Goal: Task Accomplishment & Management: Use online tool/utility

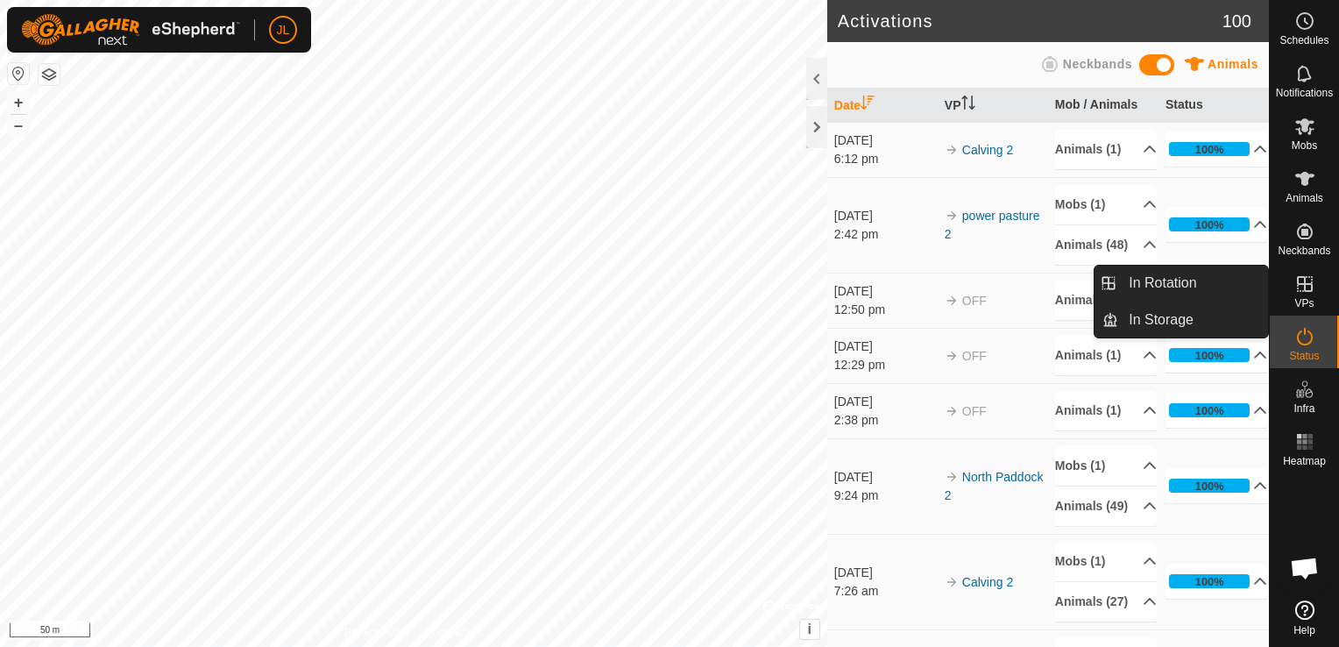
click at [1304, 294] on es-virtualpaddocks-svg-icon at bounding box center [1305, 284] width 32 height 28
click at [1189, 285] on link "In Rotation" at bounding box center [1193, 283] width 150 height 35
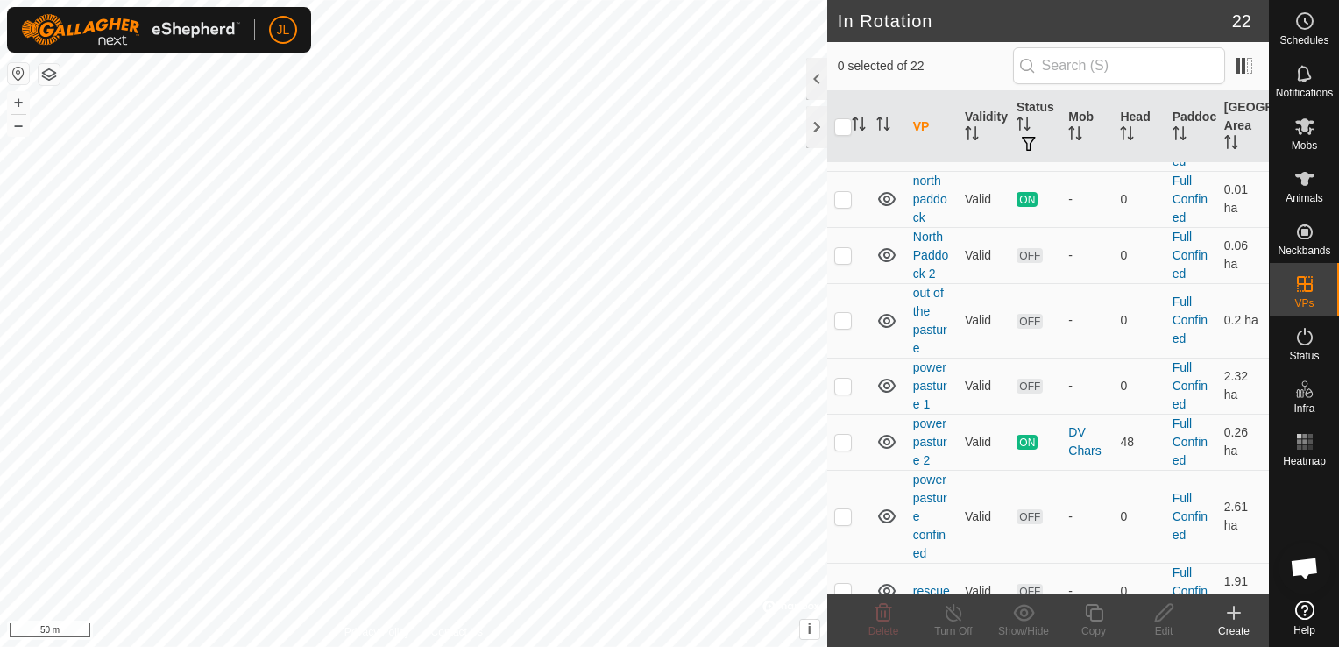
scroll to position [441, 0]
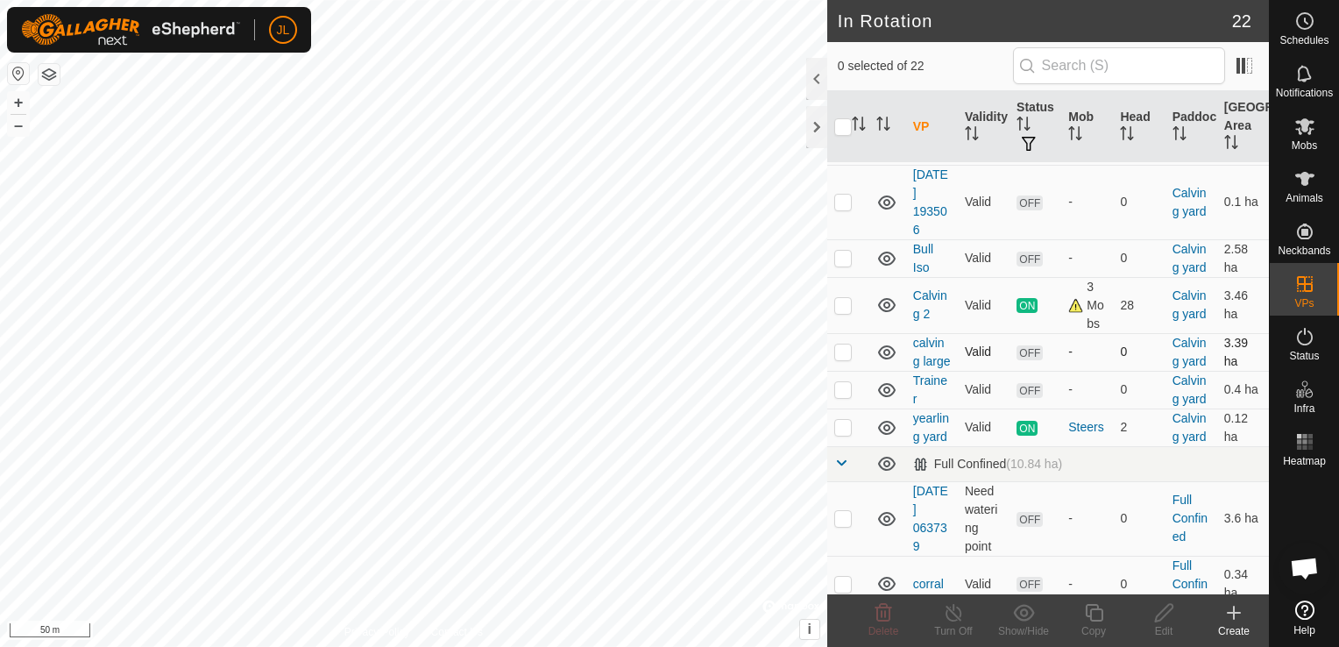
click at [842, 358] on p-checkbox at bounding box center [843, 351] width 18 height 14
checkbox input "true"
click at [1160, 621] on icon at bounding box center [1164, 612] width 22 height 21
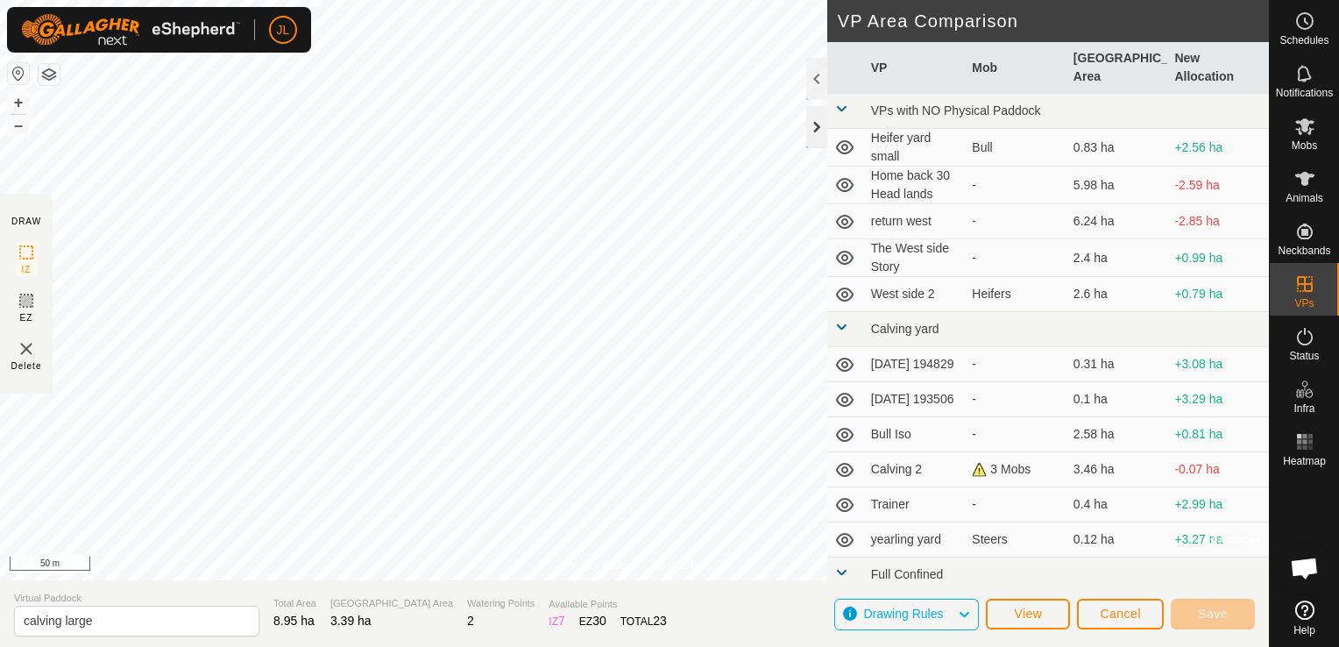
click at [812, 132] on div at bounding box center [816, 127] width 21 height 42
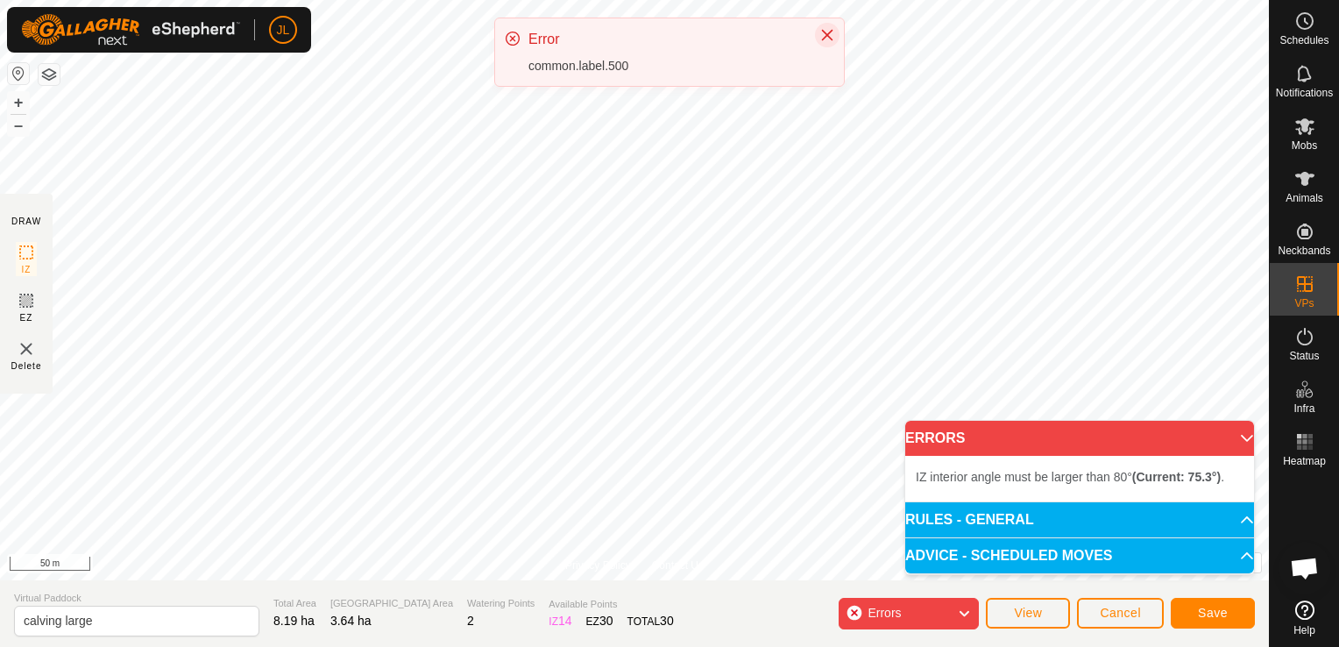
click at [824, 34] on icon "Close" at bounding box center [827, 35] width 14 height 14
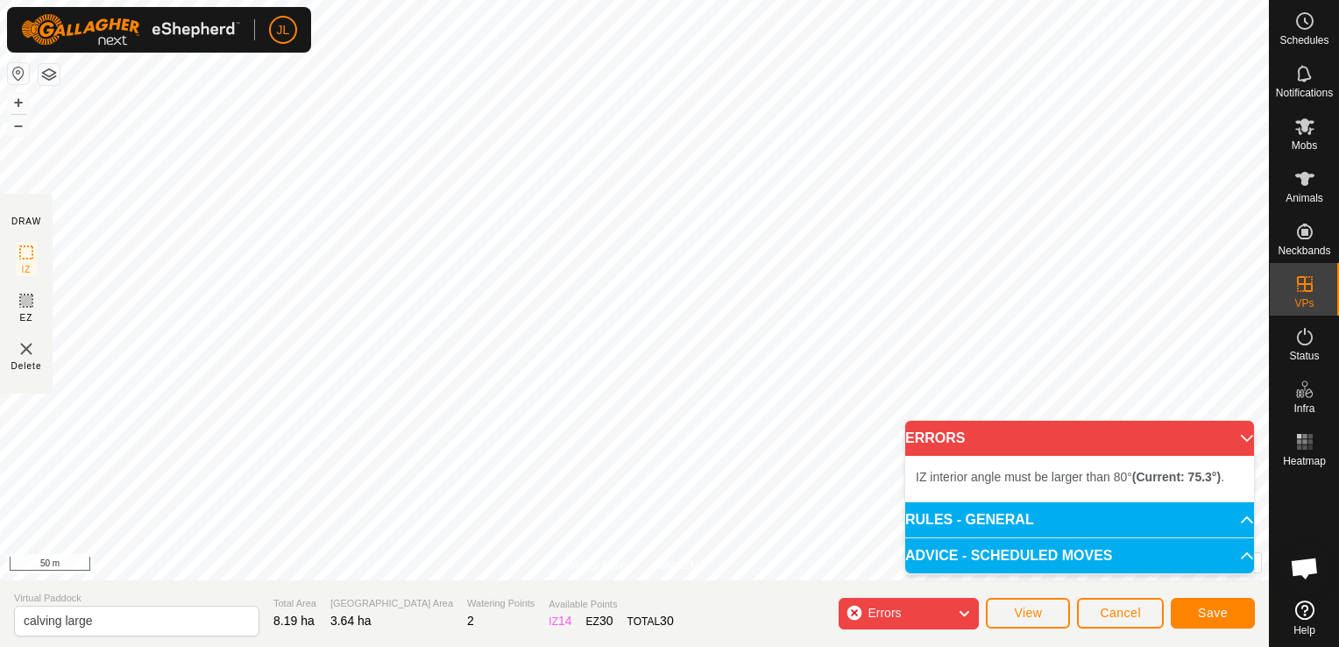
click at [850, 619] on div "Errors" at bounding box center [909, 614] width 140 height 32
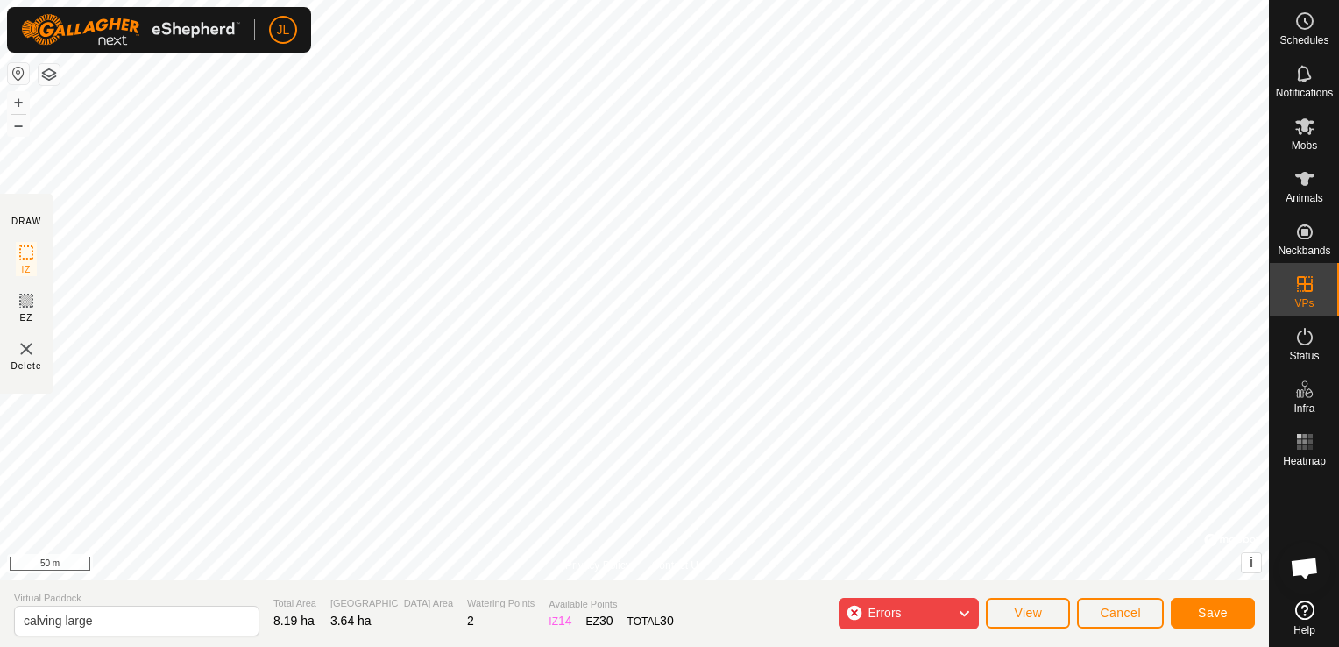
click at [850, 619] on div "Errors" at bounding box center [909, 614] width 140 height 32
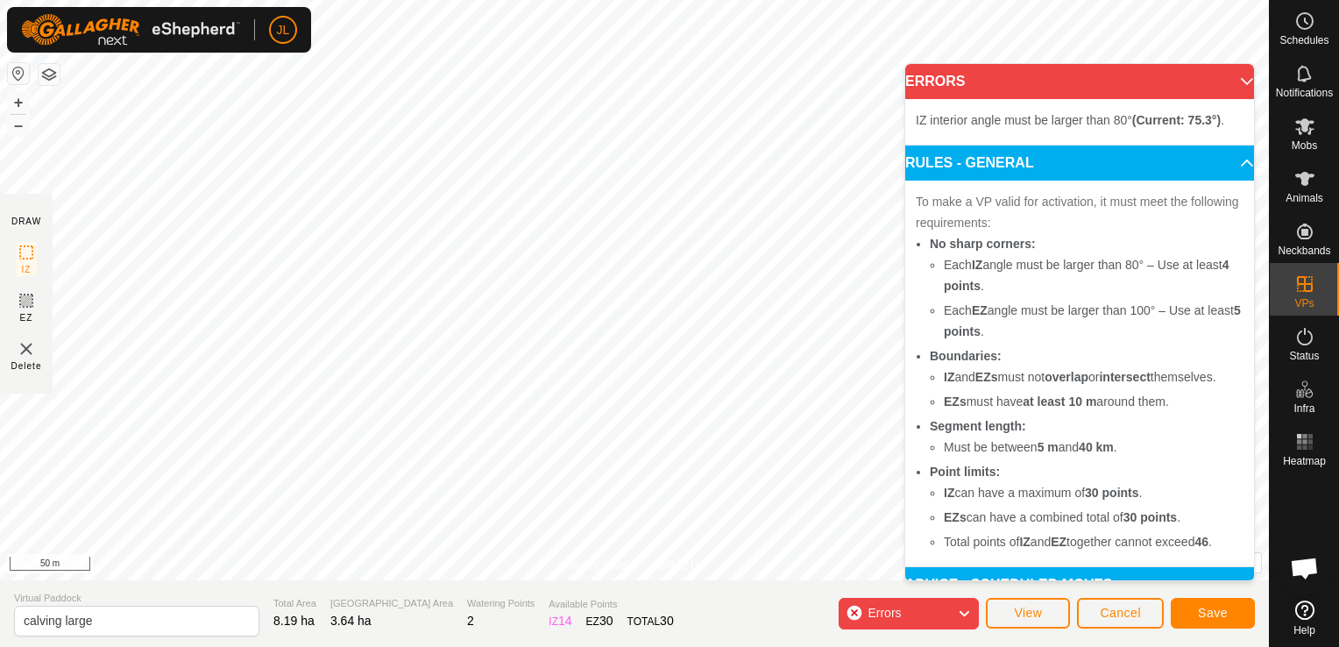
click at [851, 611] on div "Errors" at bounding box center [909, 614] width 140 height 32
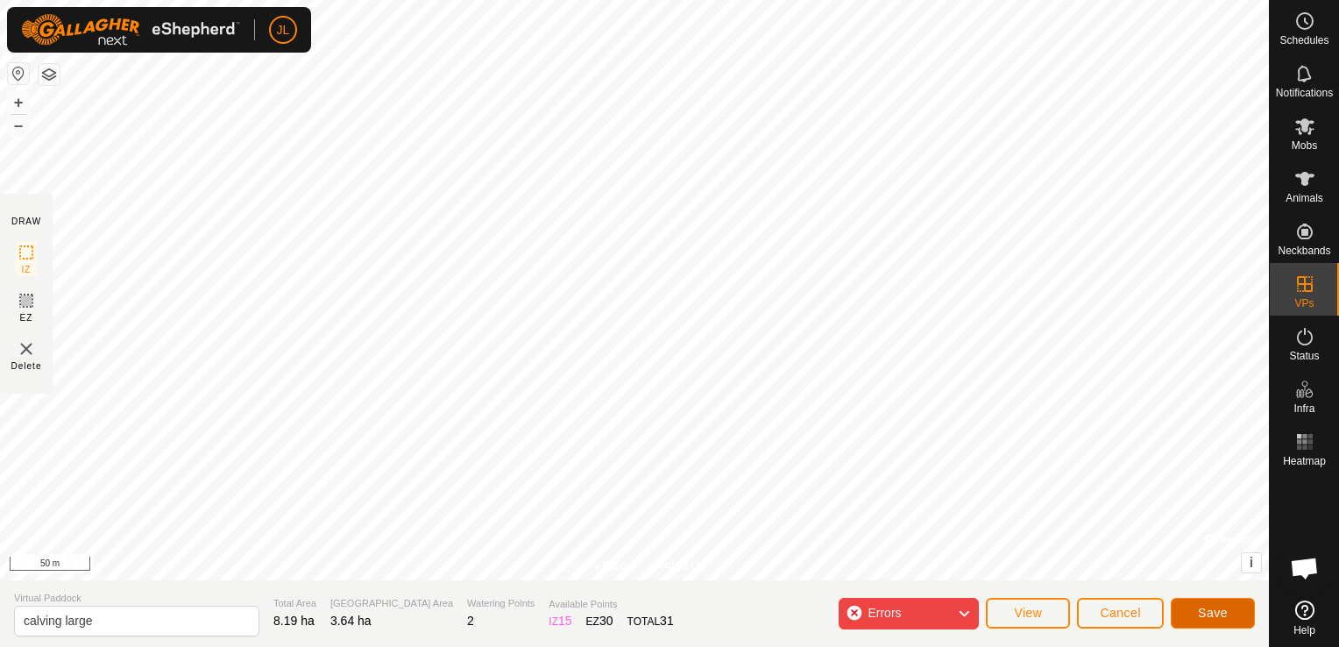
click at [1206, 611] on span "Save" at bounding box center [1213, 612] width 30 height 14
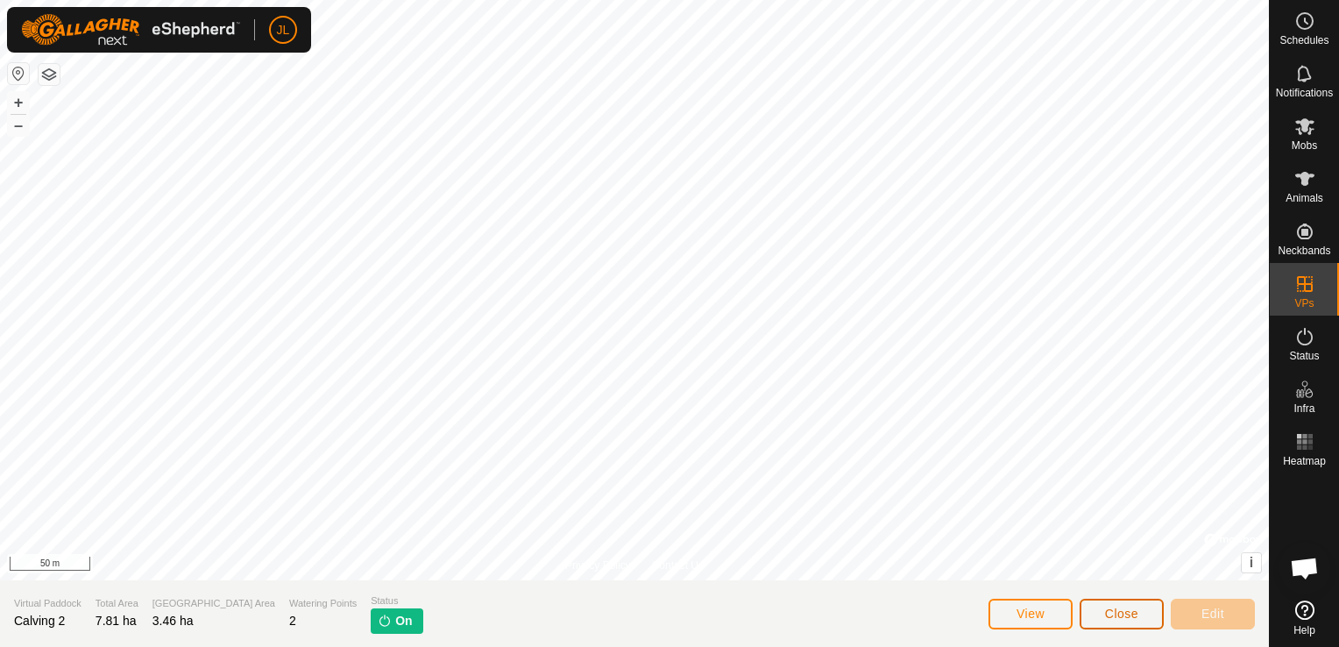
click at [1128, 613] on span "Close" at bounding box center [1121, 613] width 33 height 14
click at [1110, 617] on span "Close" at bounding box center [1121, 613] width 33 height 14
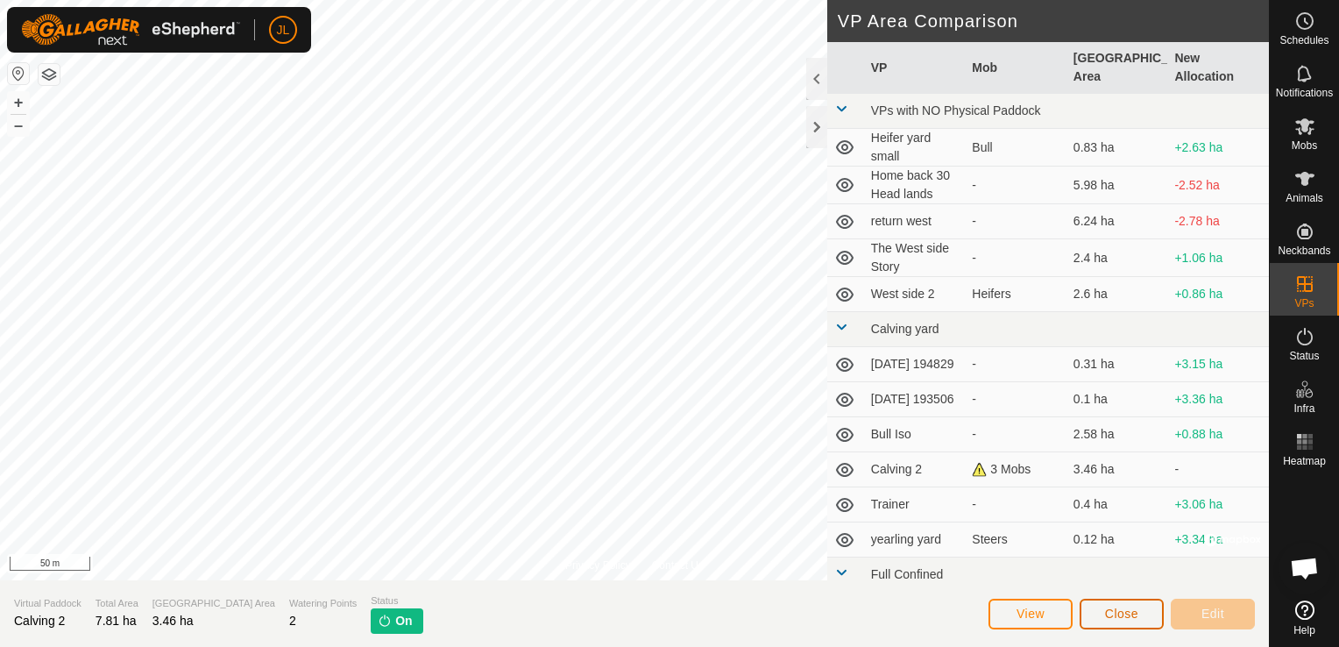
click at [1127, 608] on span "Close" at bounding box center [1121, 613] width 33 height 14
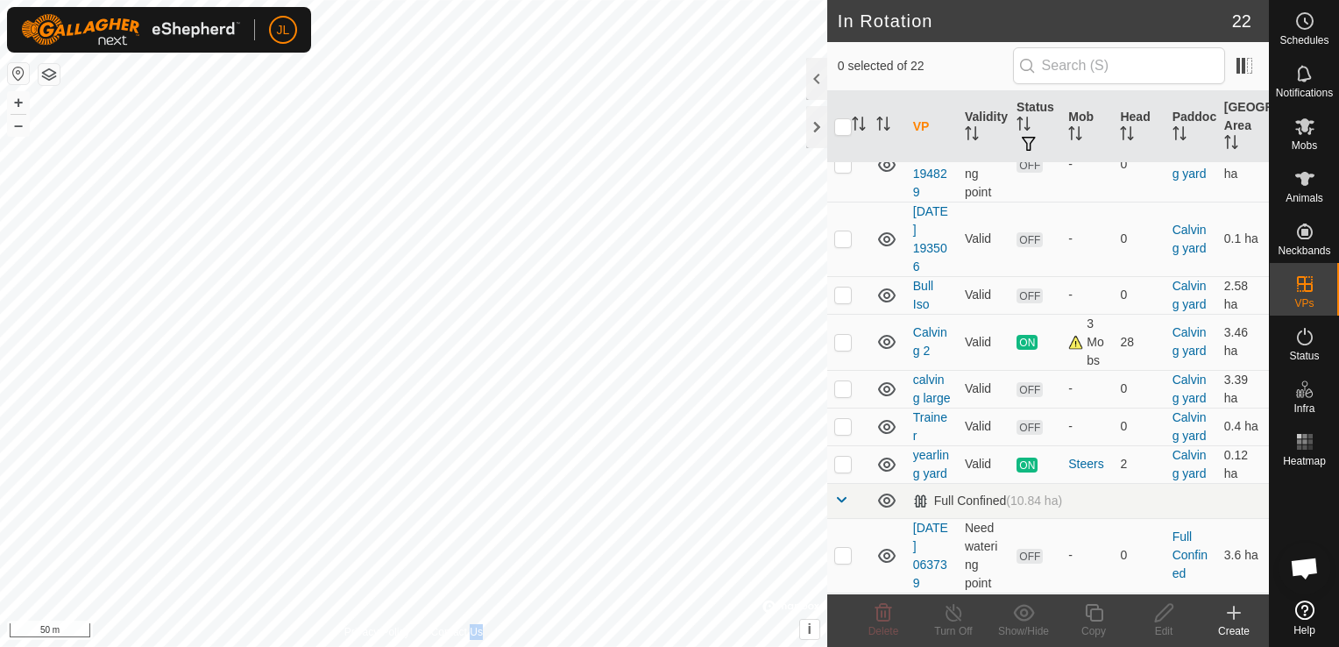
scroll to position [421, 0]
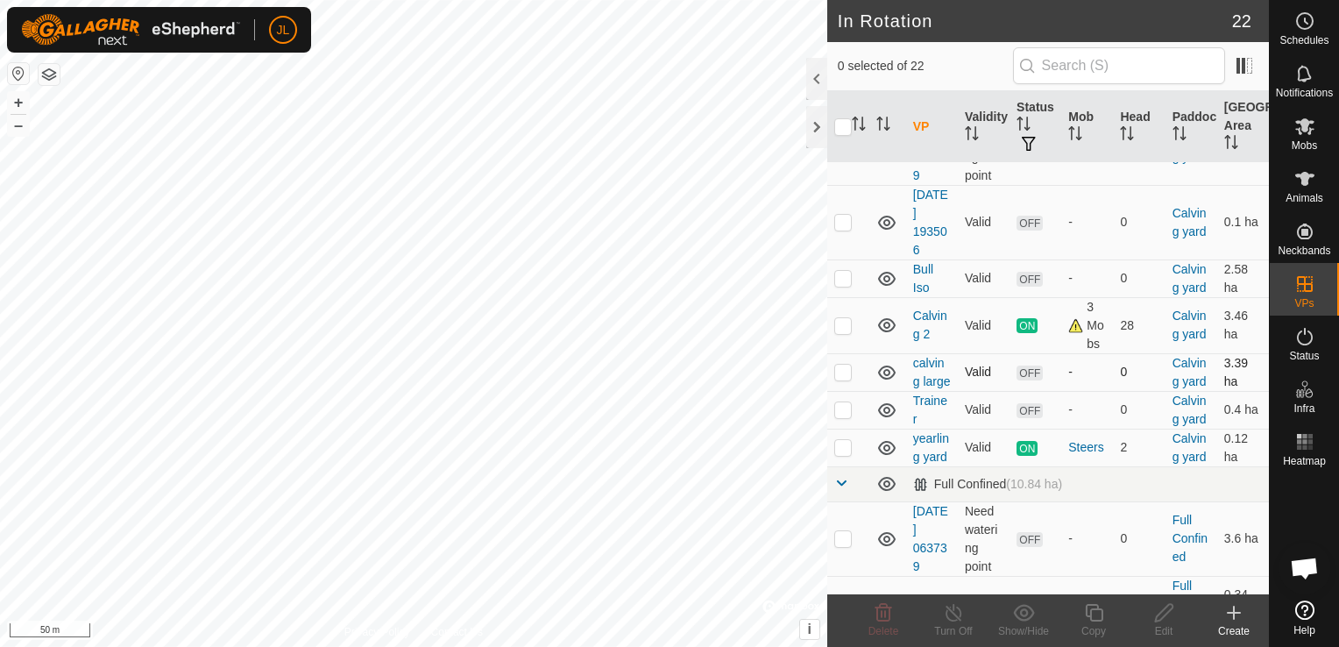
click at [839, 379] on p-checkbox at bounding box center [843, 372] width 18 height 14
checkbox input "true"
click at [1154, 623] on div "Edit" at bounding box center [1164, 631] width 70 height 16
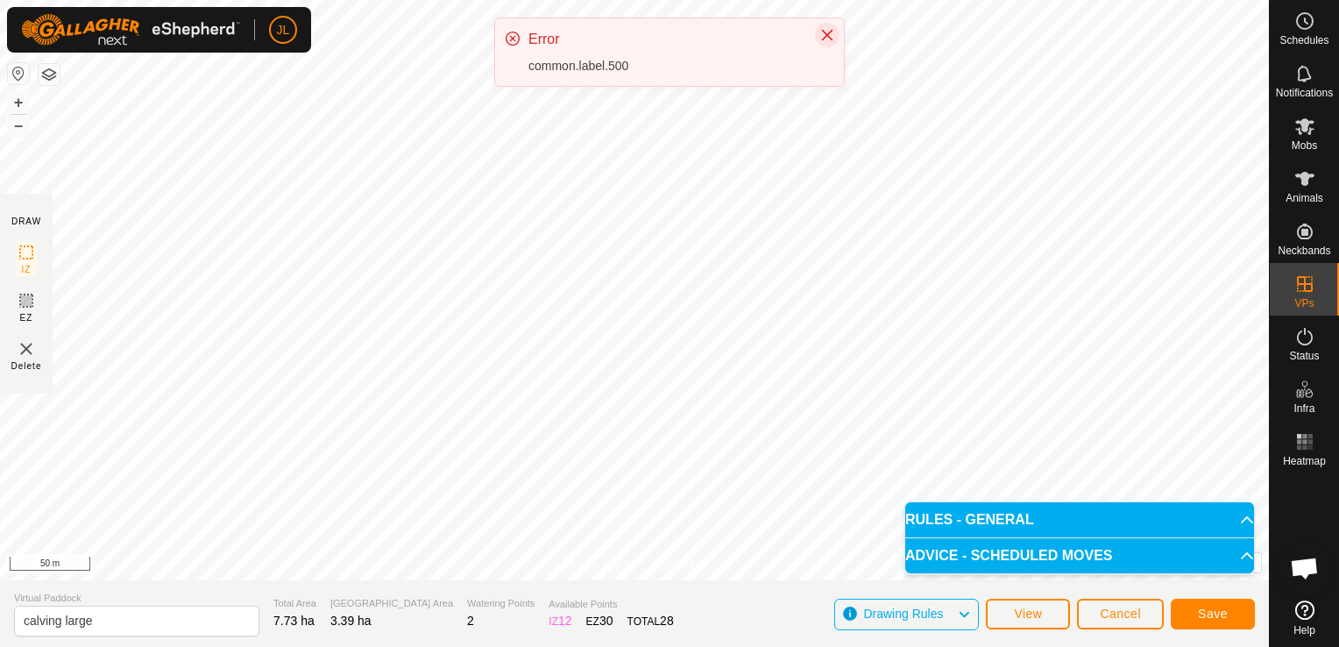
click at [827, 38] on icon "Close" at bounding box center [827, 35] width 14 height 14
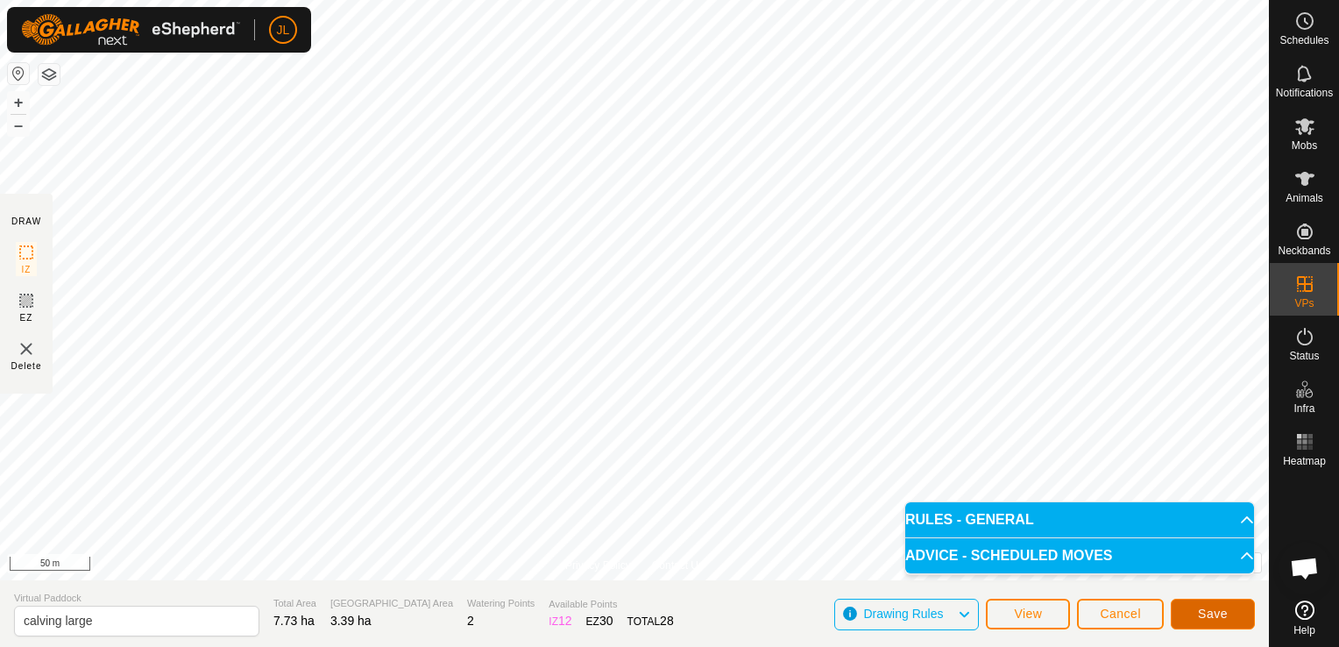
click at [1206, 615] on span "Save" at bounding box center [1213, 613] width 30 height 14
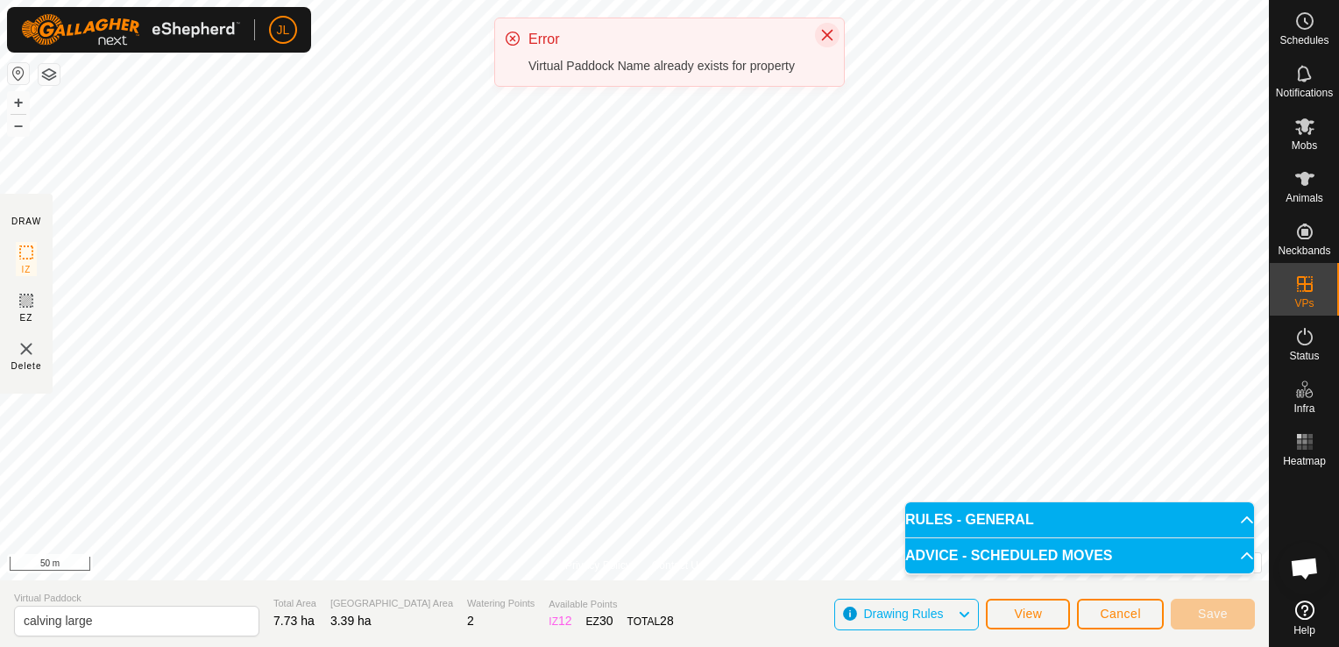
click at [825, 39] on icon "Close" at bounding box center [827, 35] width 14 height 14
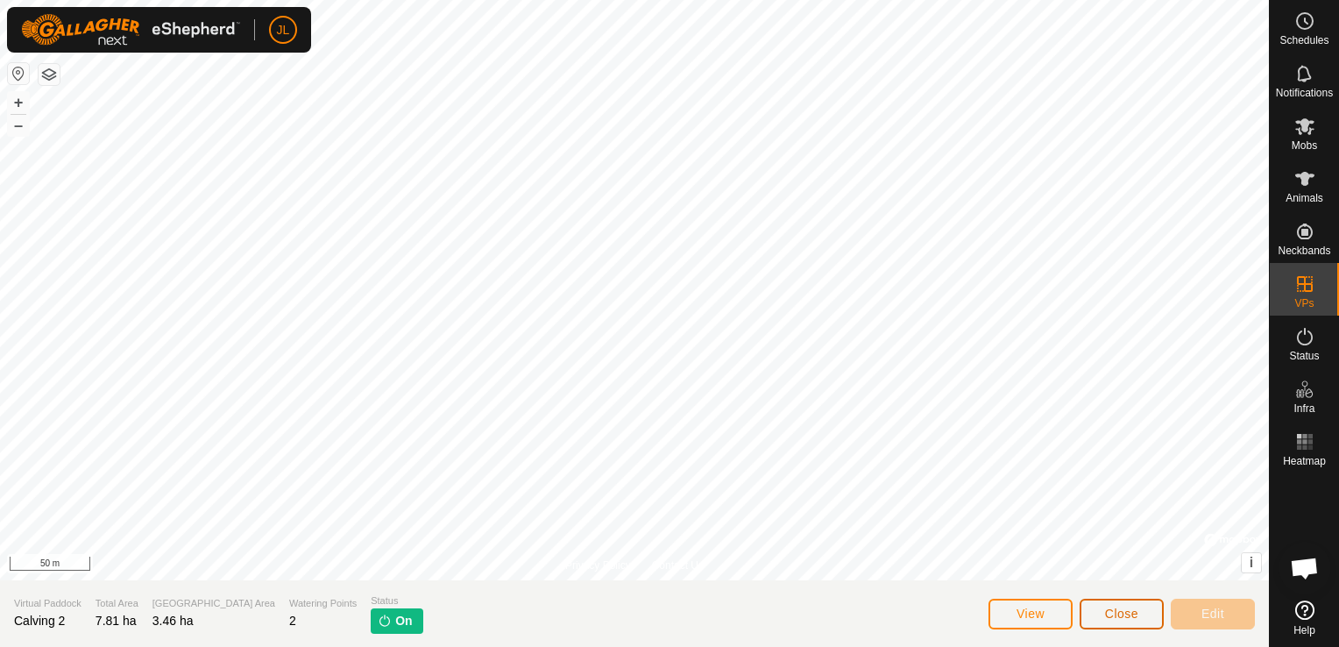
click at [1122, 616] on span "Close" at bounding box center [1121, 613] width 33 height 14
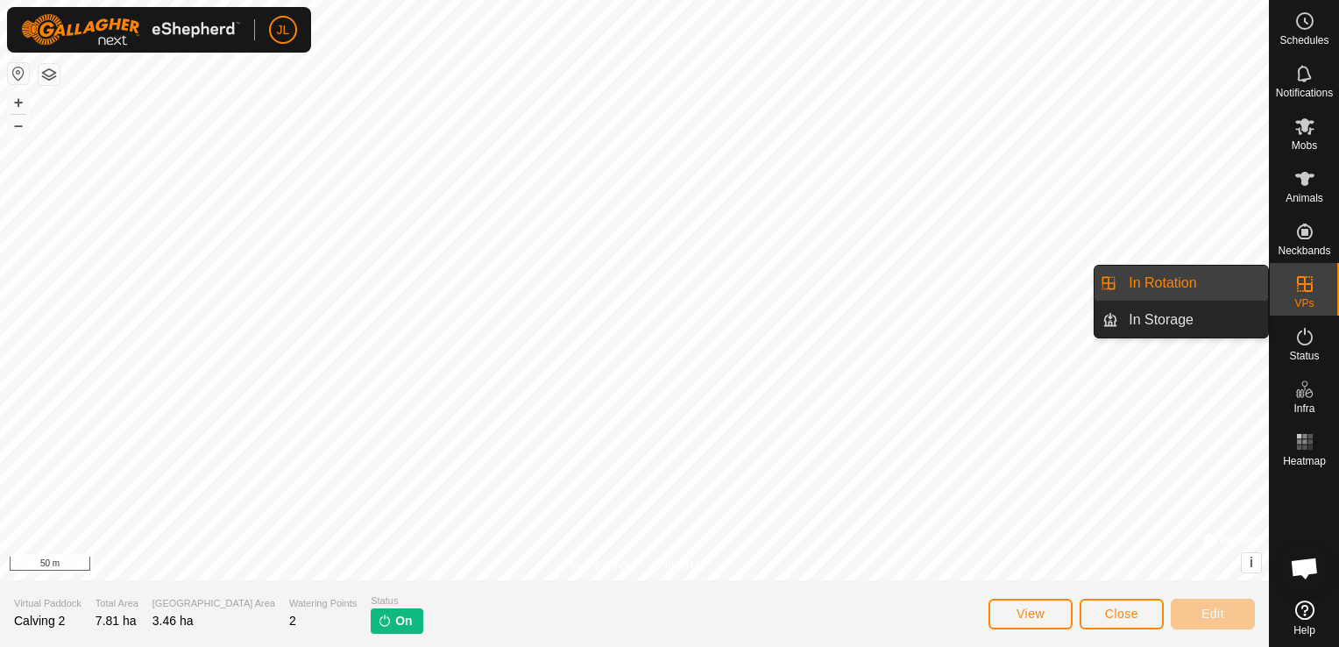
click at [1314, 303] on div "VPs" at bounding box center [1304, 289] width 69 height 53
click at [1223, 286] on link "In Rotation" at bounding box center [1193, 283] width 150 height 35
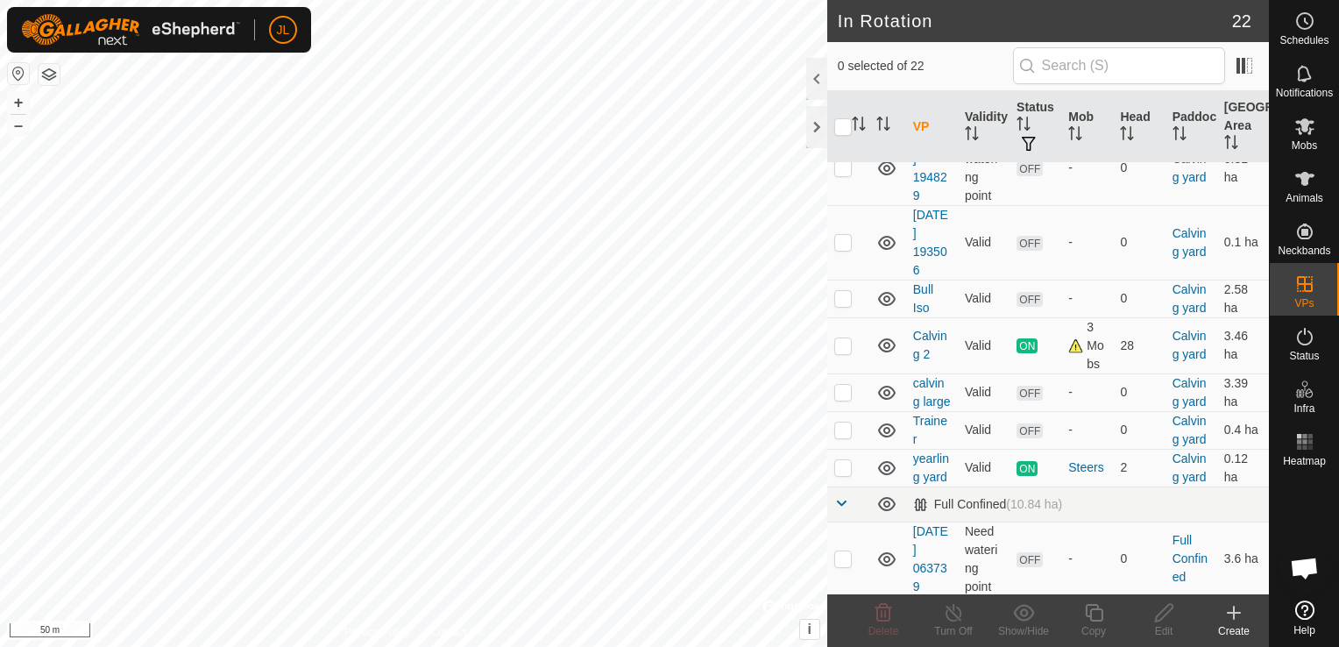
scroll to position [446, 0]
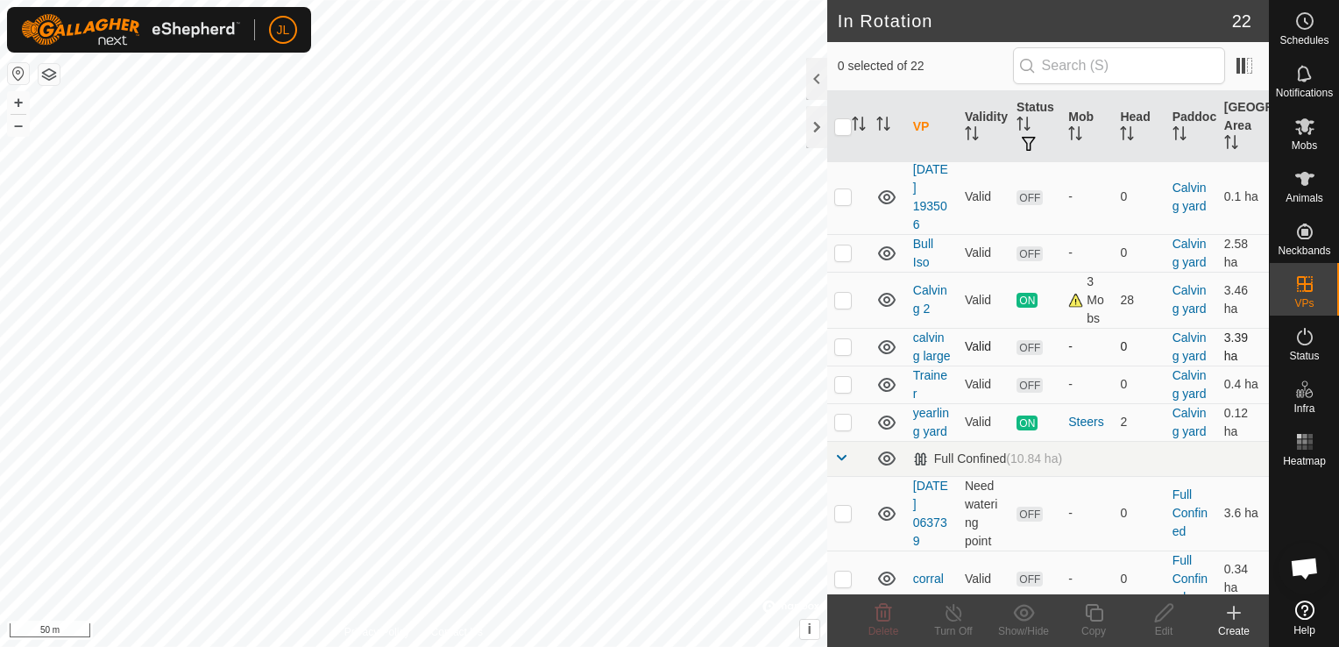
click at [838, 353] on p-checkbox at bounding box center [843, 346] width 18 height 14
checkbox input "true"
click at [1166, 619] on icon at bounding box center [1164, 612] width 22 height 21
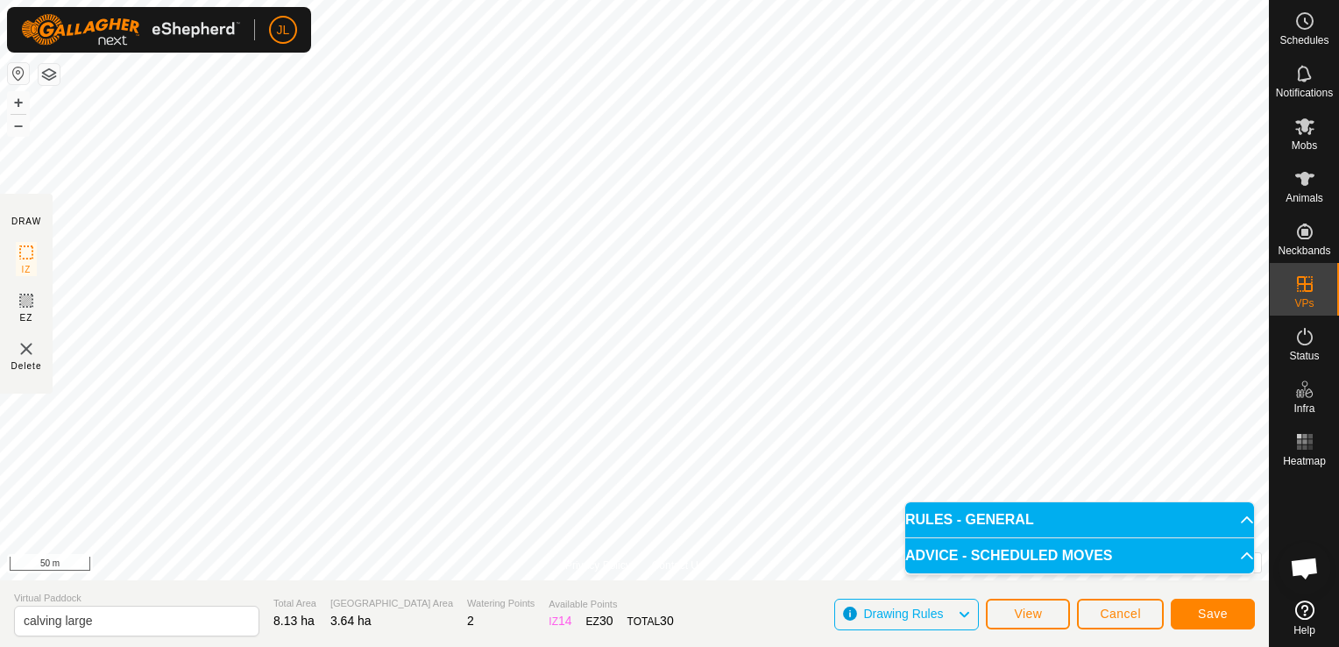
click at [642, 570] on div "Privacy Policy Contact Us" at bounding box center [634, 565] width 138 height 16
click at [641, 577] on div "Privacy Policy Contact Us Status: OFF Type: Inclusion Zone + – ⇧ i © Mapbox , ©…" at bounding box center [634, 290] width 1269 height 580
click at [1200, 616] on span "Save" at bounding box center [1213, 613] width 30 height 14
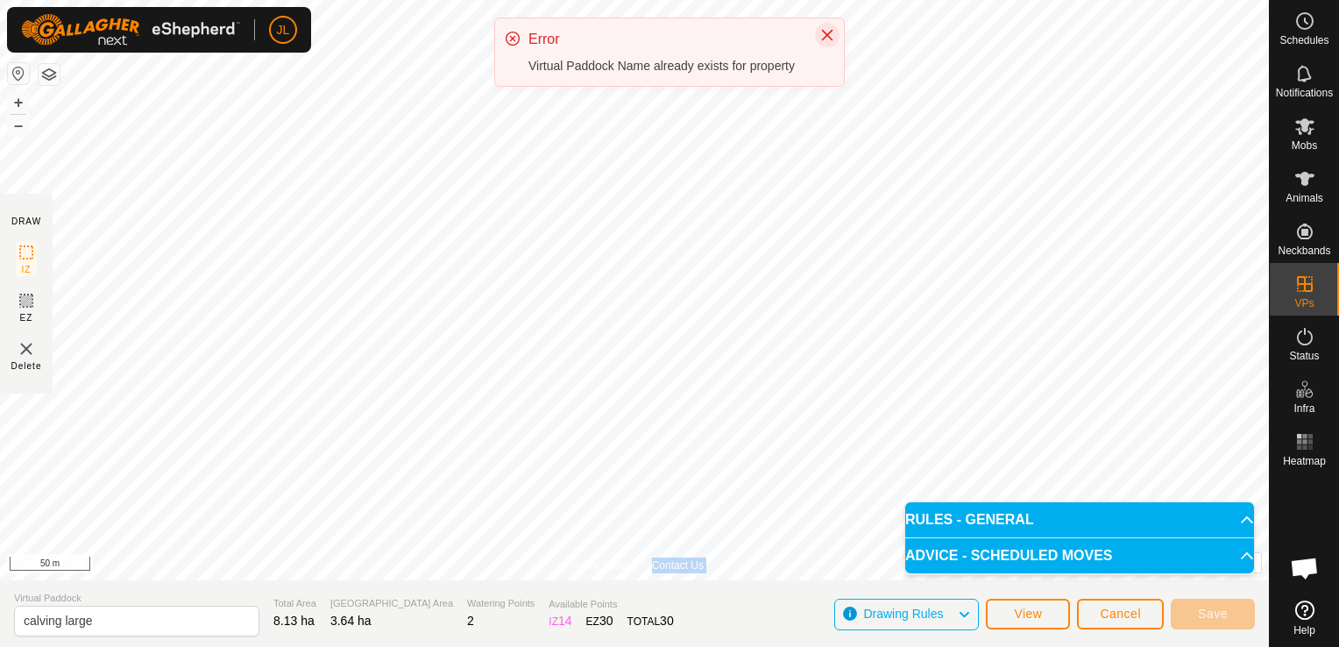
click at [834, 44] on button "Close" at bounding box center [827, 35] width 25 height 25
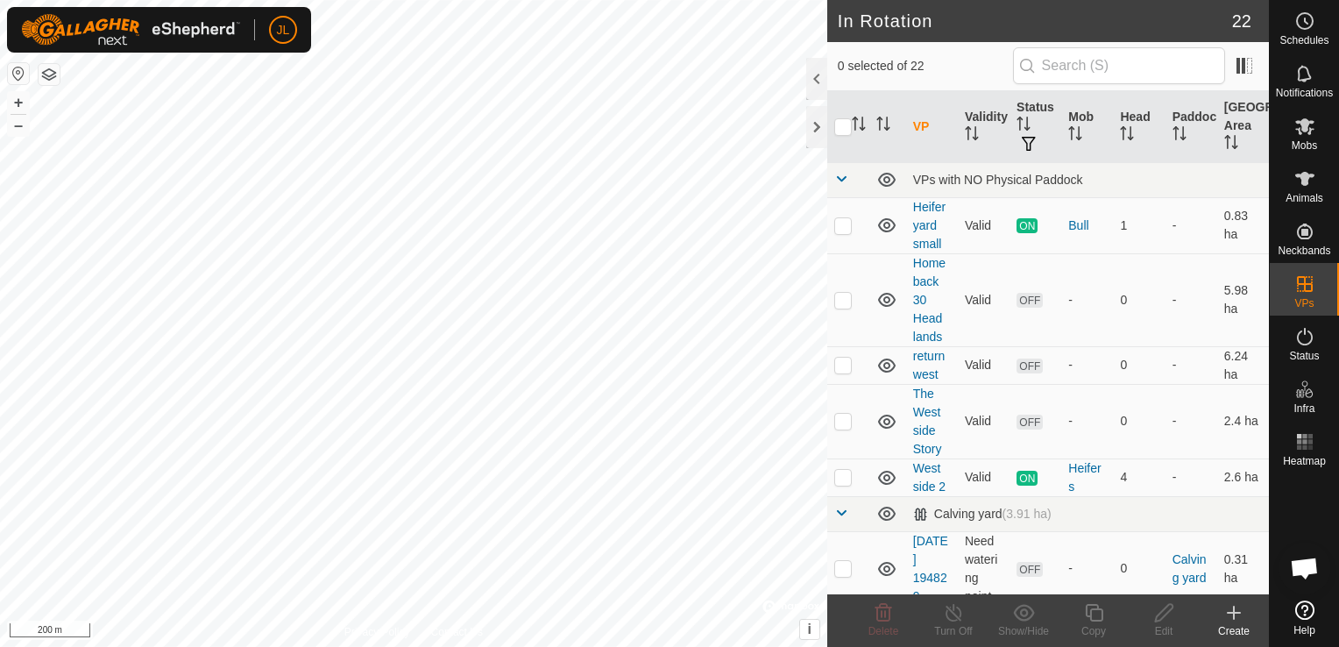
scroll to position [441, 0]
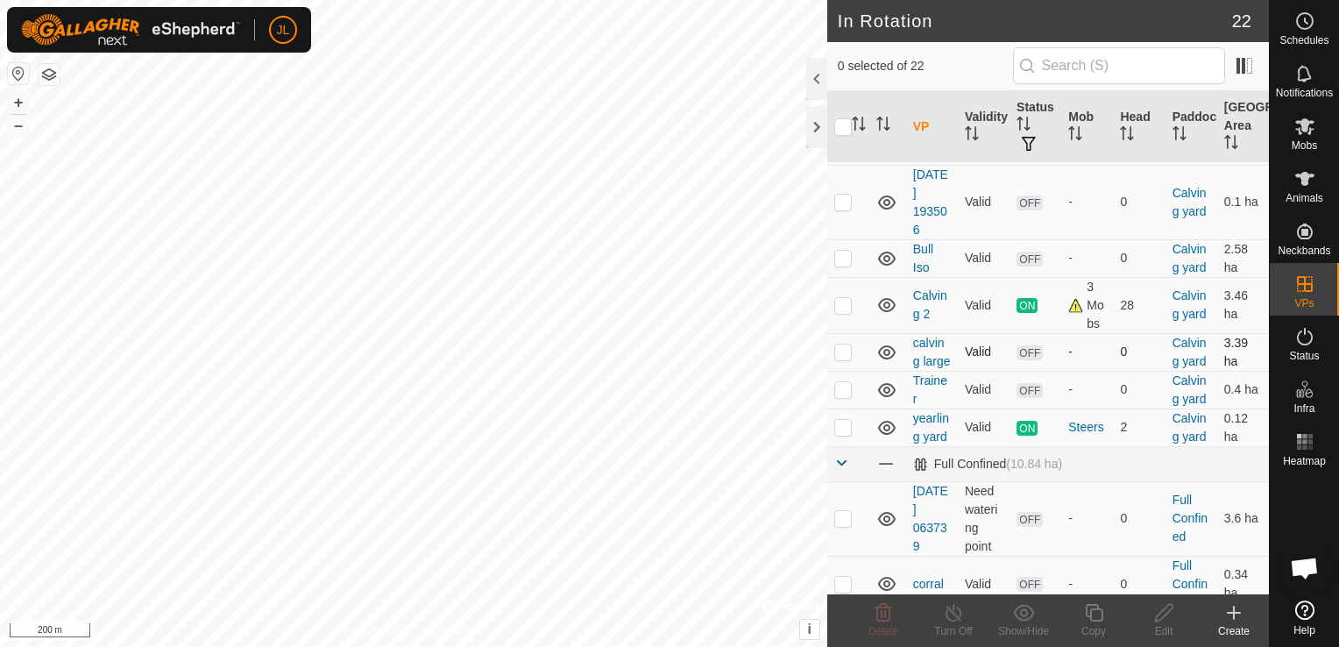
click at [846, 358] on p-checkbox at bounding box center [843, 351] width 18 height 14
checkbox input "true"
click at [1155, 618] on icon at bounding box center [1164, 613] width 18 height 18
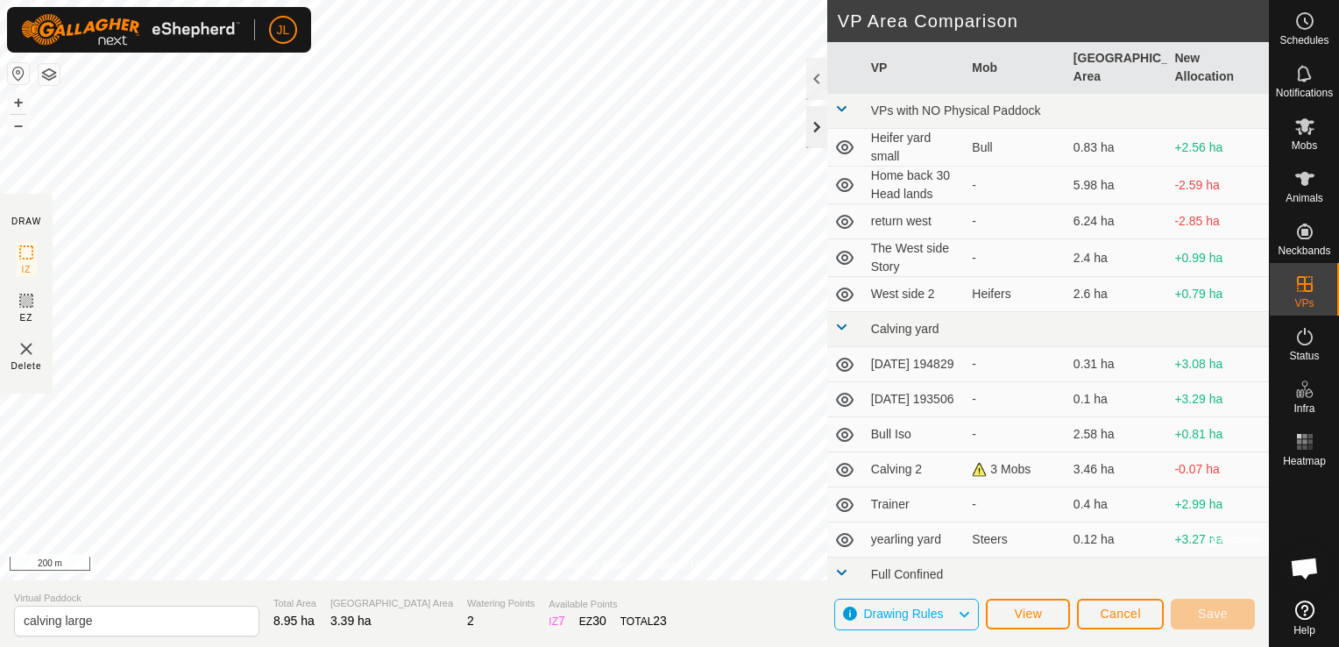
click at [823, 135] on div at bounding box center [816, 127] width 21 height 42
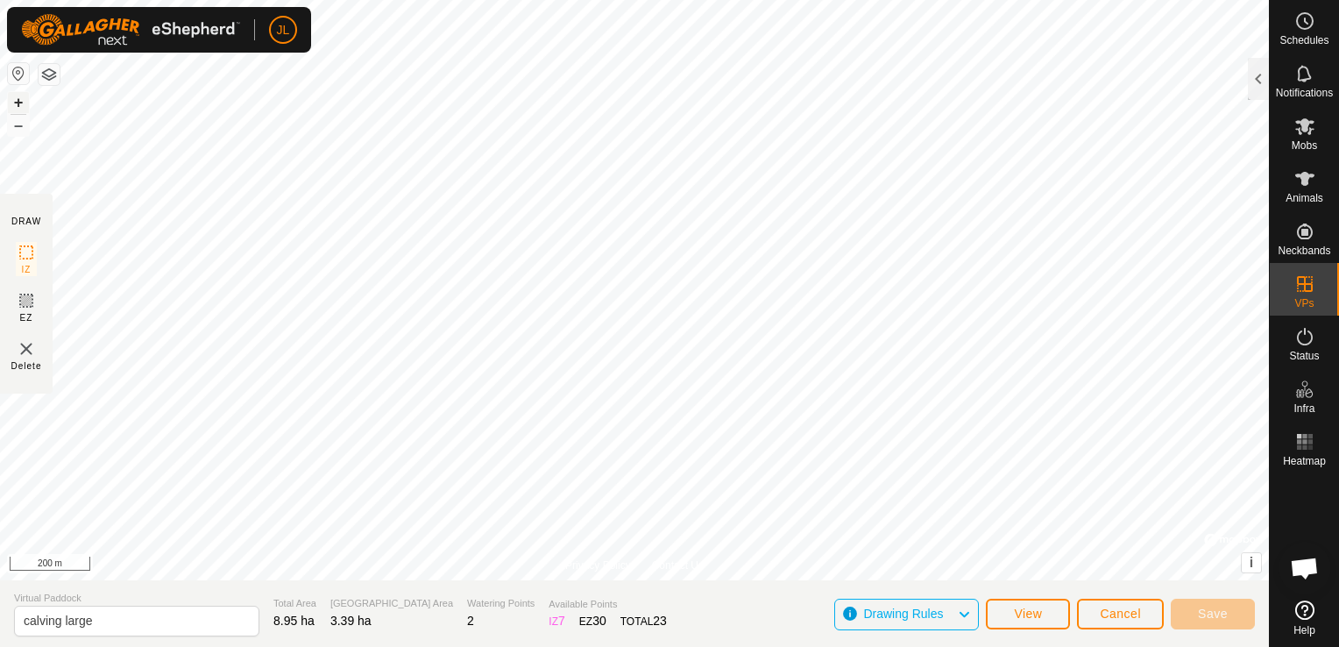
click at [18, 103] on button "+" at bounding box center [18, 102] width 21 height 21
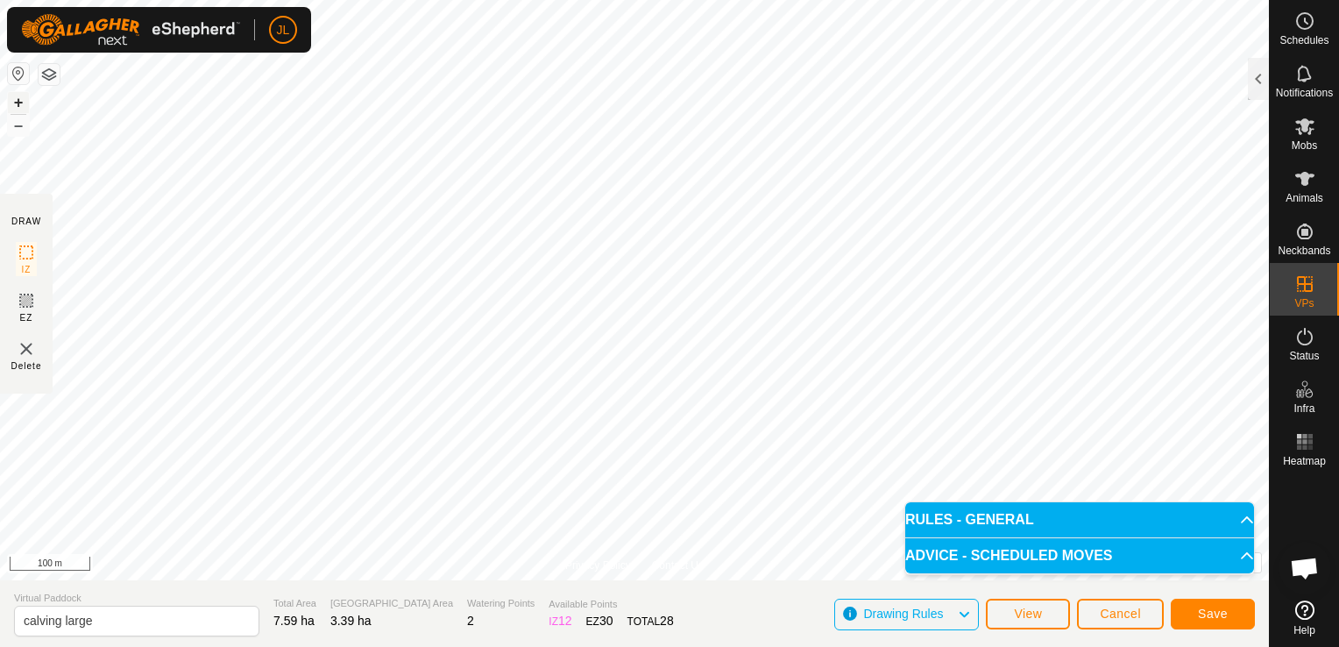
click at [18, 102] on button "+" at bounding box center [18, 102] width 21 height 21
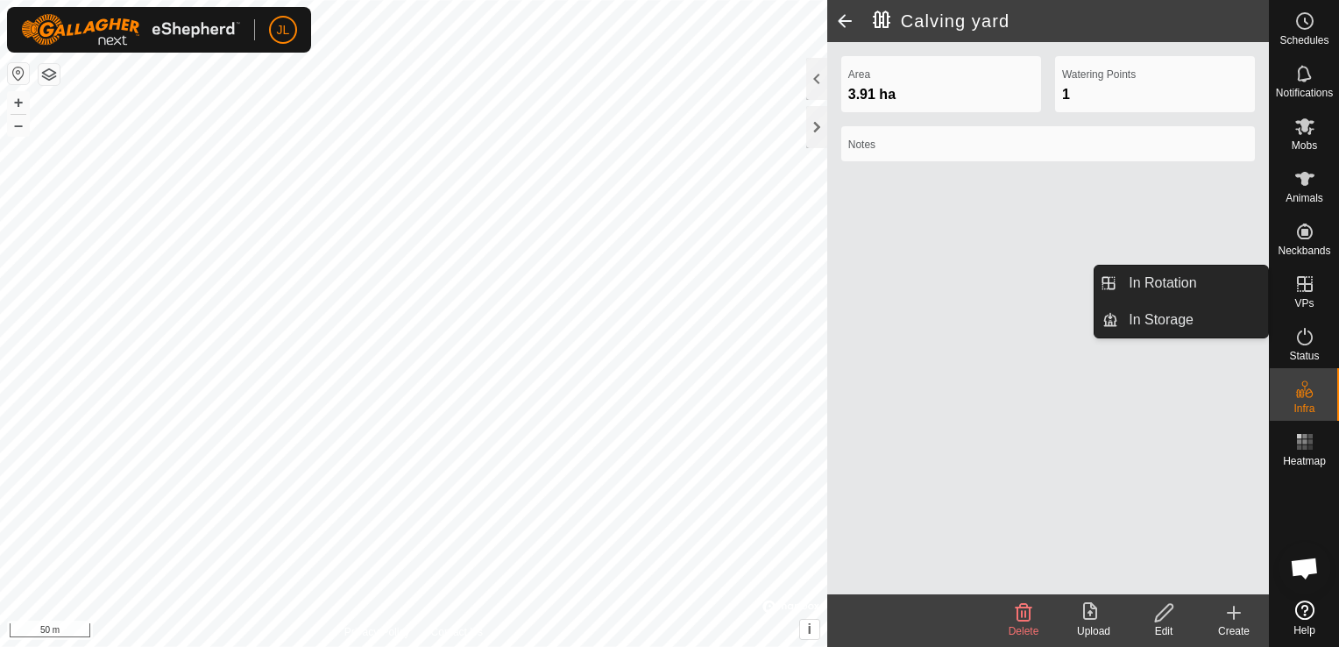
click at [1304, 283] on icon at bounding box center [1305, 284] width 16 height 16
click at [1212, 283] on link "In Rotation" at bounding box center [1193, 283] width 150 height 35
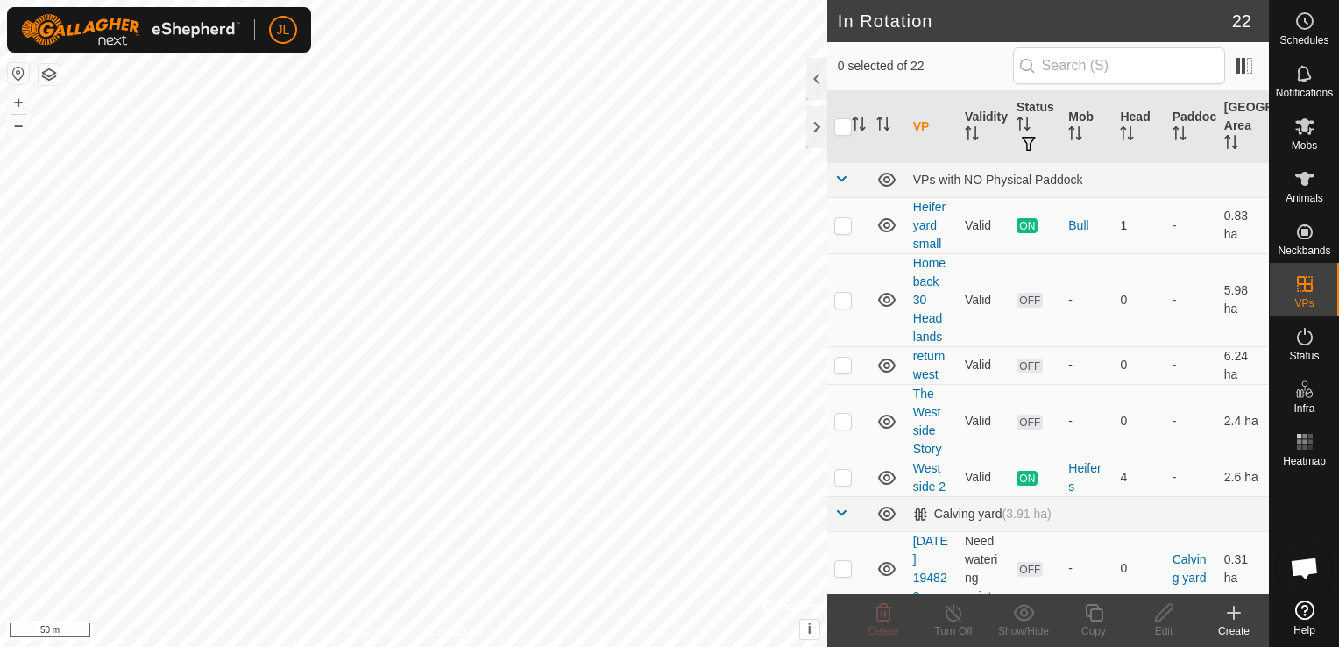
scroll to position [441, 0]
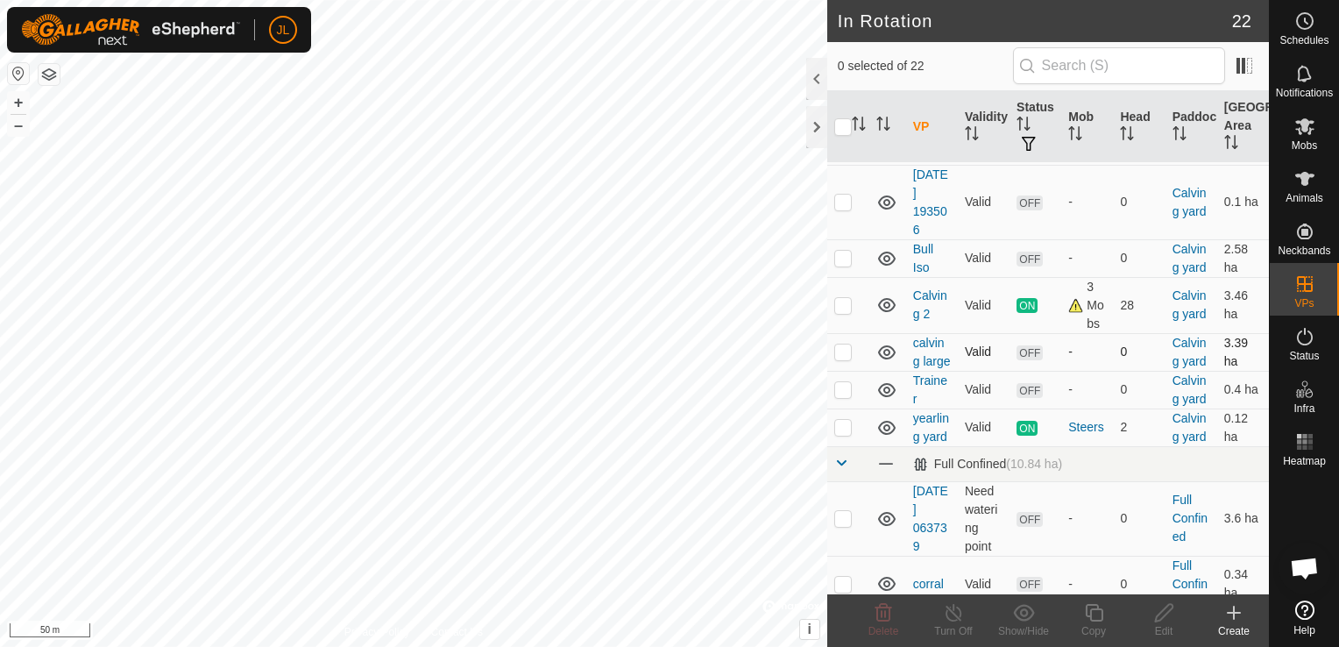
click at [840, 358] on p-checkbox at bounding box center [843, 351] width 18 height 14
checkbox input "true"
click at [1166, 609] on icon at bounding box center [1164, 612] width 22 height 21
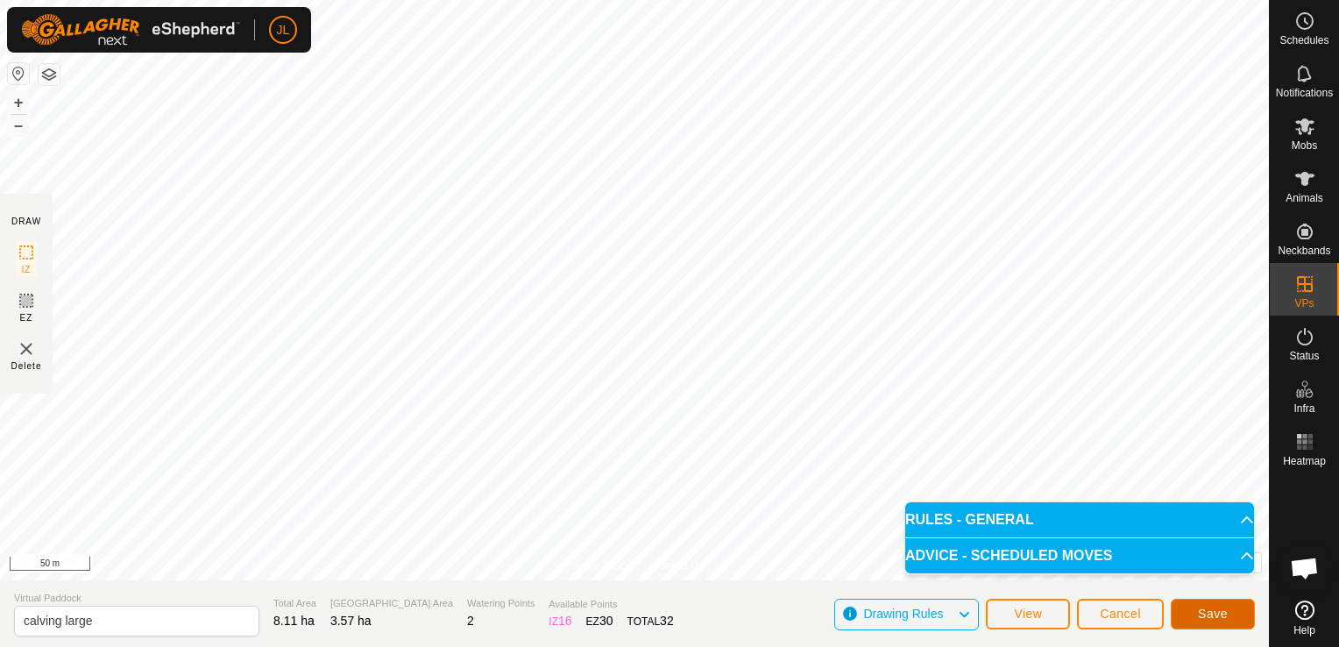
click at [1204, 609] on span "Save" at bounding box center [1213, 613] width 30 height 14
click at [27, 352] on img at bounding box center [26, 348] width 21 height 21
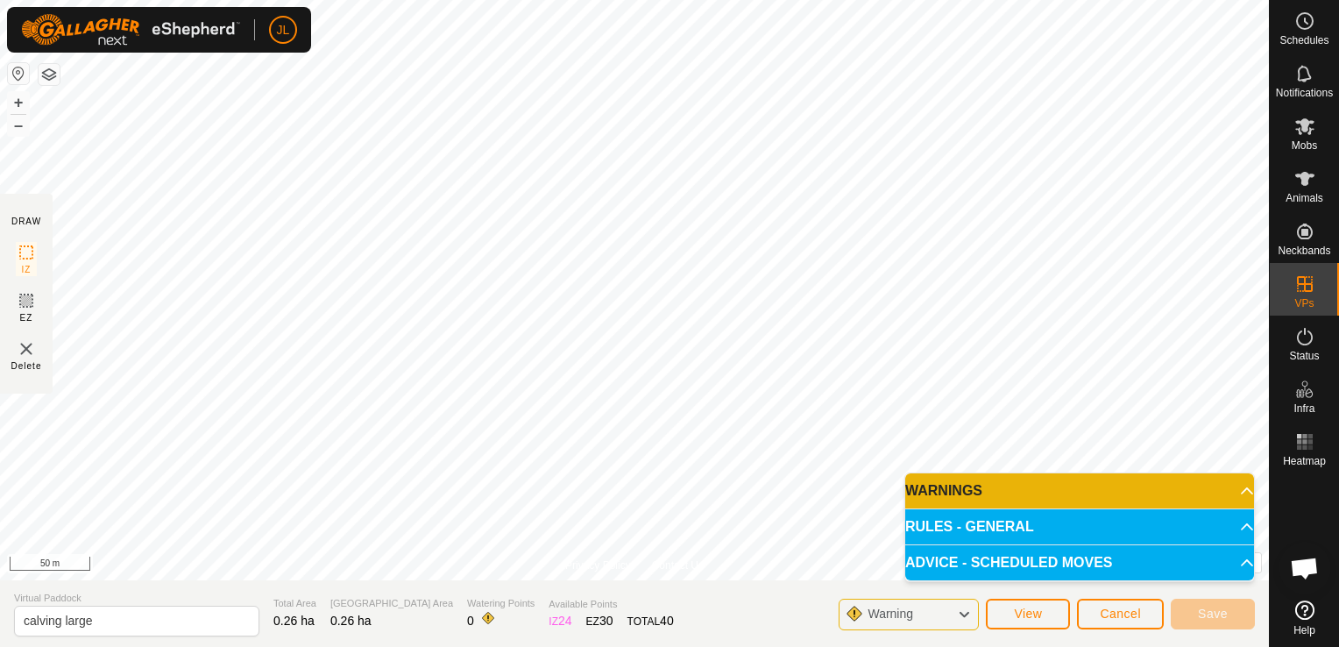
click at [970, 612] on icon at bounding box center [964, 614] width 14 height 23
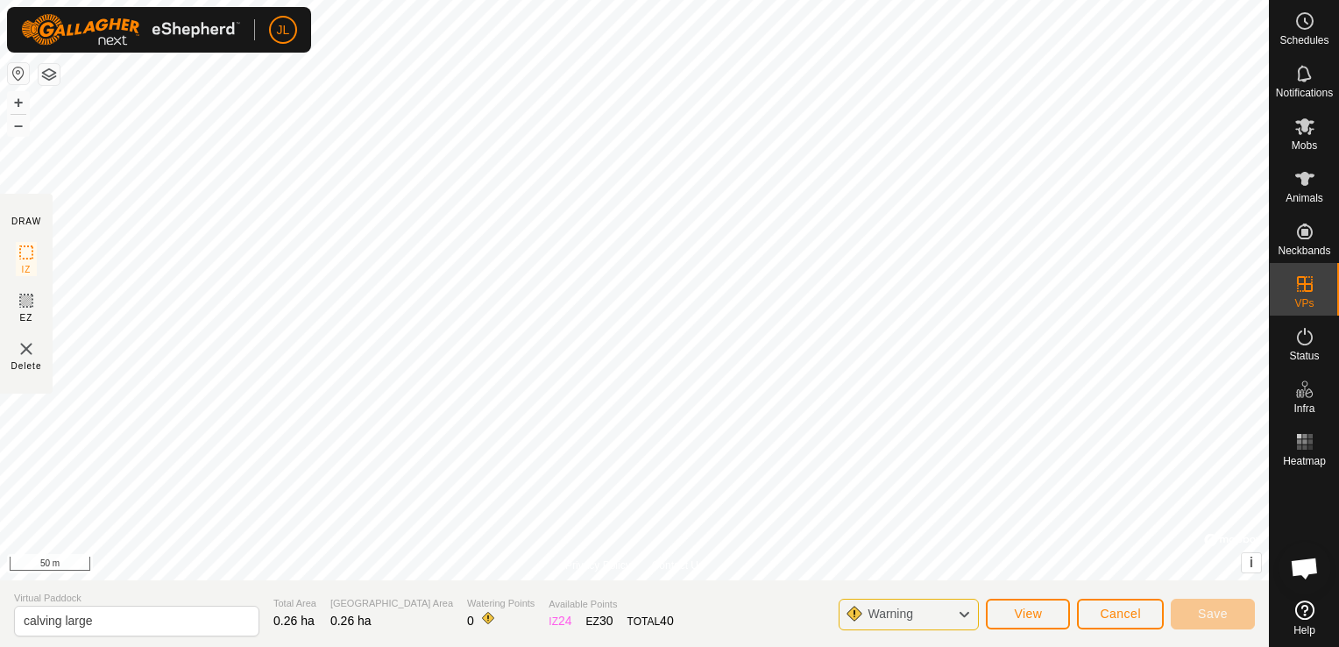
click at [970, 612] on icon at bounding box center [964, 614] width 14 height 23
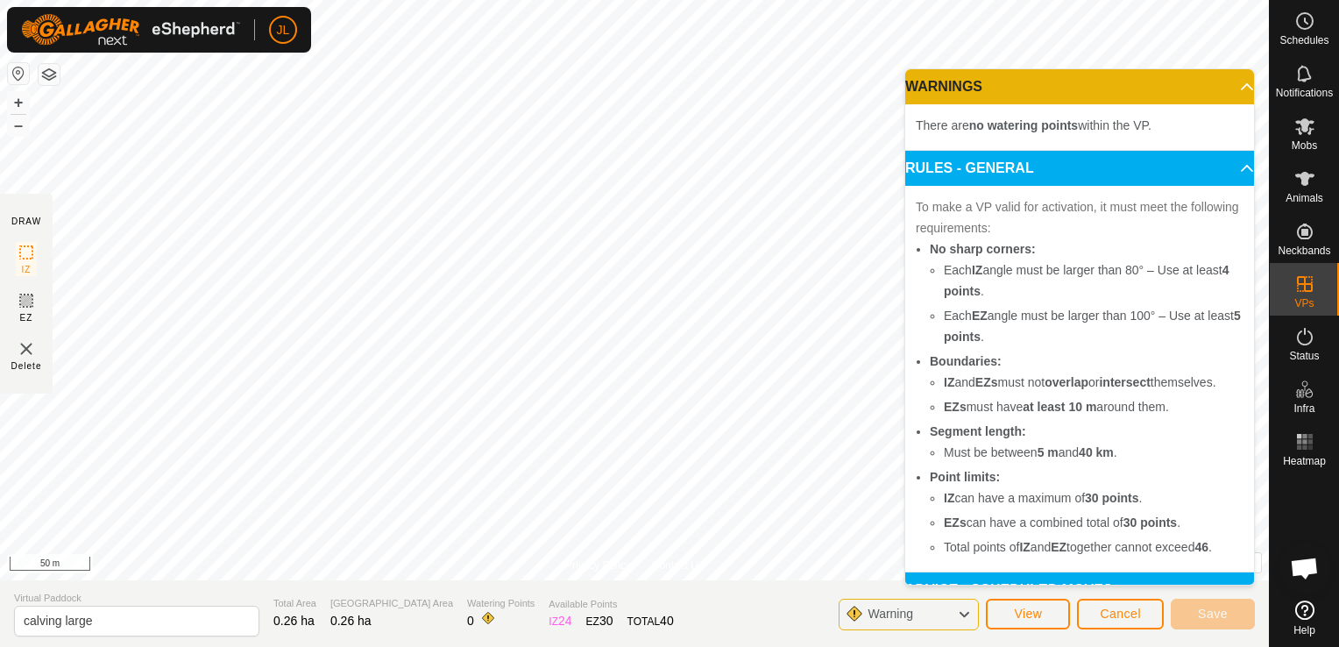
click at [970, 612] on icon at bounding box center [964, 614] width 14 height 23
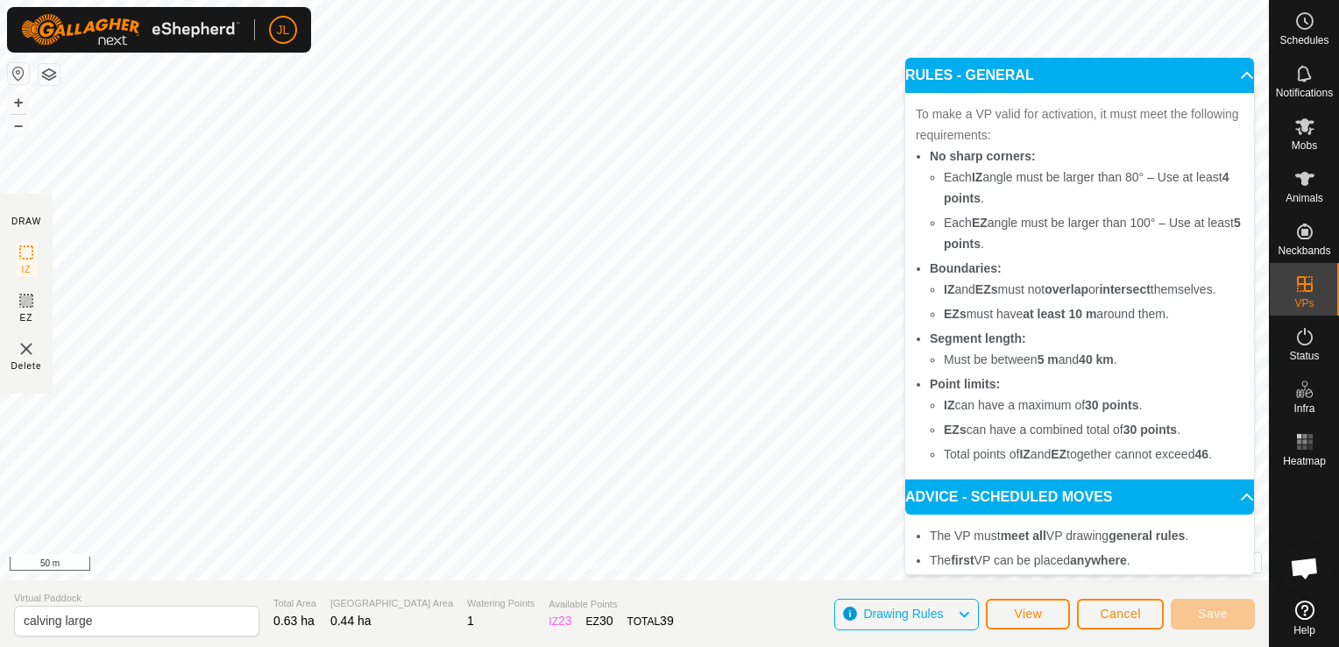
click at [1219, 74] on p-accordion-header "RULES - GENERAL" at bounding box center [1079, 75] width 349 height 35
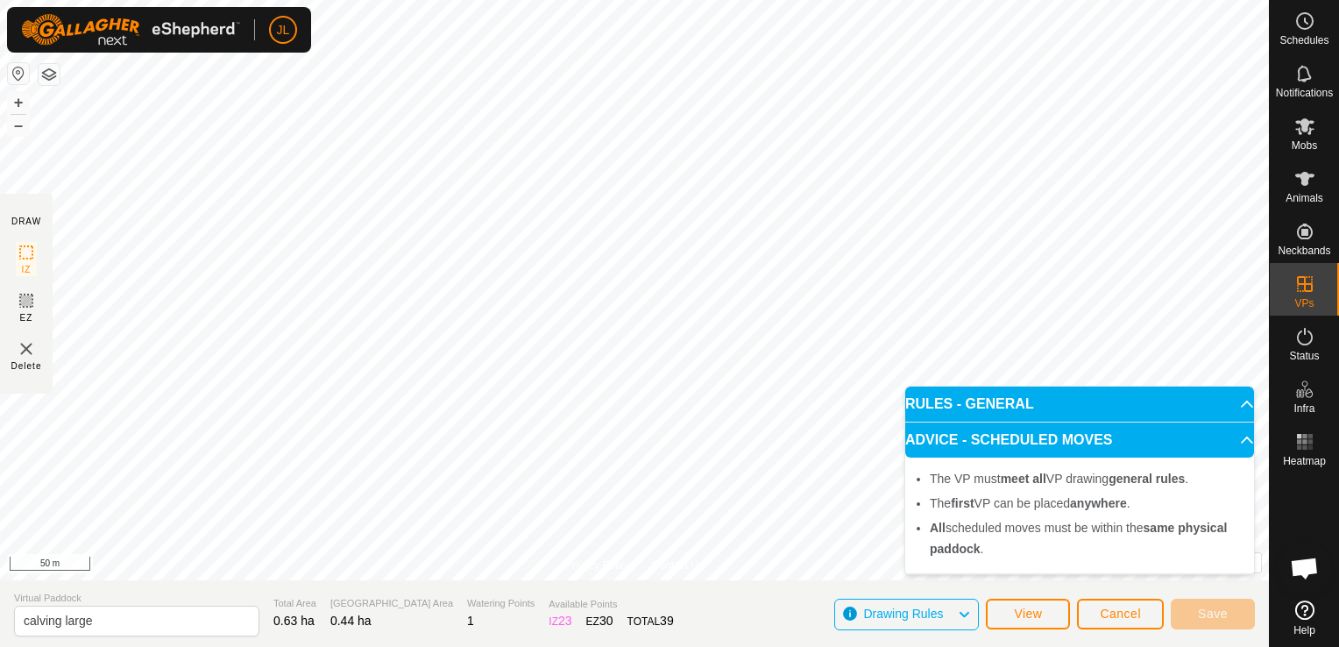
click at [1240, 442] on p-accordion-header "ADVICE - SCHEDULED MOVES" at bounding box center [1079, 439] width 349 height 35
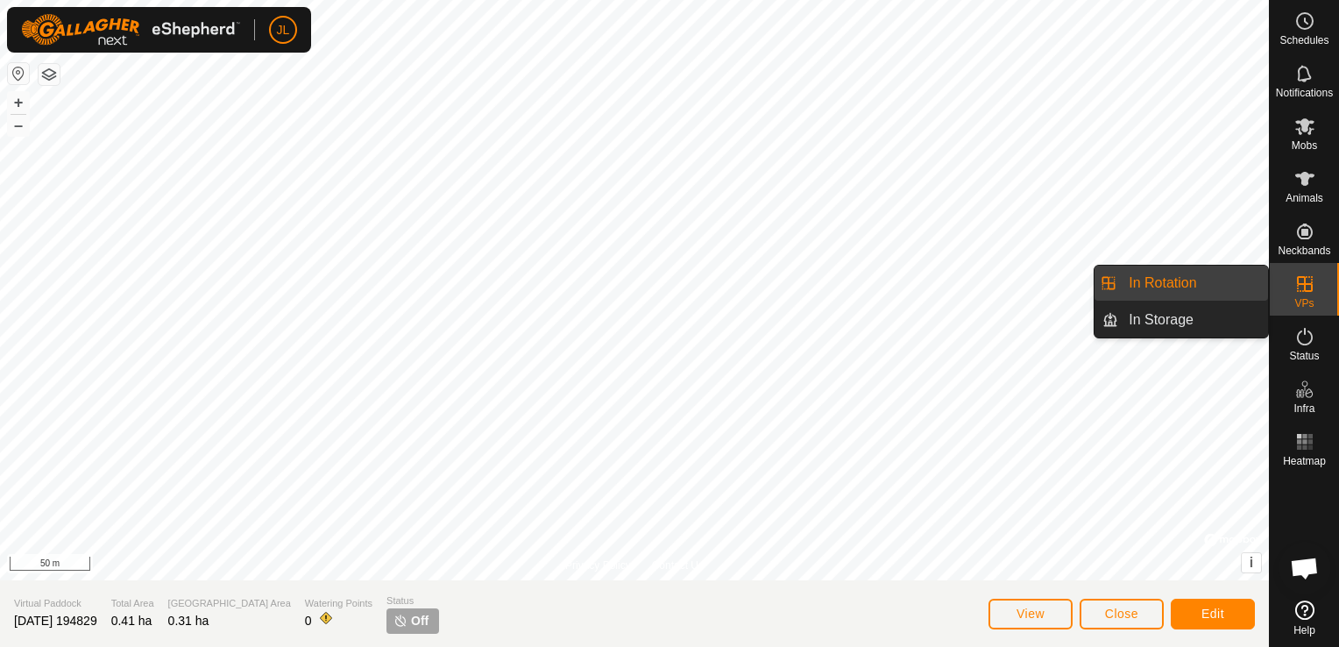
click at [1300, 278] on icon at bounding box center [1304, 283] width 21 height 21
click at [1210, 281] on link "In Rotation" at bounding box center [1193, 283] width 150 height 35
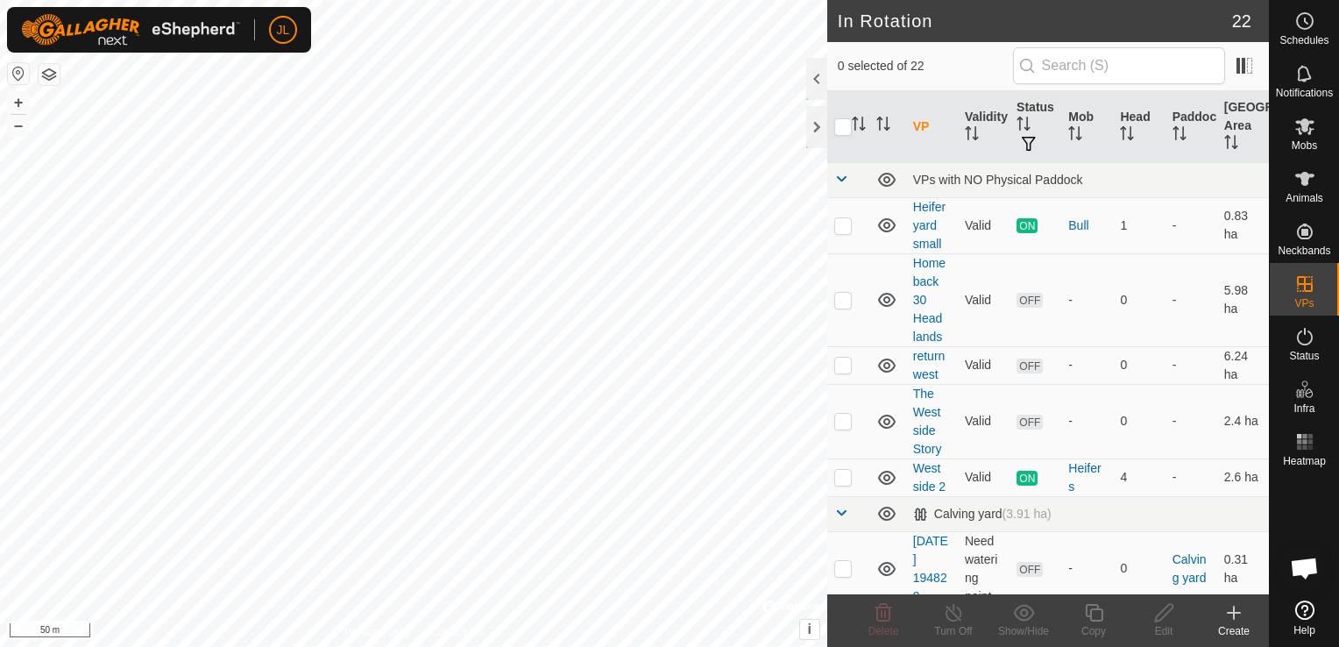
scroll to position [441, 0]
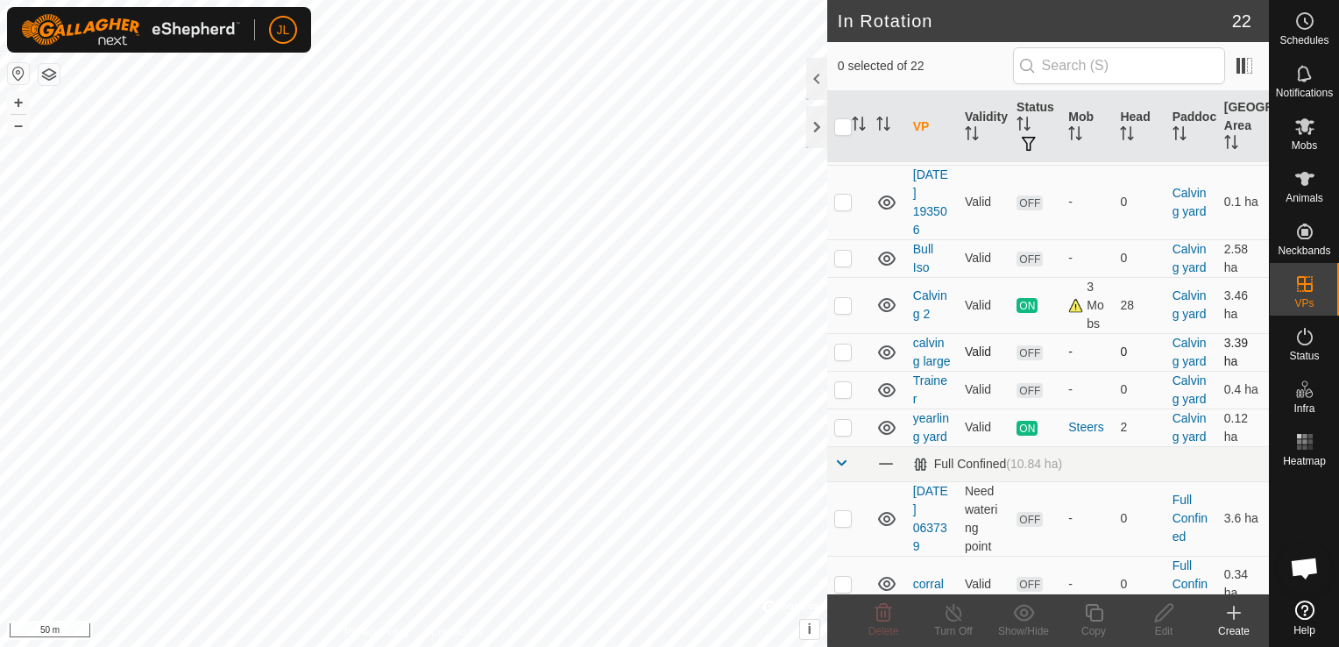
click at [843, 358] on p-checkbox at bounding box center [843, 351] width 18 height 14
checkbox input "true"
click at [1162, 612] on icon at bounding box center [1164, 612] width 22 height 21
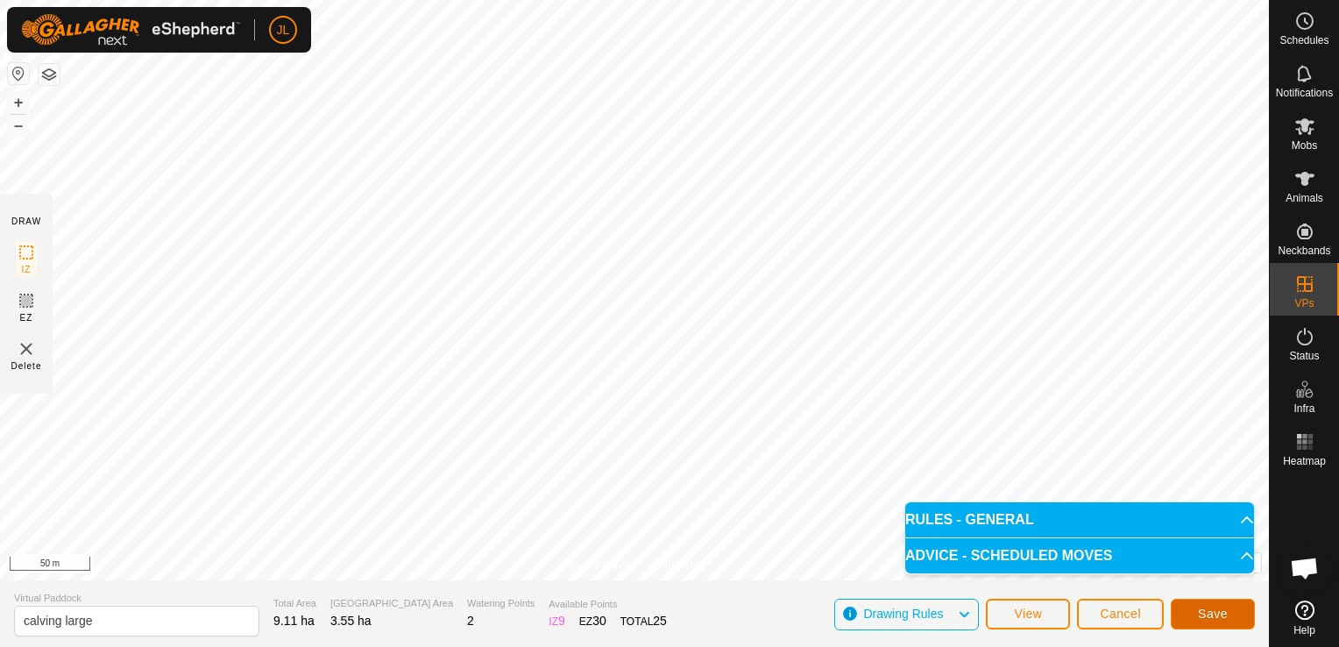
click at [1206, 608] on span "Save" at bounding box center [1213, 613] width 30 height 14
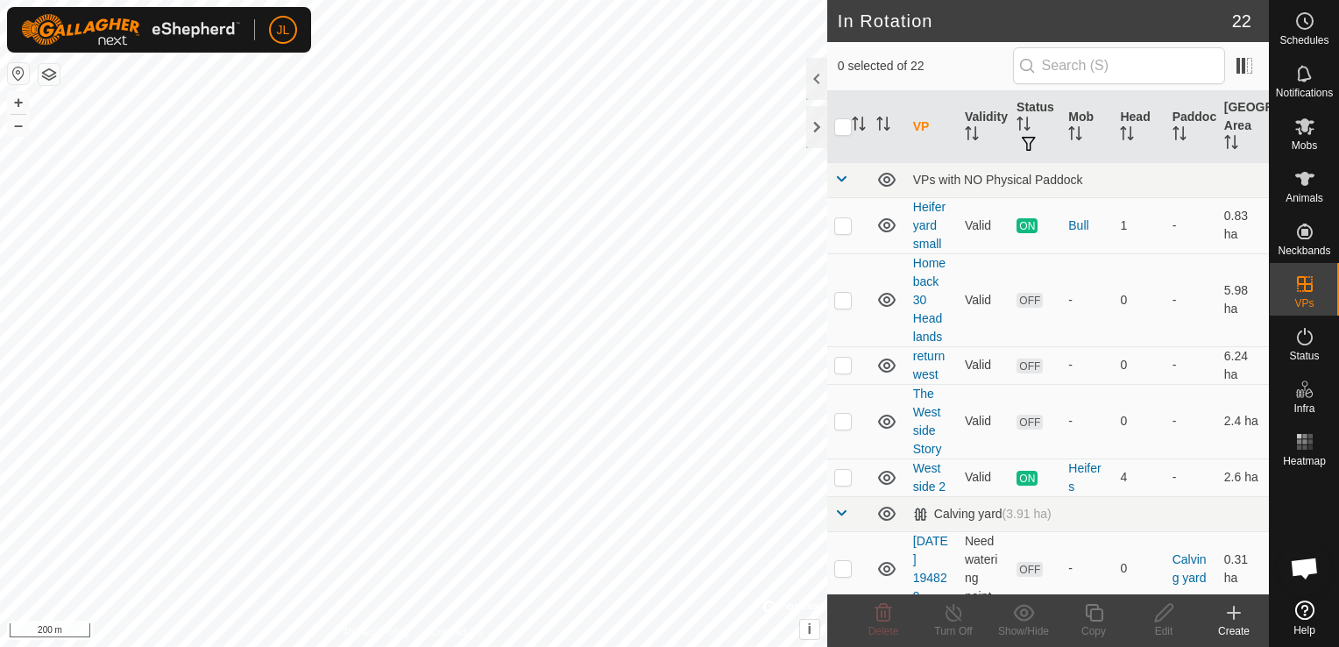
scroll to position [441, 0]
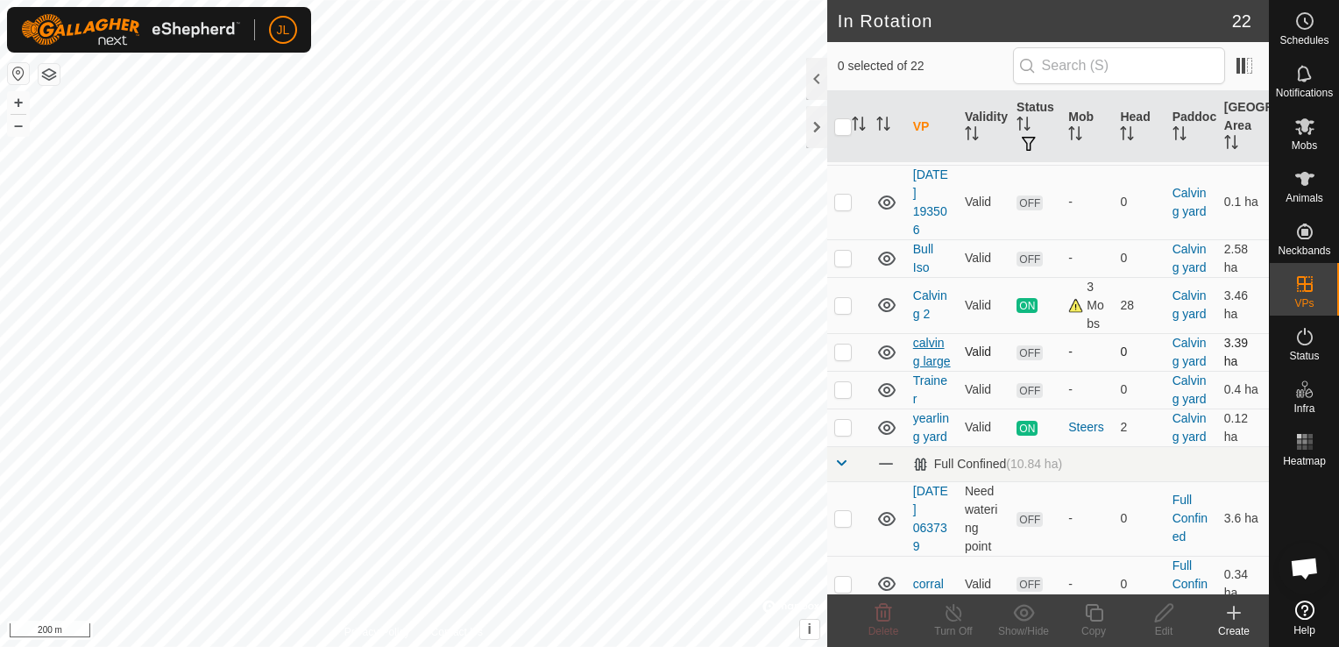
click at [929, 368] on link "calving large" at bounding box center [932, 352] width 38 height 32
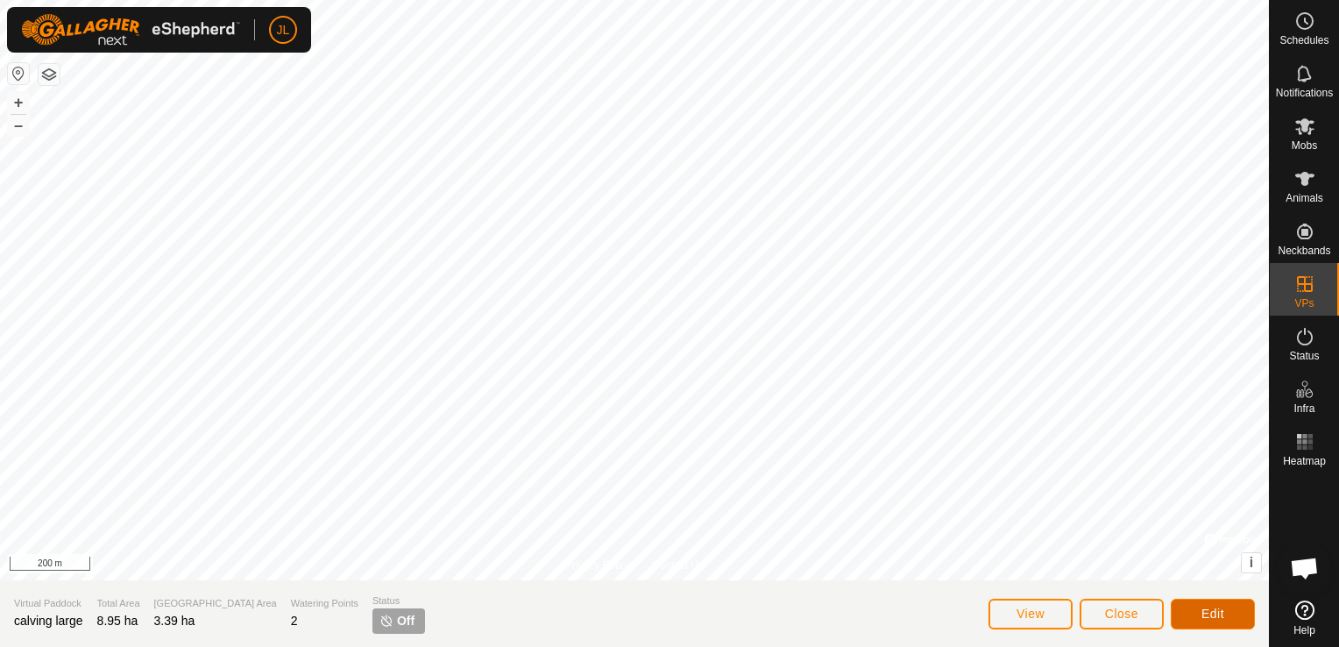
click at [1216, 619] on span "Edit" at bounding box center [1212, 613] width 23 height 14
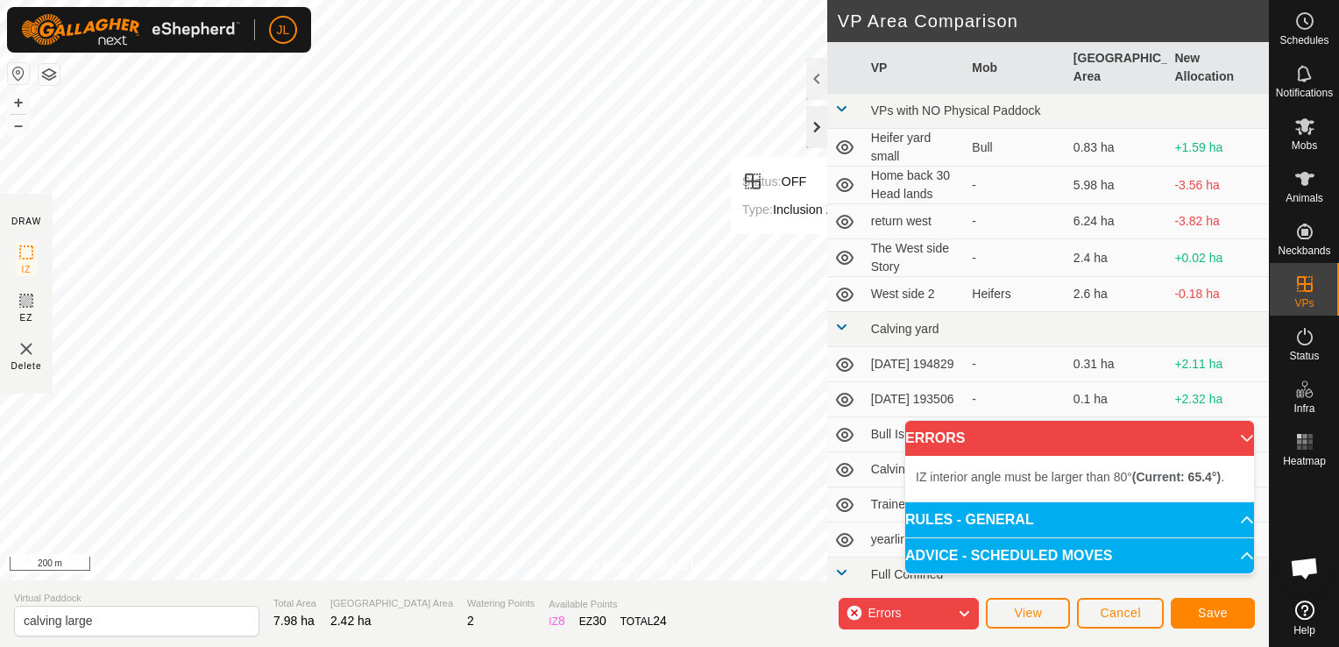
click at [820, 124] on div at bounding box center [816, 127] width 21 height 42
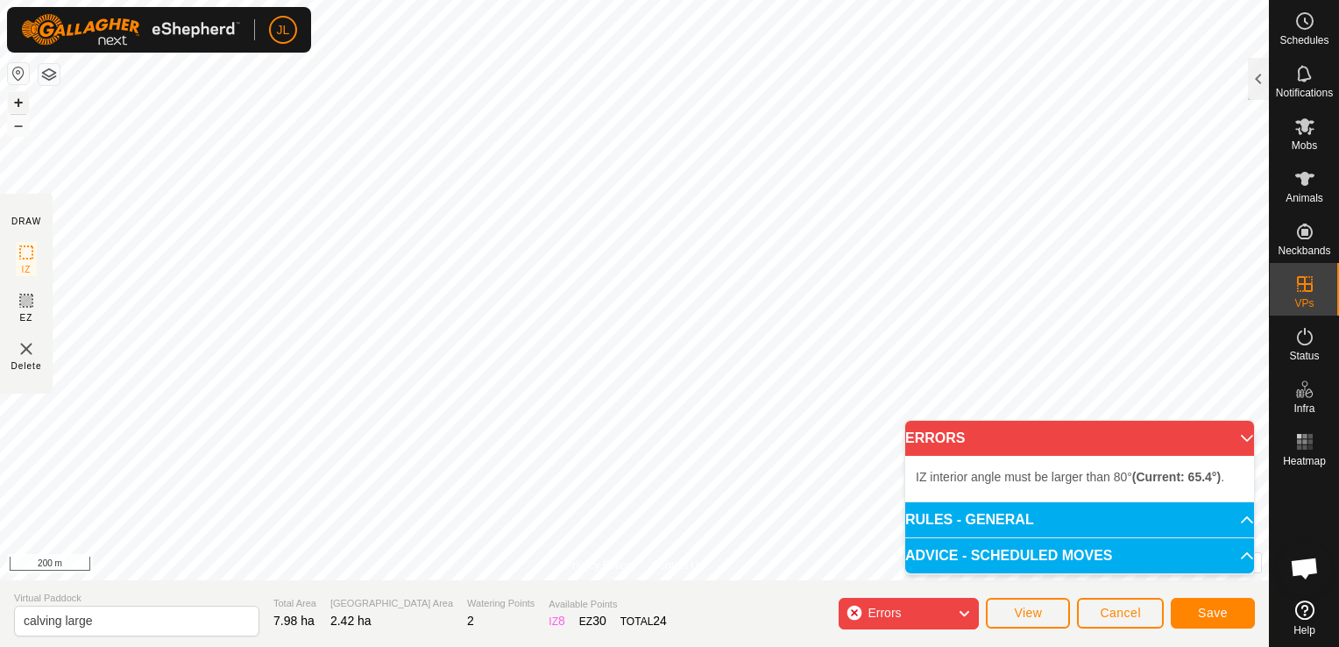
click at [11, 103] on button "+" at bounding box center [18, 102] width 21 height 21
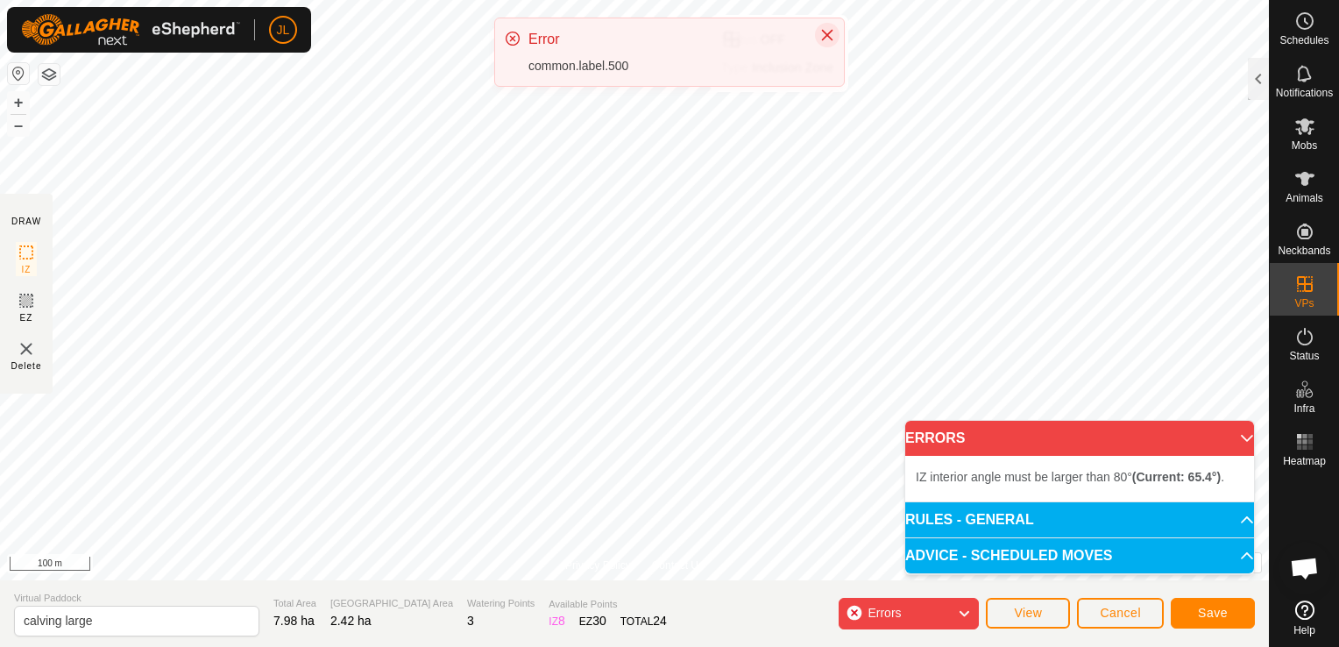
click at [831, 34] on icon "Close" at bounding box center [827, 35] width 14 height 14
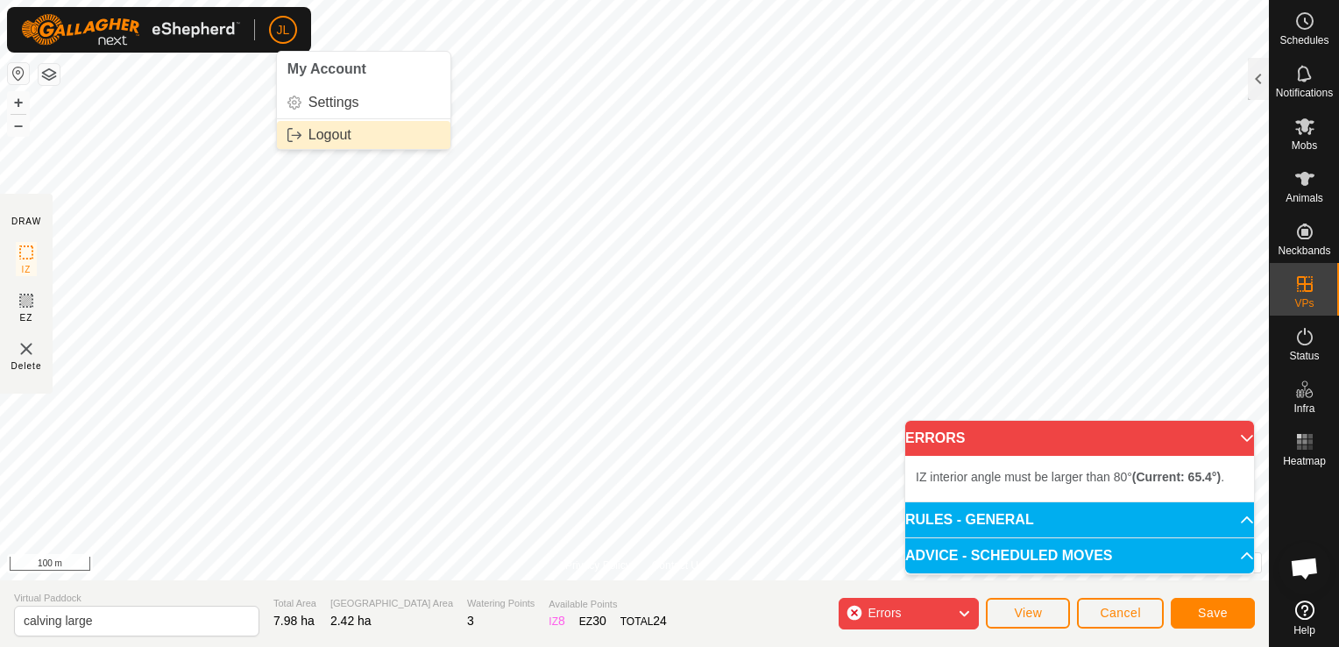
click at [324, 138] on link "Logout" at bounding box center [363, 135] width 173 height 28
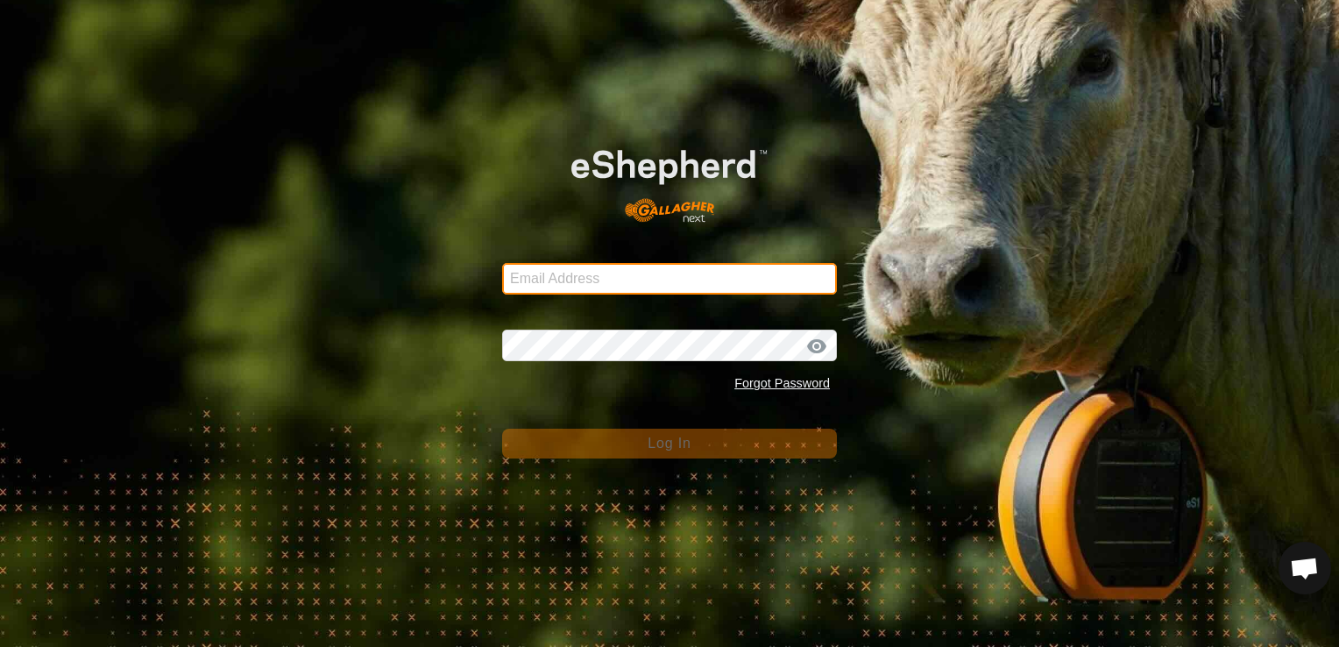
type input "johnyleitch@aol.com"
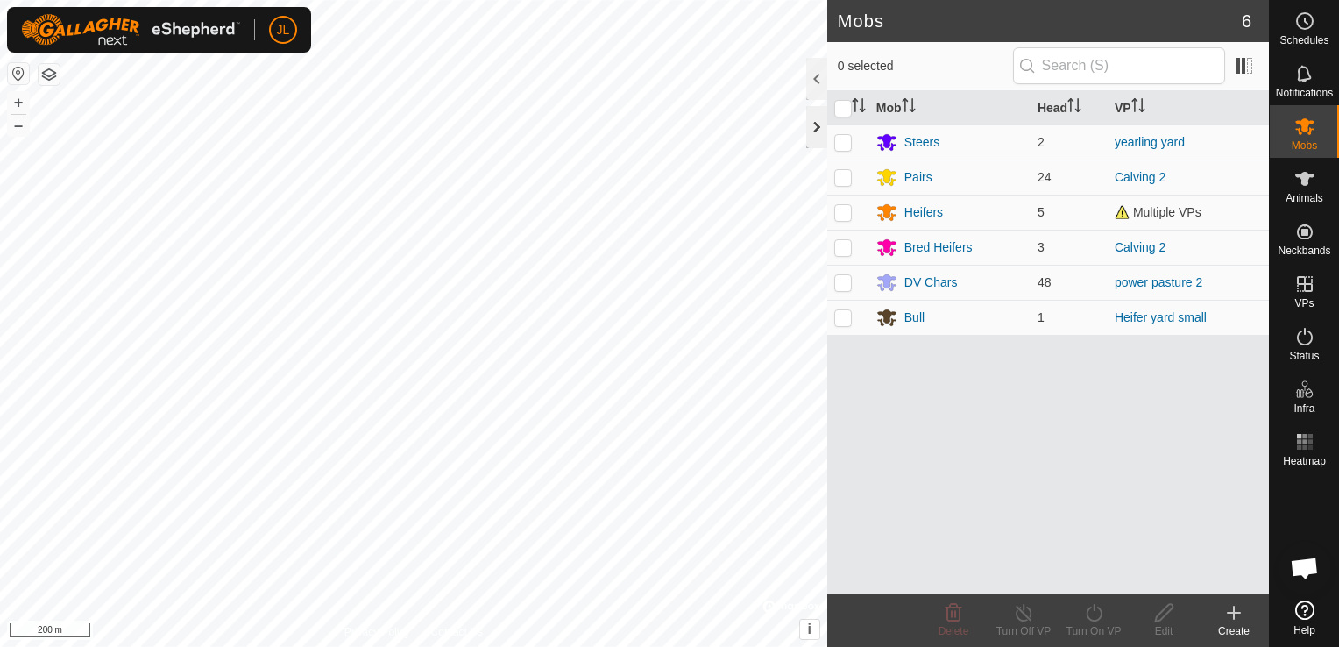
click at [817, 124] on div at bounding box center [816, 127] width 21 height 42
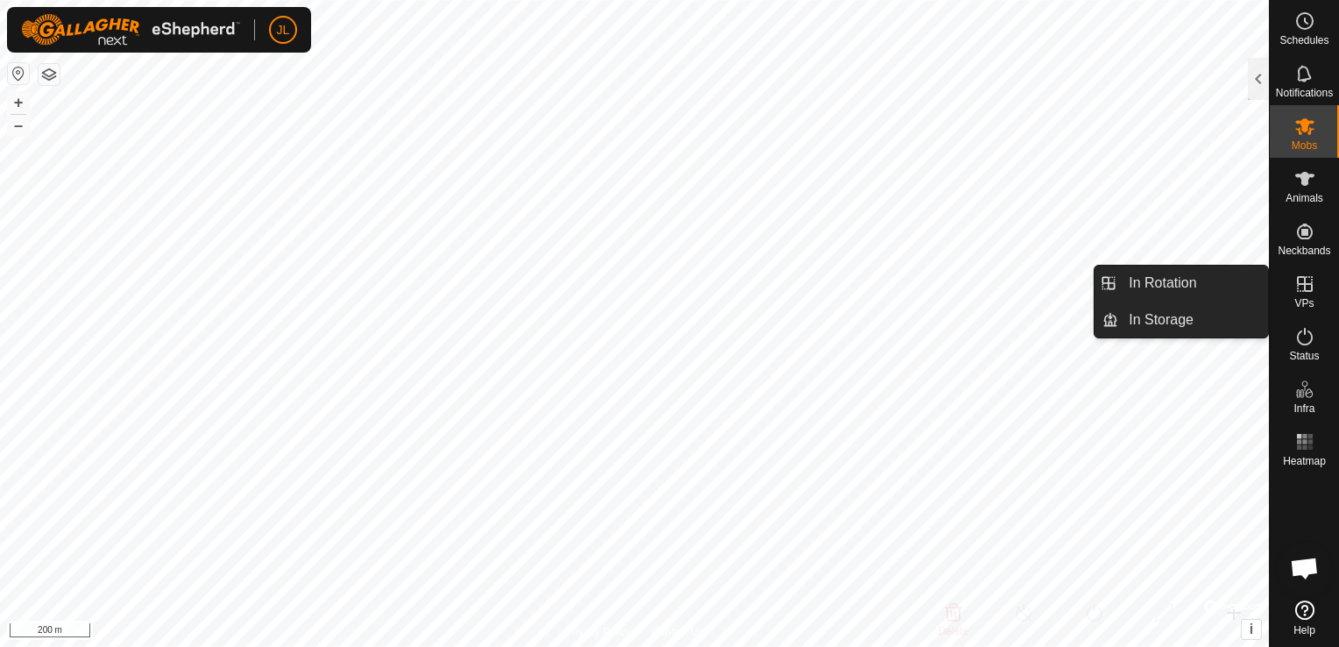
click at [1307, 287] on icon at bounding box center [1304, 283] width 21 height 21
click at [1207, 286] on link "In Rotation" at bounding box center [1193, 283] width 150 height 35
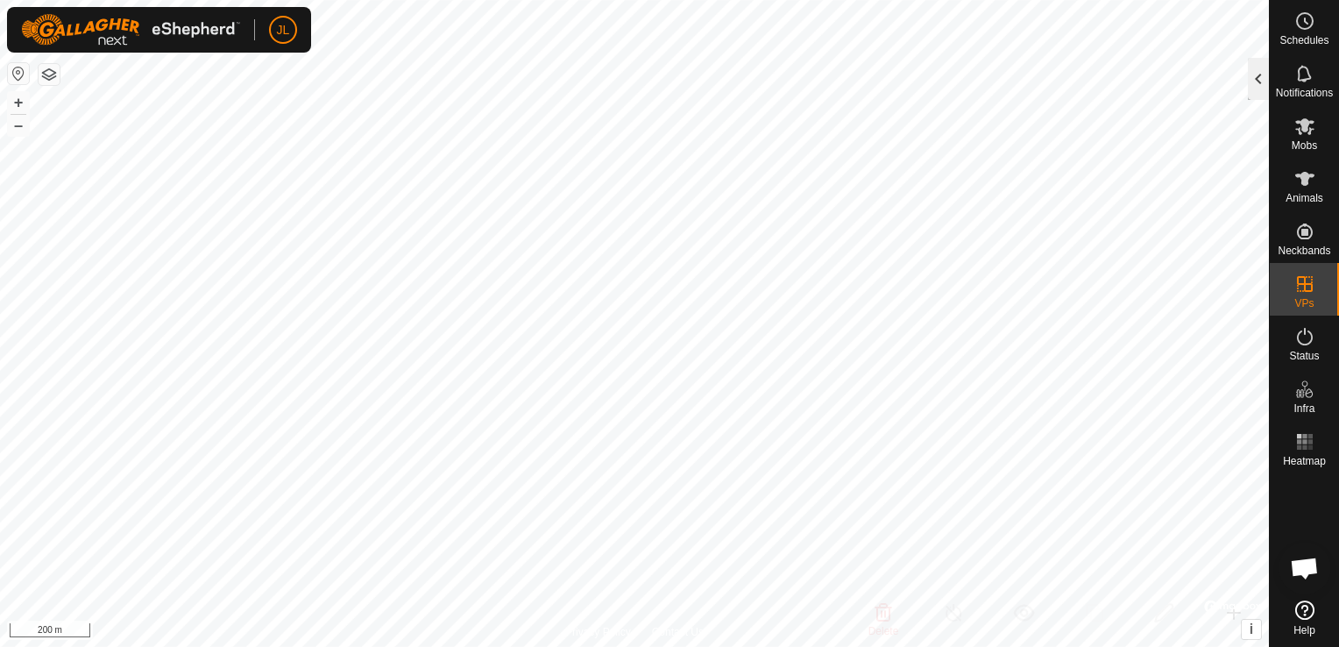
click at [1259, 80] on div at bounding box center [1258, 79] width 21 height 42
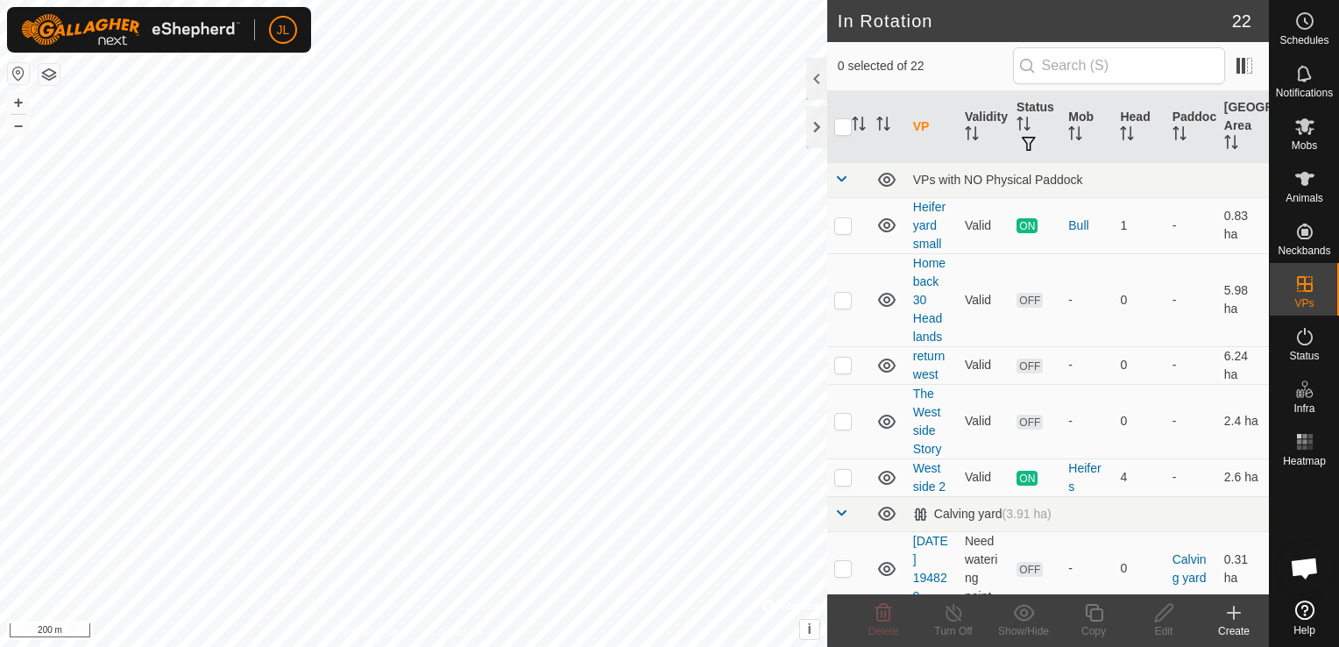
scroll to position [441, 0]
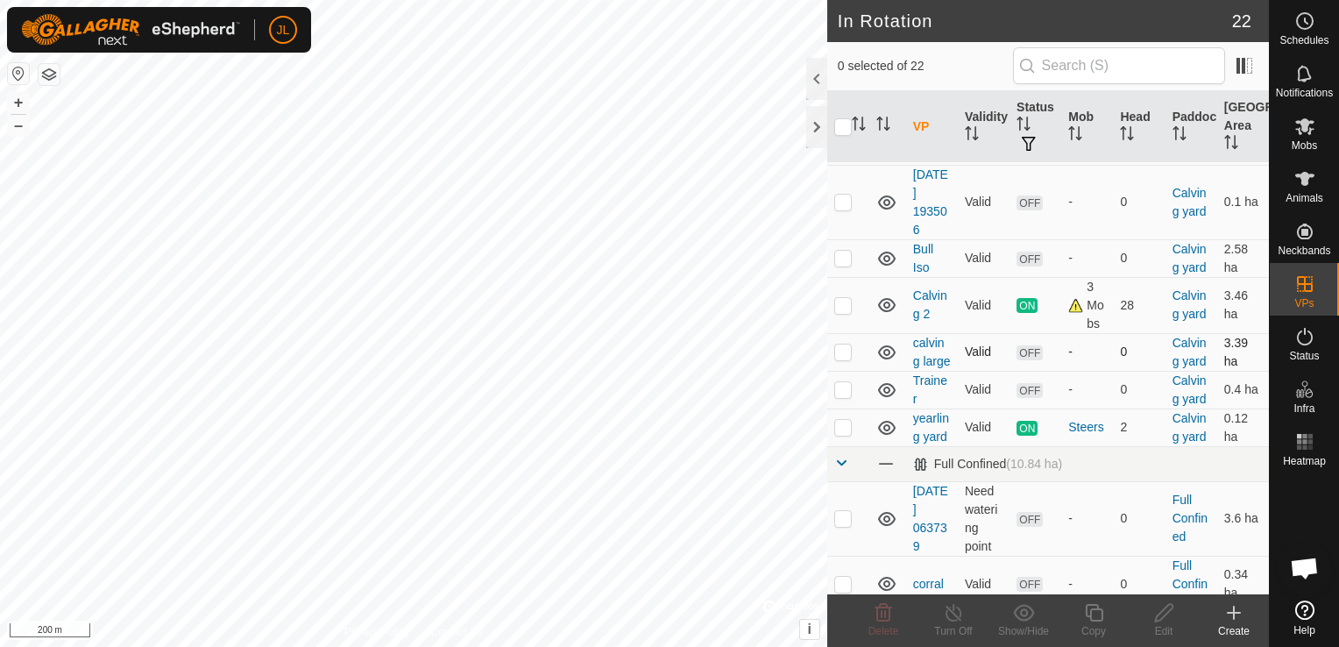
click at [839, 358] on p-checkbox at bounding box center [843, 351] width 18 height 14
checkbox input "true"
click at [1095, 619] on icon at bounding box center [1094, 612] width 22 height 21
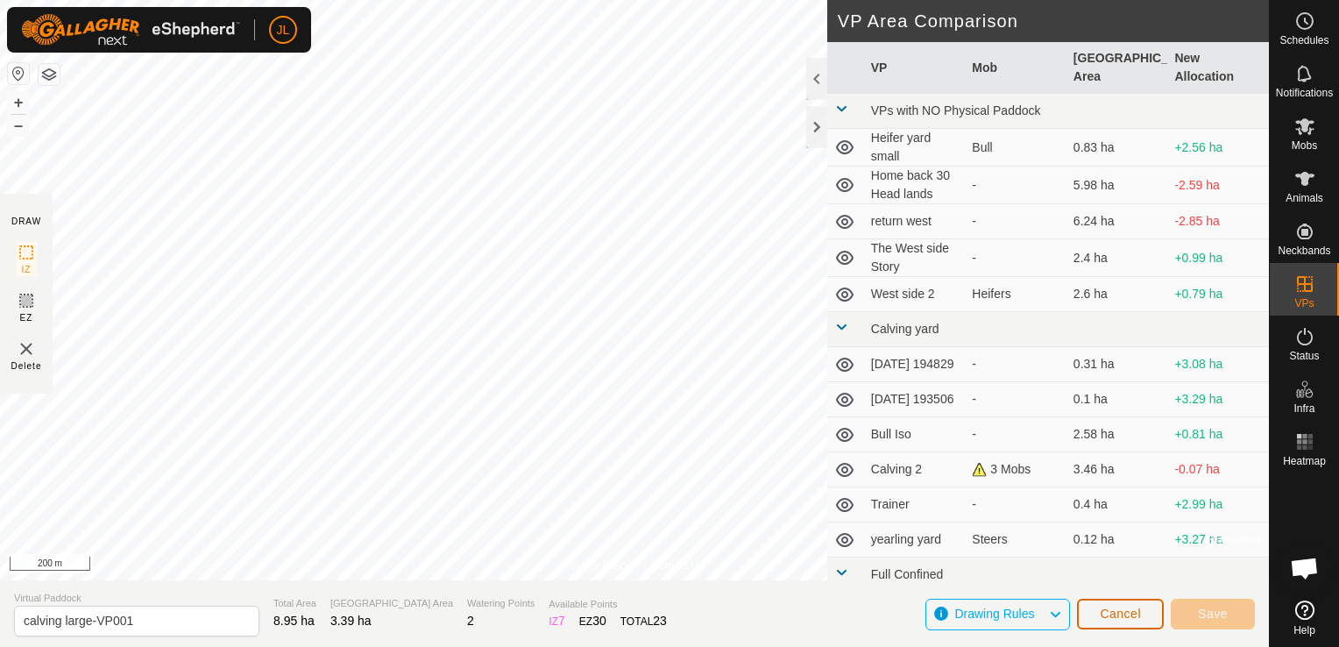
click at [1121, 619] on span "Cancel" at bounding box center [1120, 613] width 41 height 14
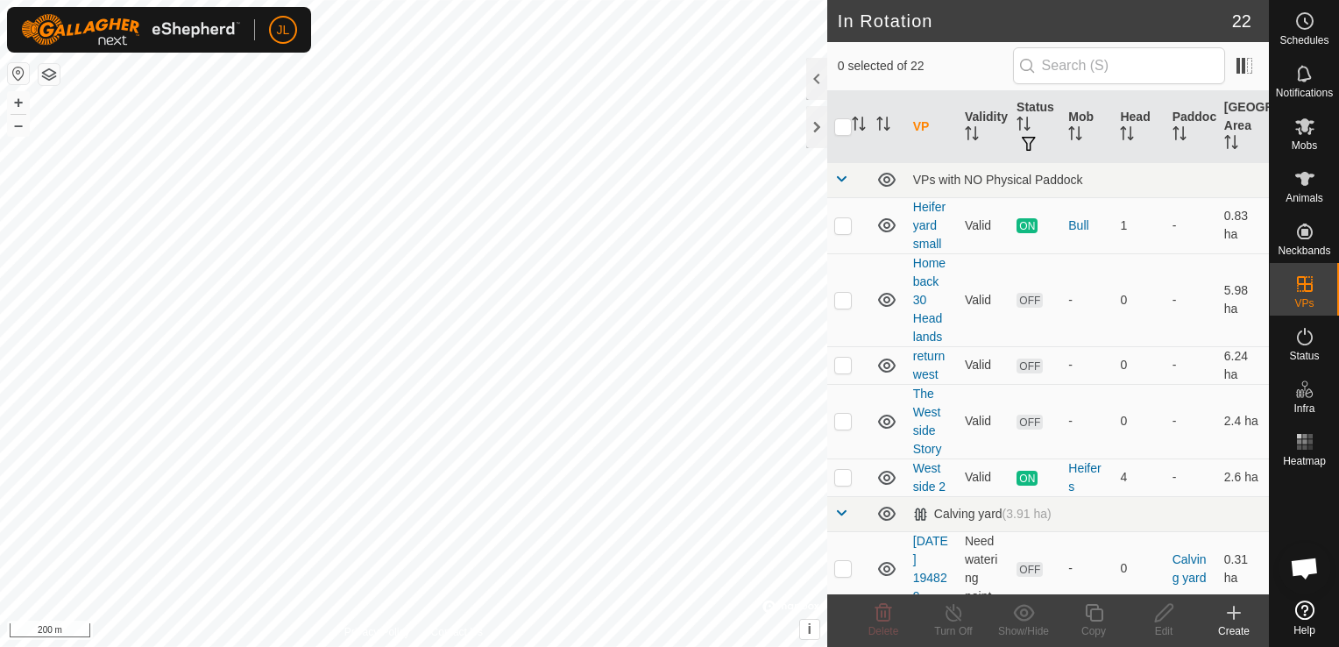
scroll to position [441, 0]
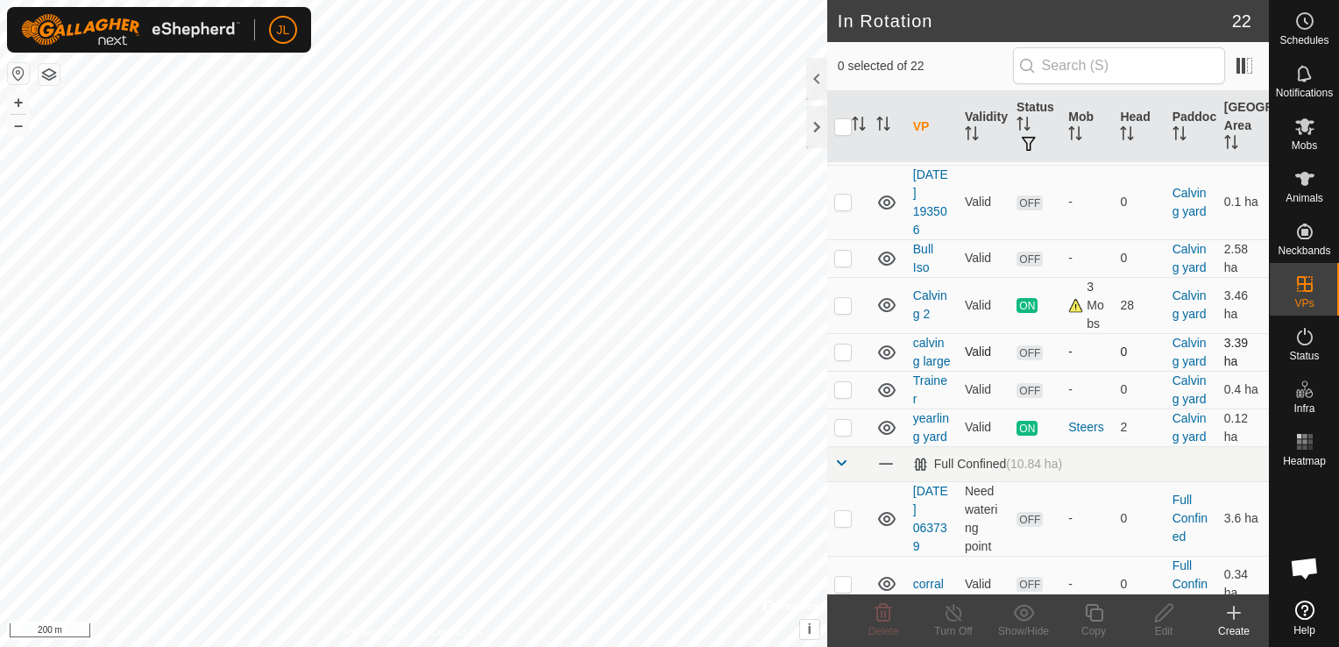
click at [846, 358] on p-checkbox at bounding box center [843, 351] width 18 height 14
checkbox input "true"
click at [1160, 616] on icon at bounding box center [1164, 612] width 22 height 21
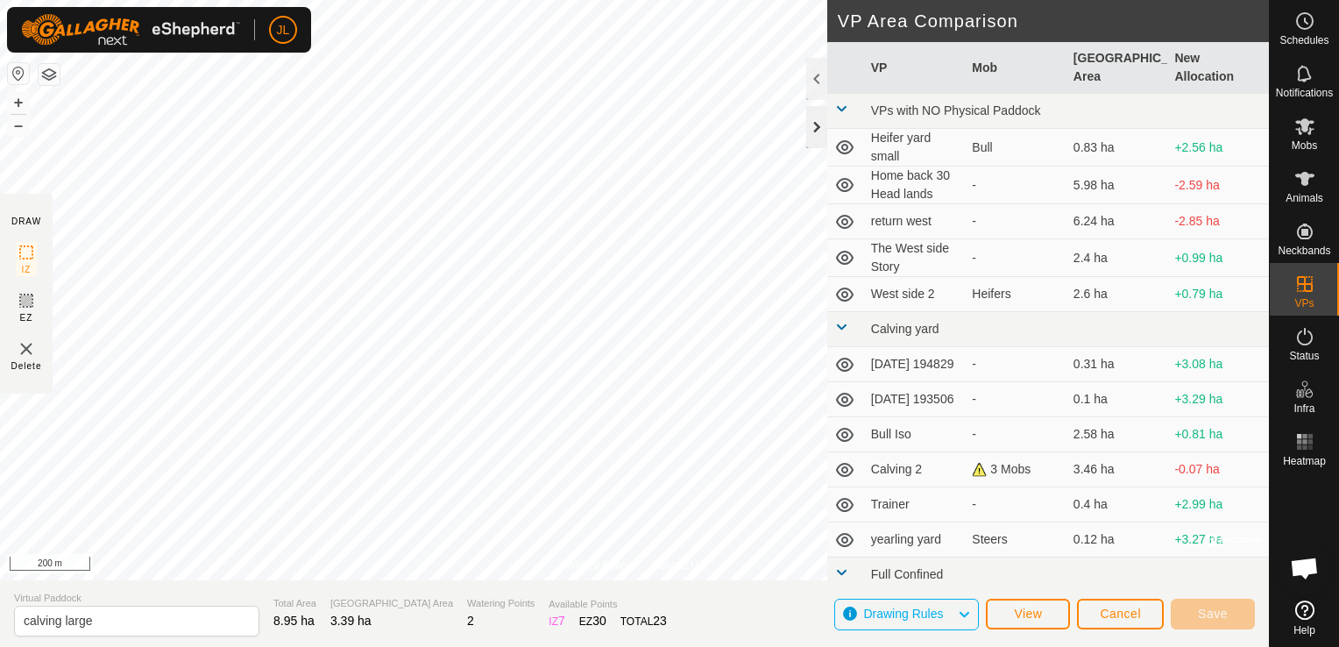
click at [818, 131] on div at bounding box center [816, 127] width 21 height 42
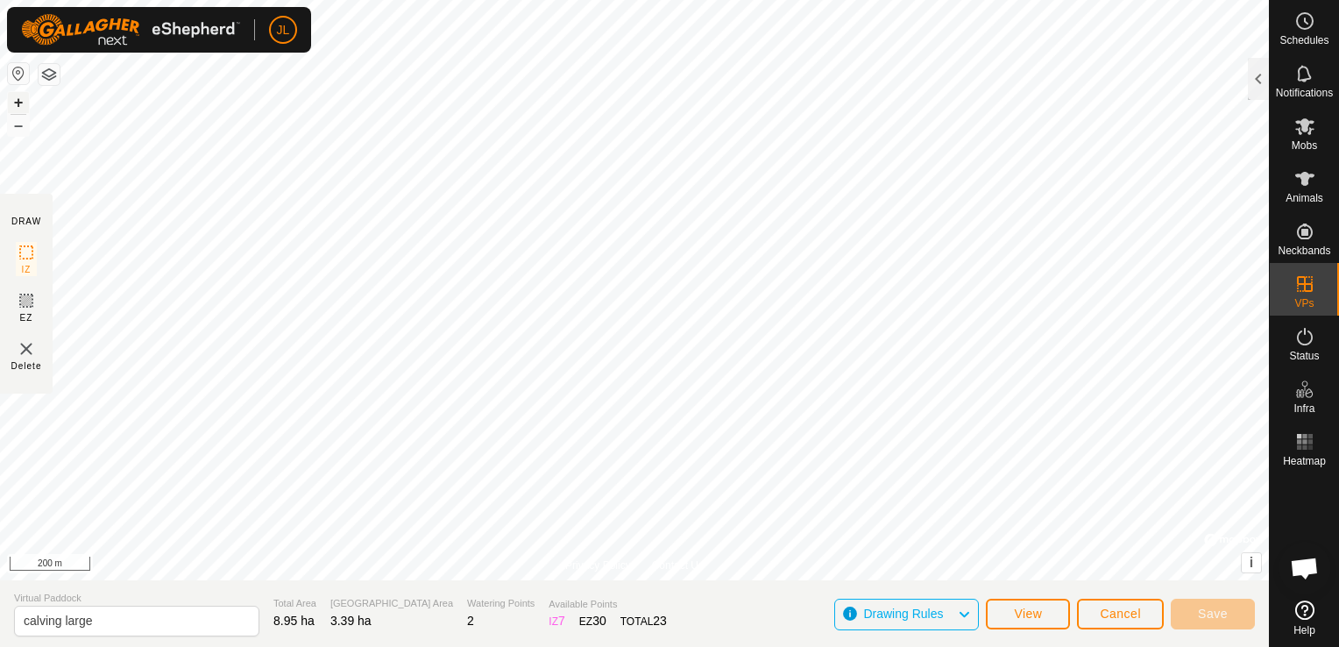
click at [18, 100] on button "+" at bounding box center [18, 102] width 21 height 21
click at [1214, 614] on span "Save" at bounding box center [1213, 613] width 30 height 14
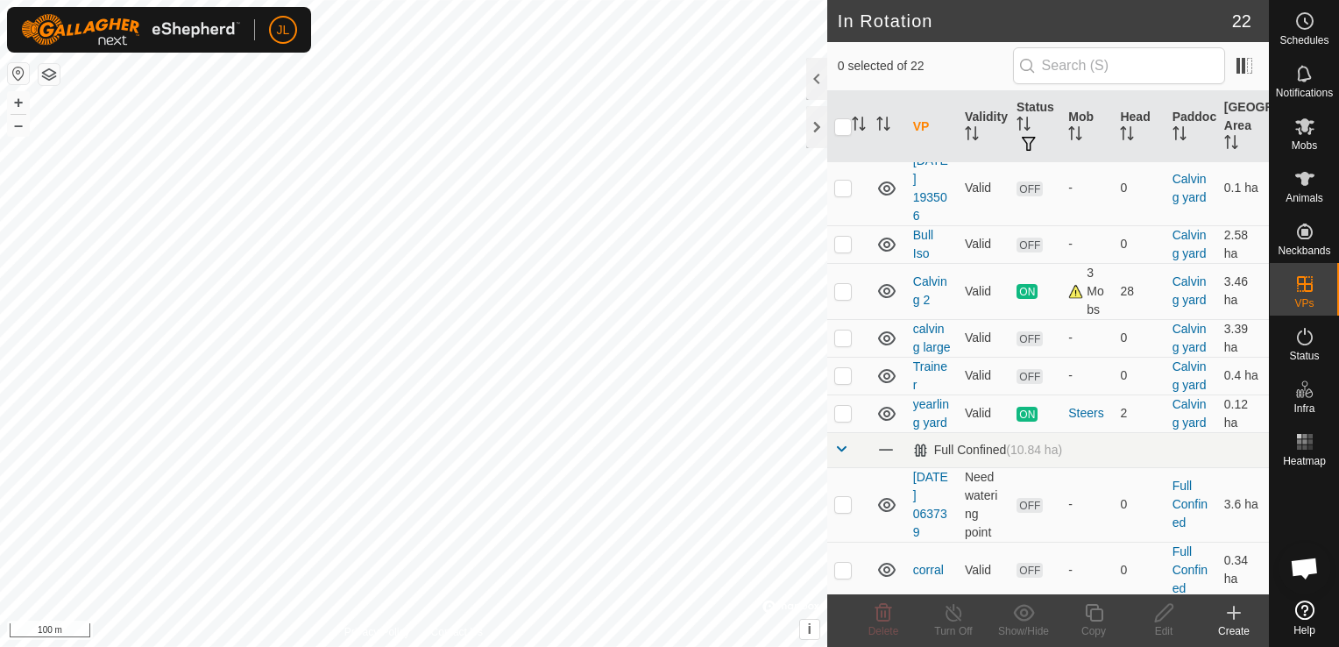
scroll to position [456, 0]
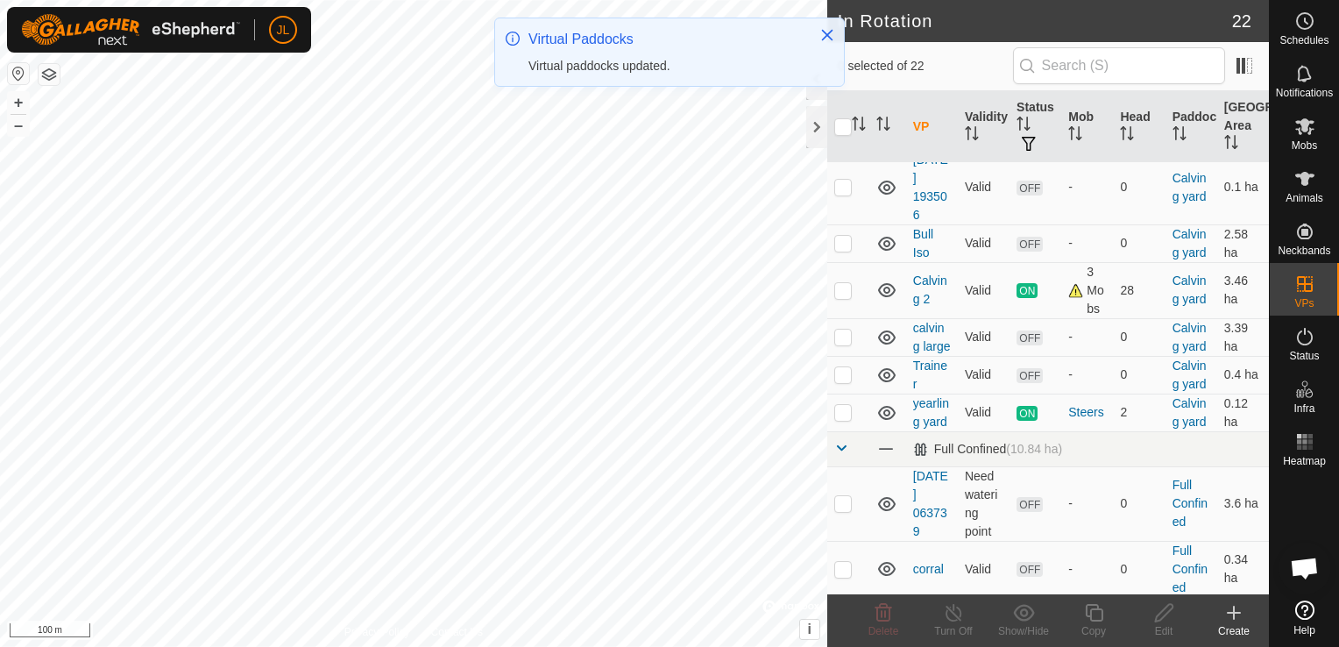
click at [839, 343] on p-checkbox at bounding box center [843, 336] width 18 height 14
checkbox input "true"
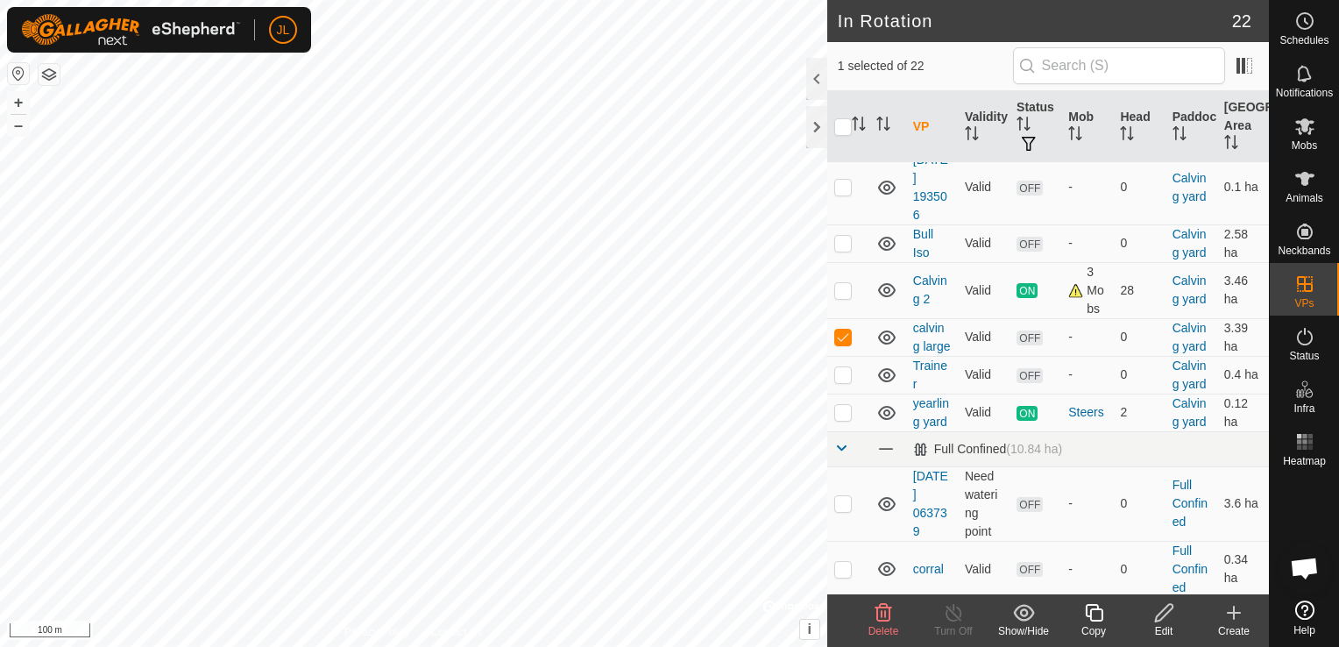
click at [1164, 619] on icon at bounding box center [1164, 612] width 22 height 21
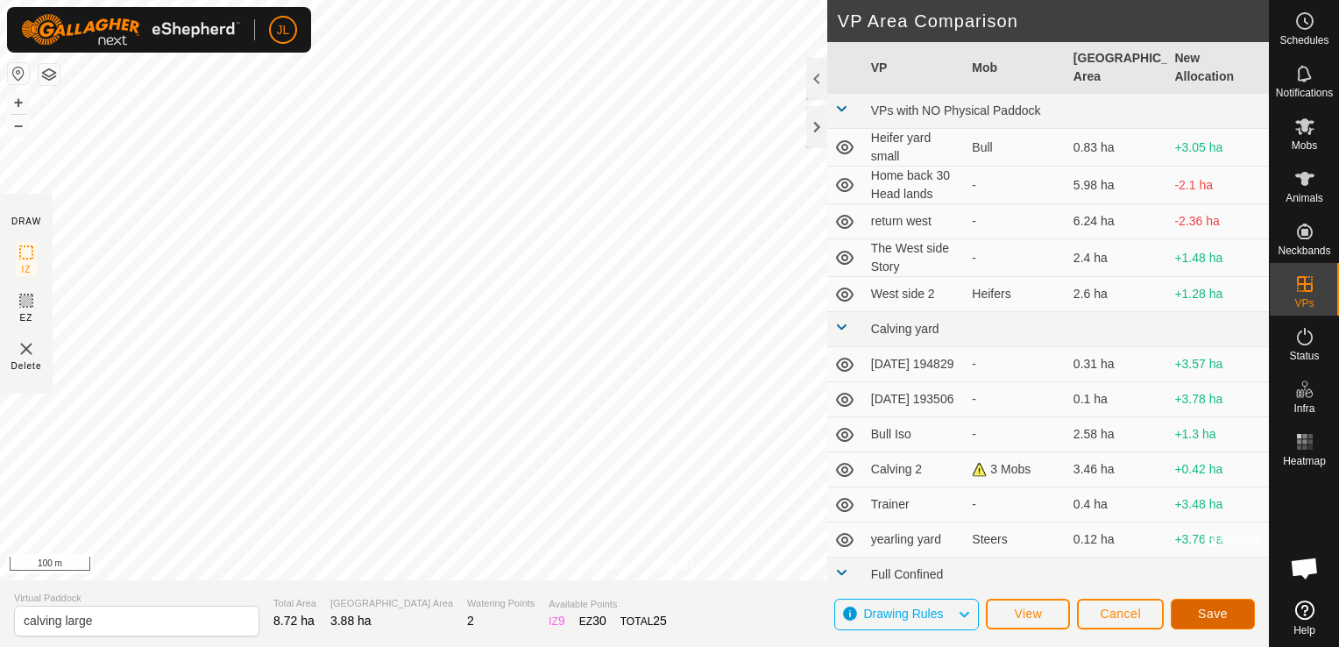
click at [1202, 612] on span "Save" at bounding box center [1213, 613] width 30 height 14
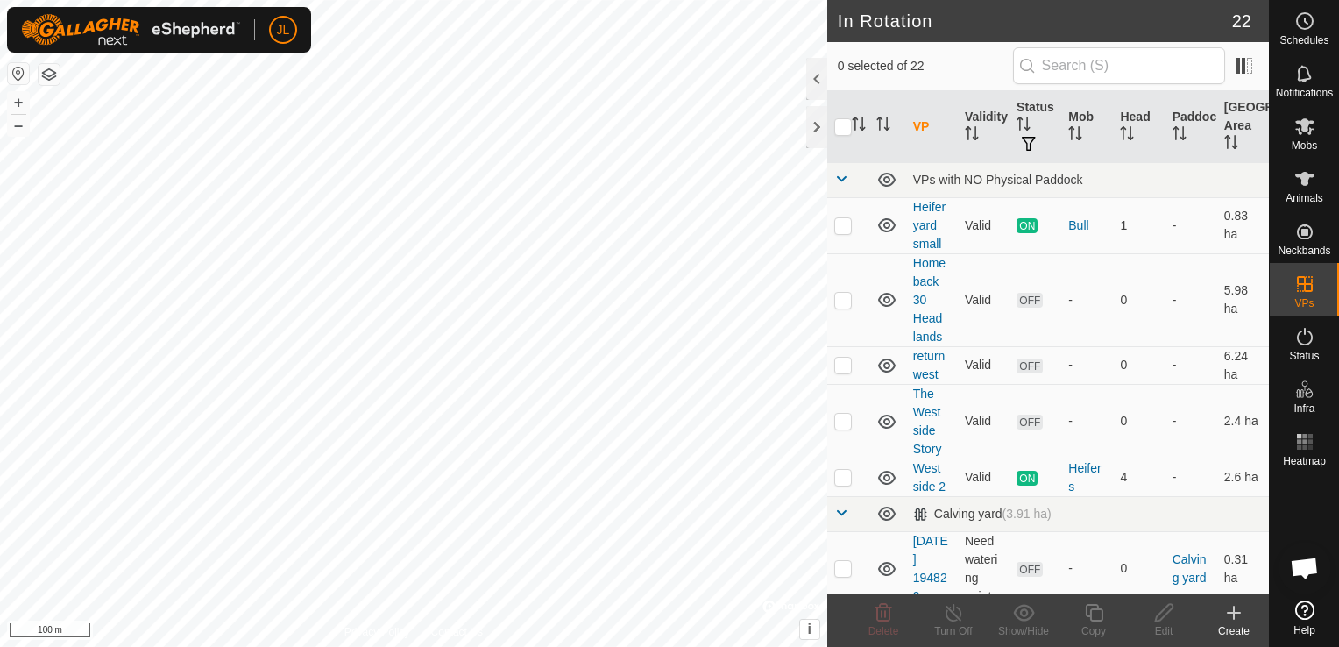
click at [1270, 591] on div at bounding box center [1304, 533] width 69 height 120
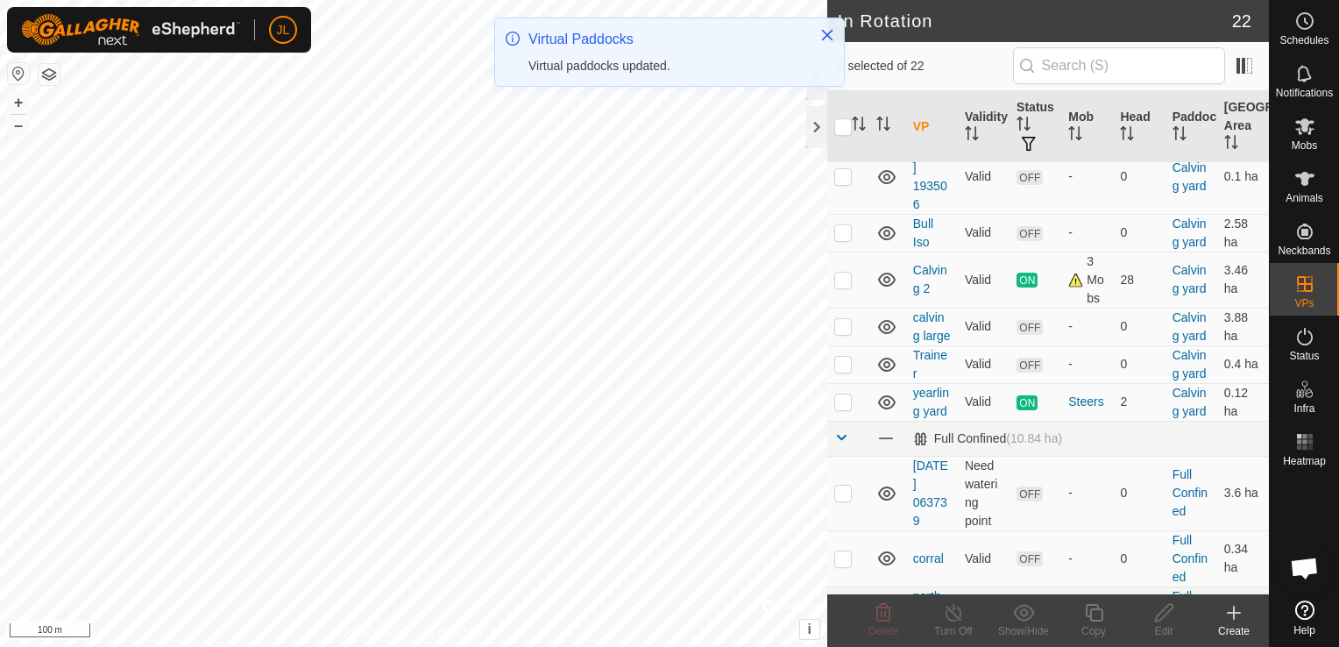
scroll to position [491, 0]
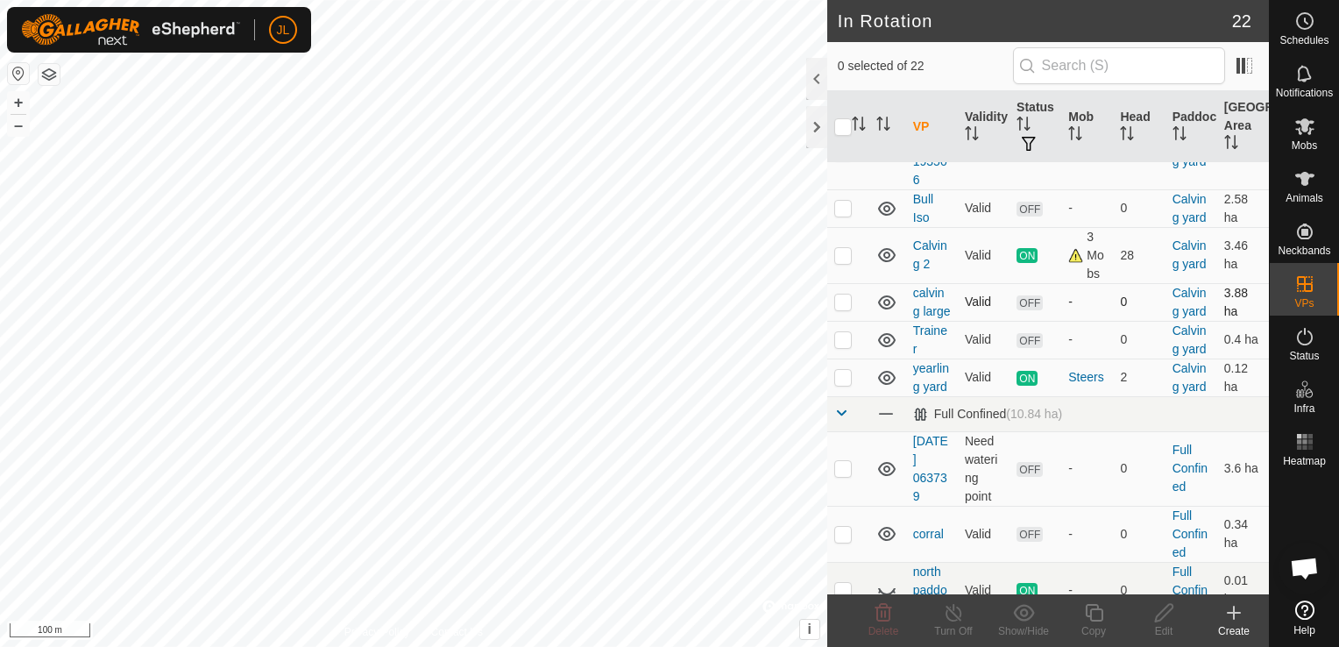
click at [836, 308] on p-checkbox at bounding box center [843, 301] width 18 height 14
checkbox input "true"
click at [1163, 612] on icon at bounding box center [1164, 612] width 22 height 21
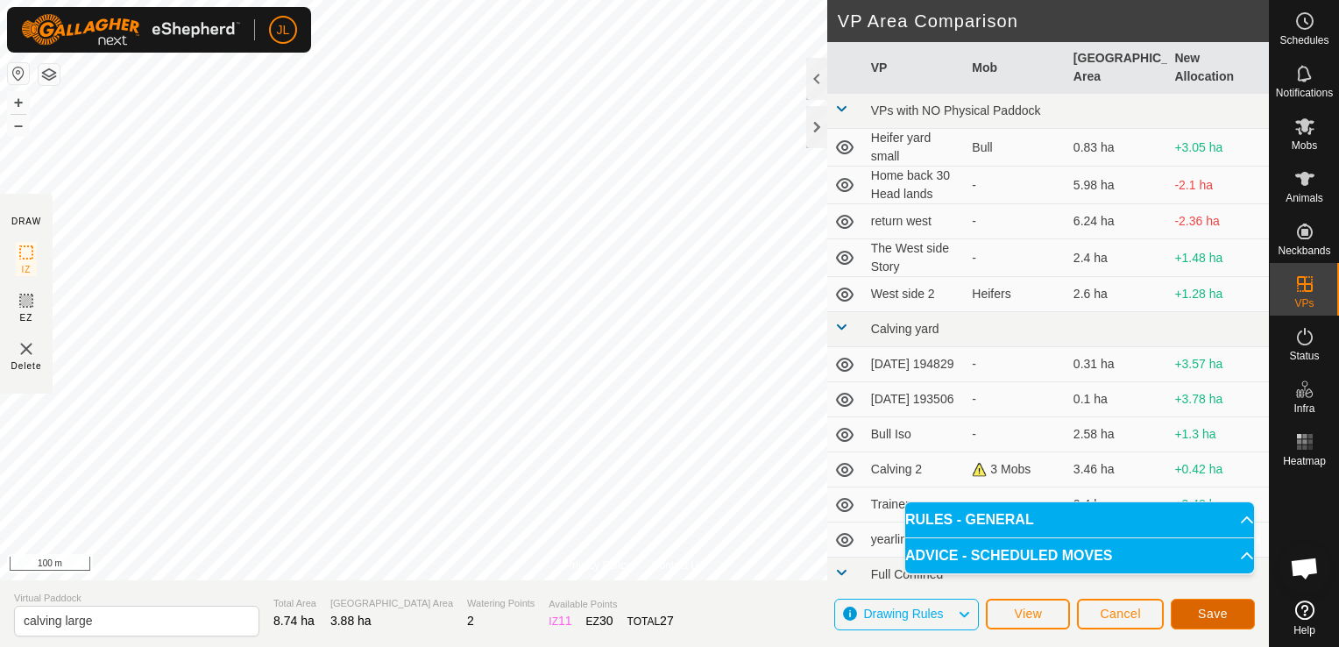
click at [1199, 620] on span "Save" at bounding box center [1213, 613] width 30 height 14
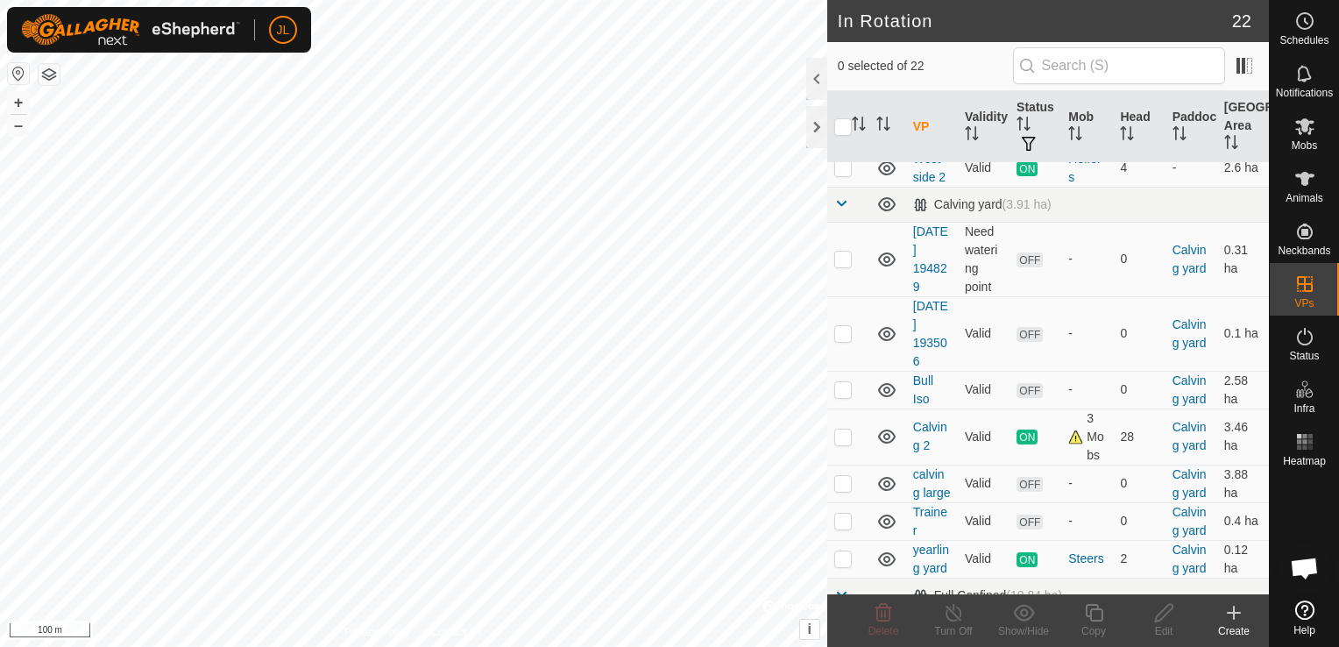
scroll to position [315, 0]
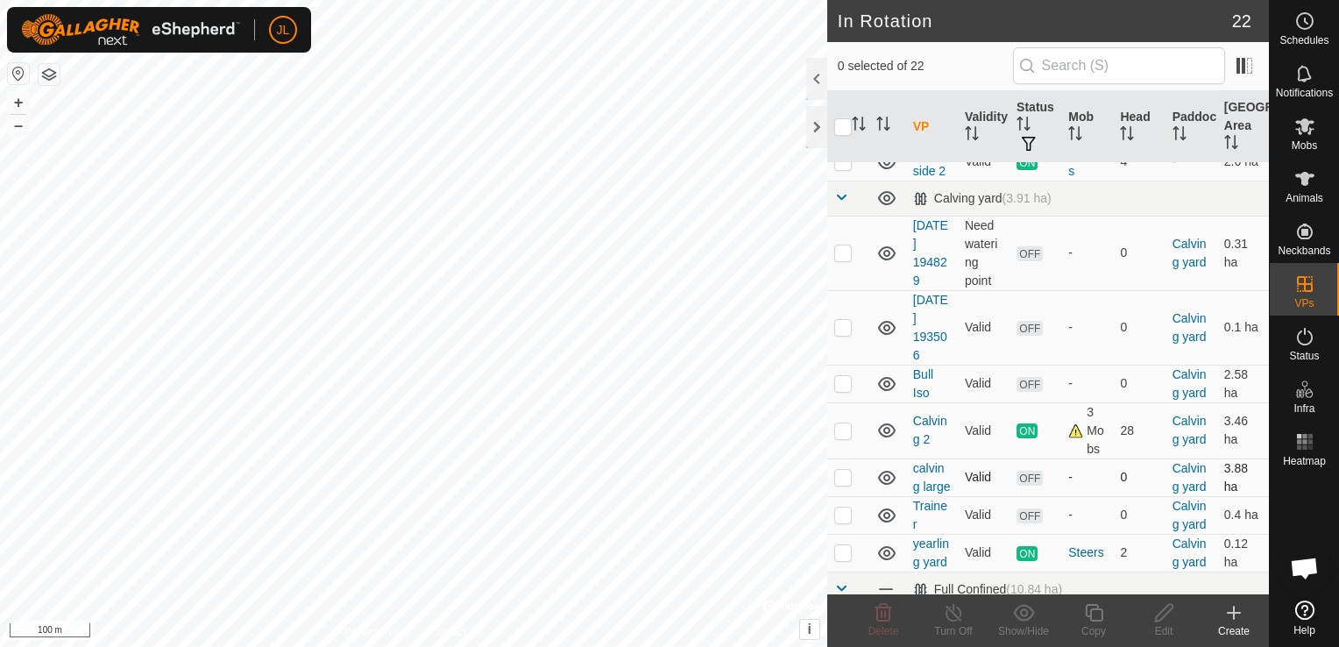
click at [840, 484] on p-checkbox at bounding box center [843, 477] width 18 height 14
checkbox input "true"
click at [1161, 613] on icon at bounding box center [1164, 612] width 22 height 21
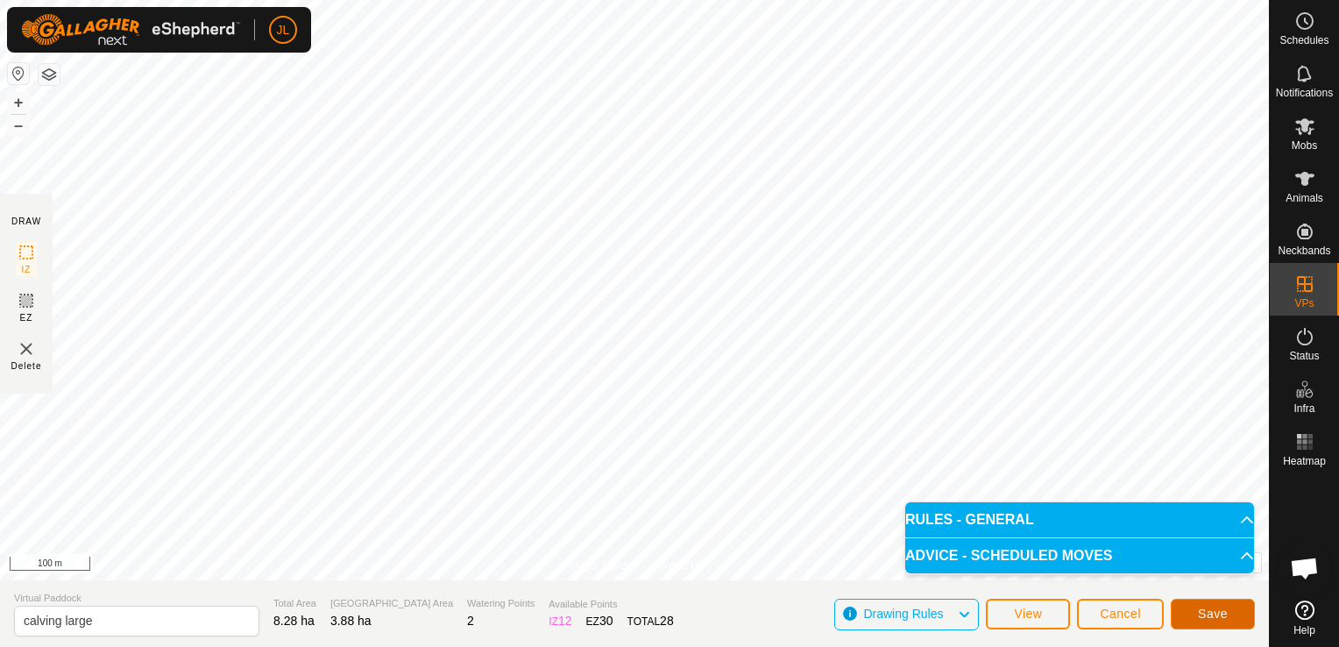
click at [1209, 613] on span "Save" at bounding box center [1213, 613] width 30 height 14
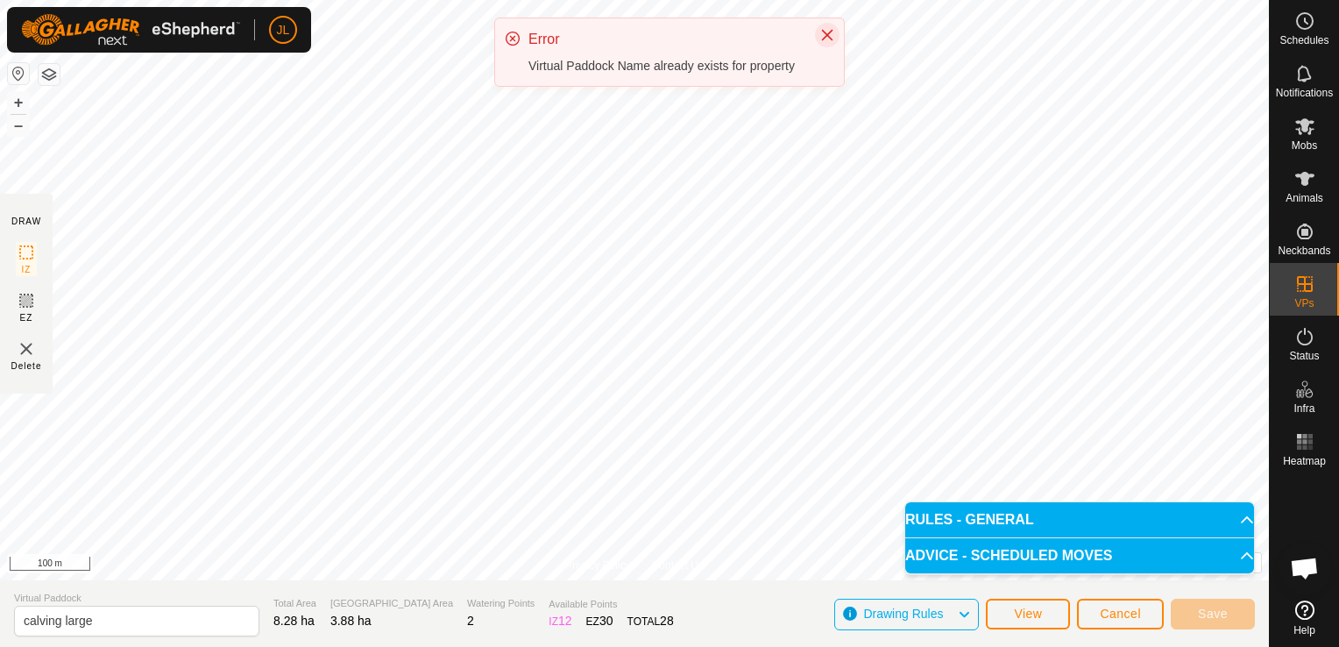
click at [827, 34] on icon "Close" at bounding box center [827, 35] width 11 height 11
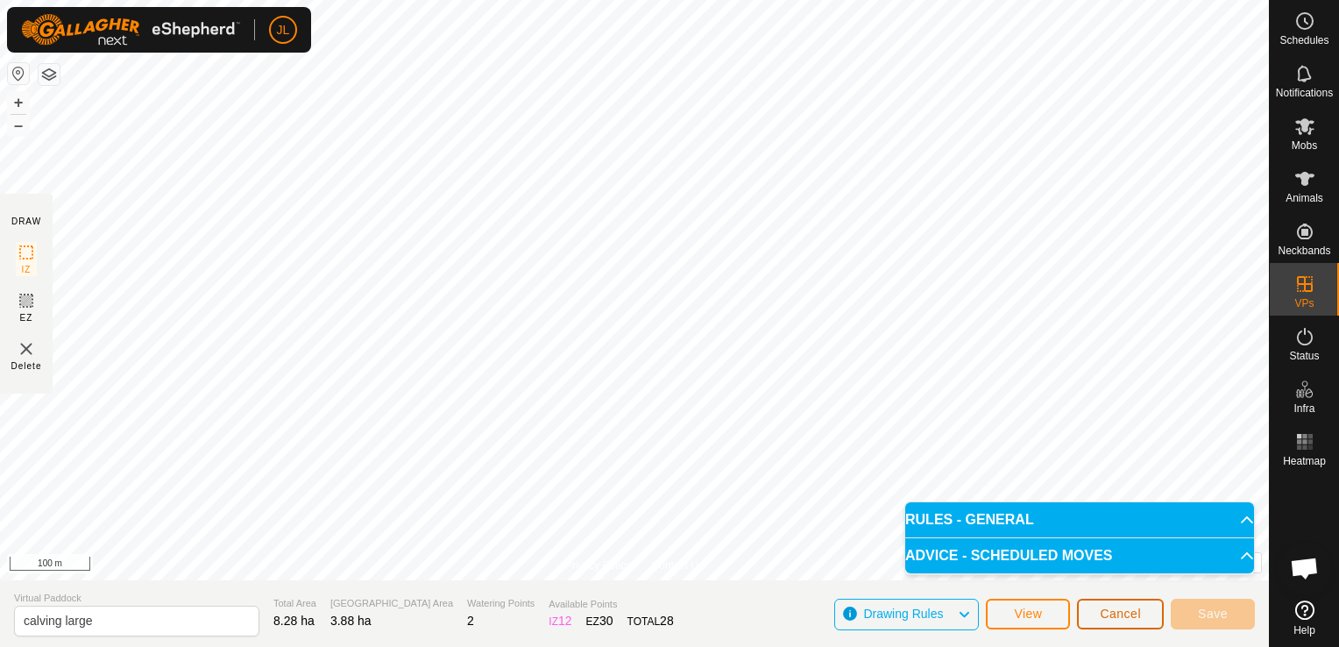
click at [1108, 608] on span "Cancel" at bounding box center [1120, 613] width 41 height 14
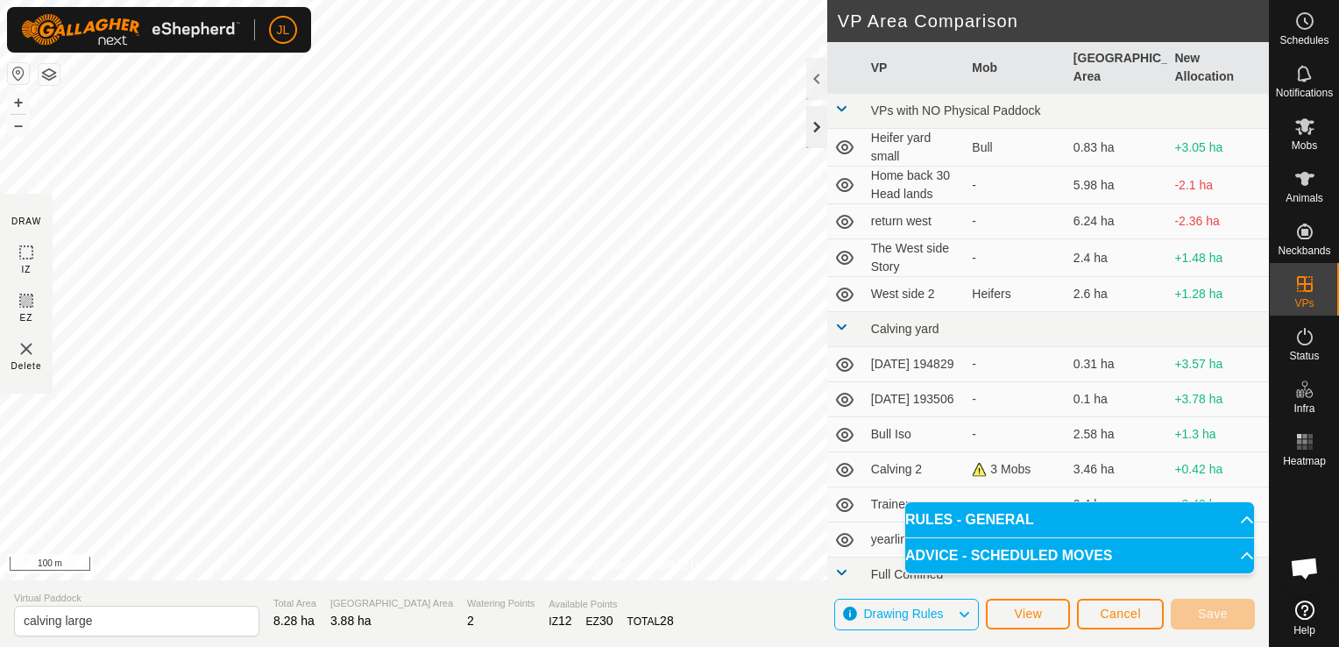
click at [823, 133] on div at bounding box center [816, 127] width 21 height 42
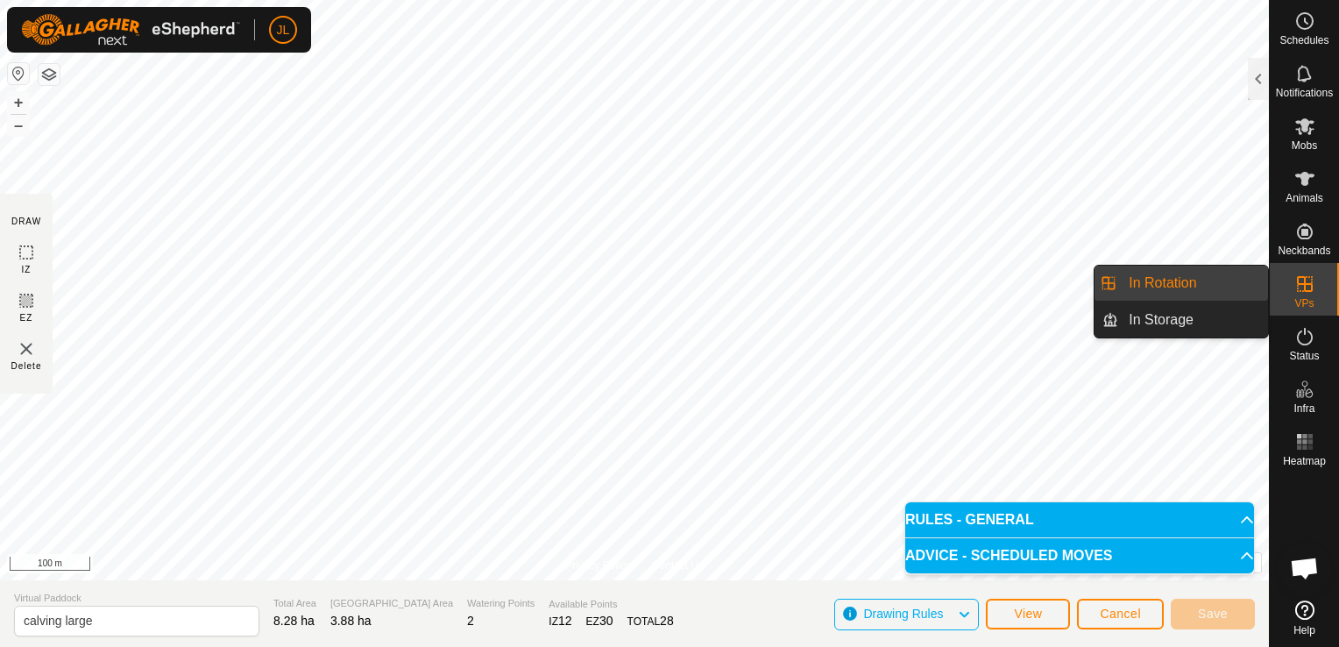
click at [1311, 300] on span "VPs" at bounding box center [1303, 303] width 19 height 11
click at [1234, 284] on link "In Rotation" at bounding box center [1193, 283] width 150 height 35
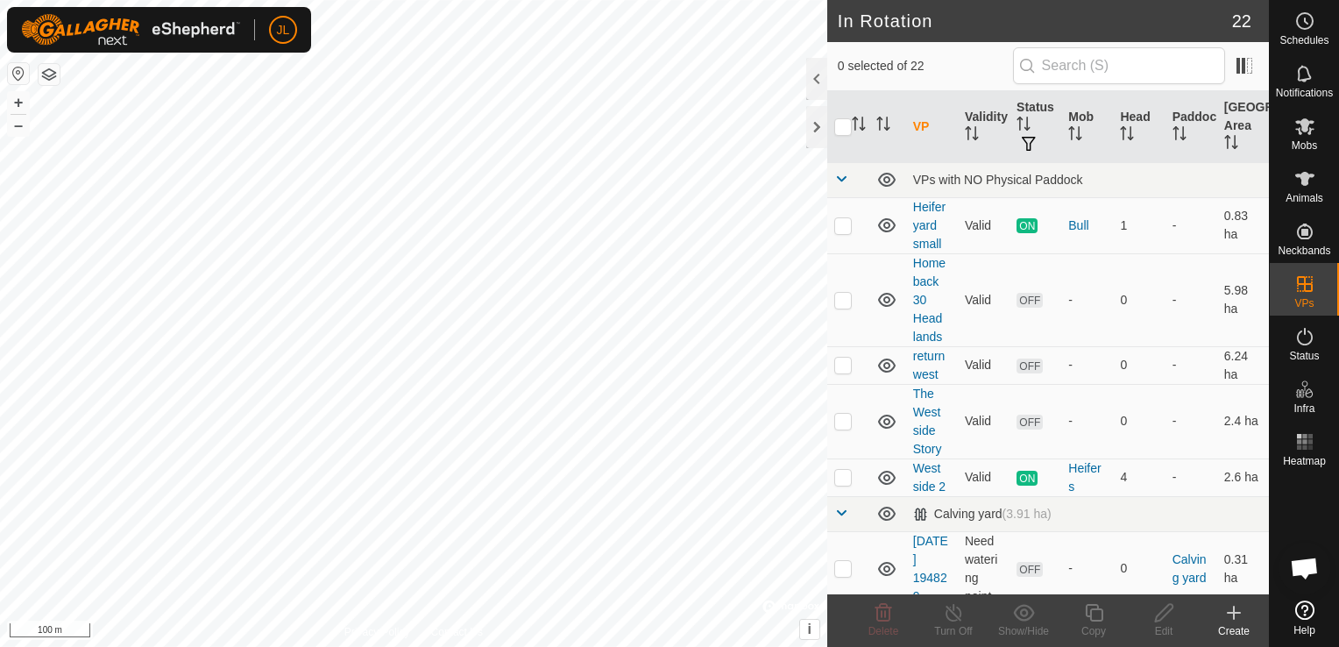
scroll to position [441, 0]
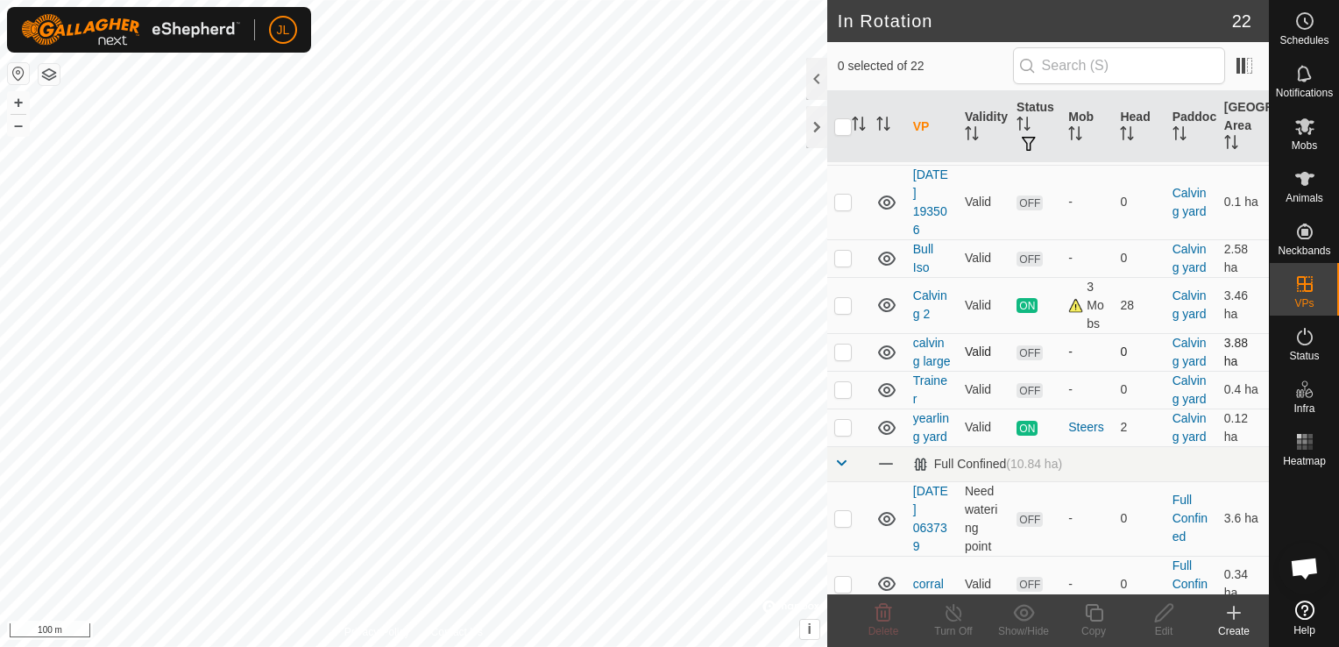
click at [838, 358] on p-checkbox at bounding box center [843, 351] width 18 height 14
checkbox input "true"
click at [1161, 614] on icon at bounding box center [1164, 612] width 22 height 21
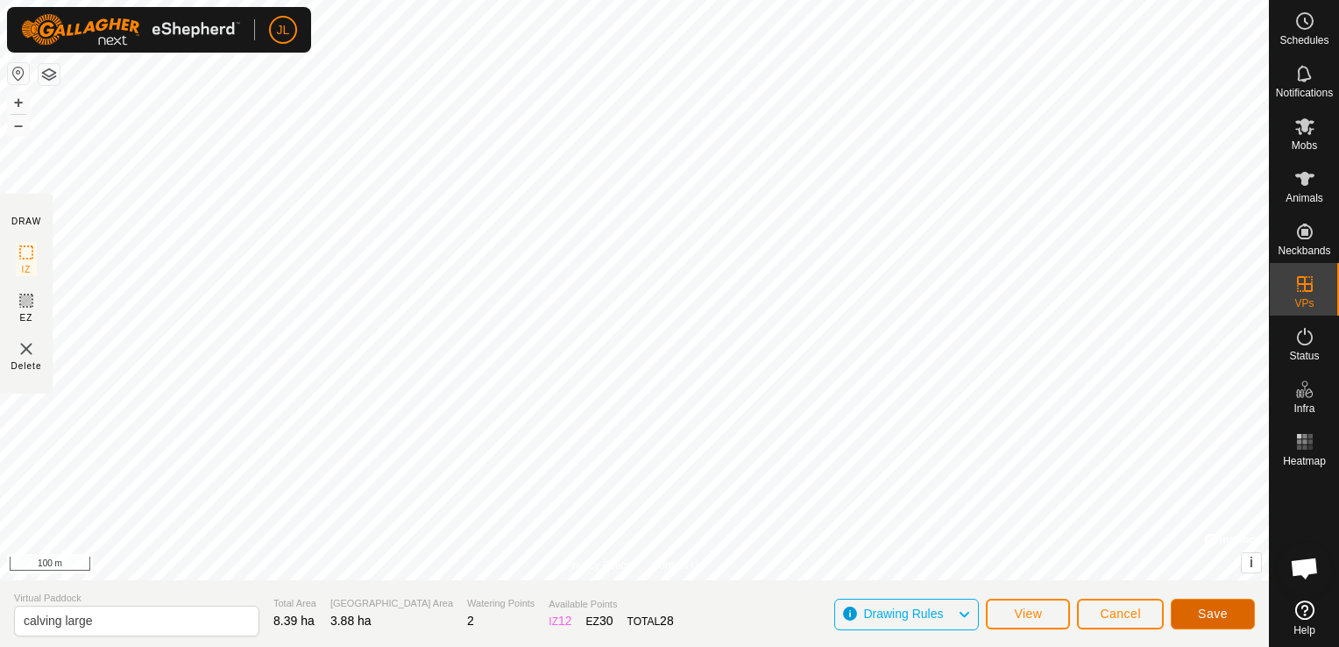
click at [1207, 619] on span "Save" at bounding box center [1213, 613] width 30 height 14
click at [1116, 618] on span "Cancel" at bounding box center [1120, 613] width 41 height 14
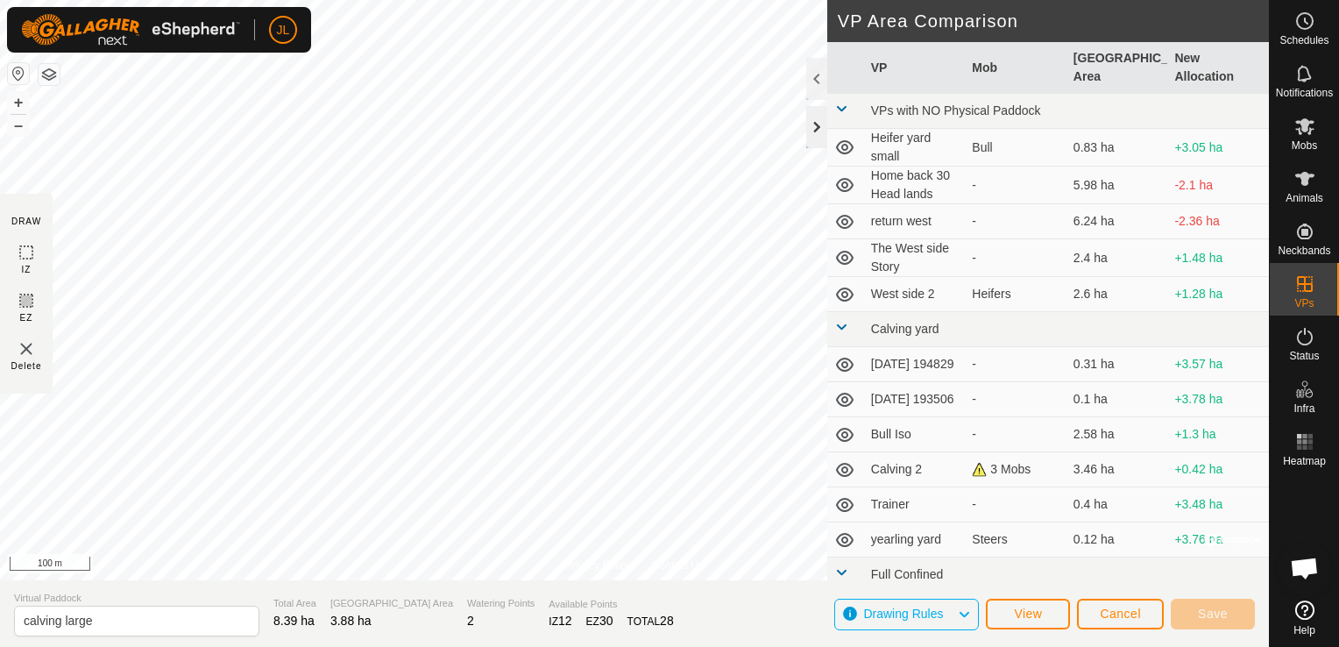
click at [821, 127] on div at bounding box center [816, 127] width 21 height 42
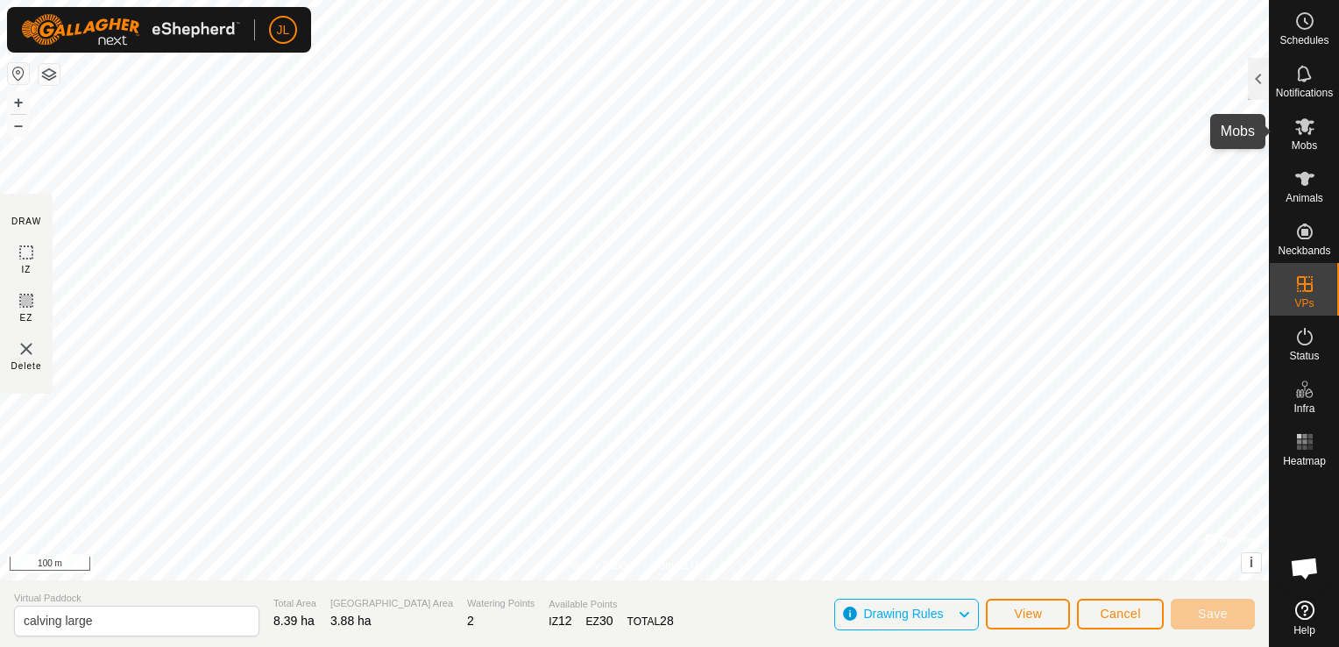
click at [1296, 151] on span "Mobs" at bounding box center [1304, 145] width 25 height 11
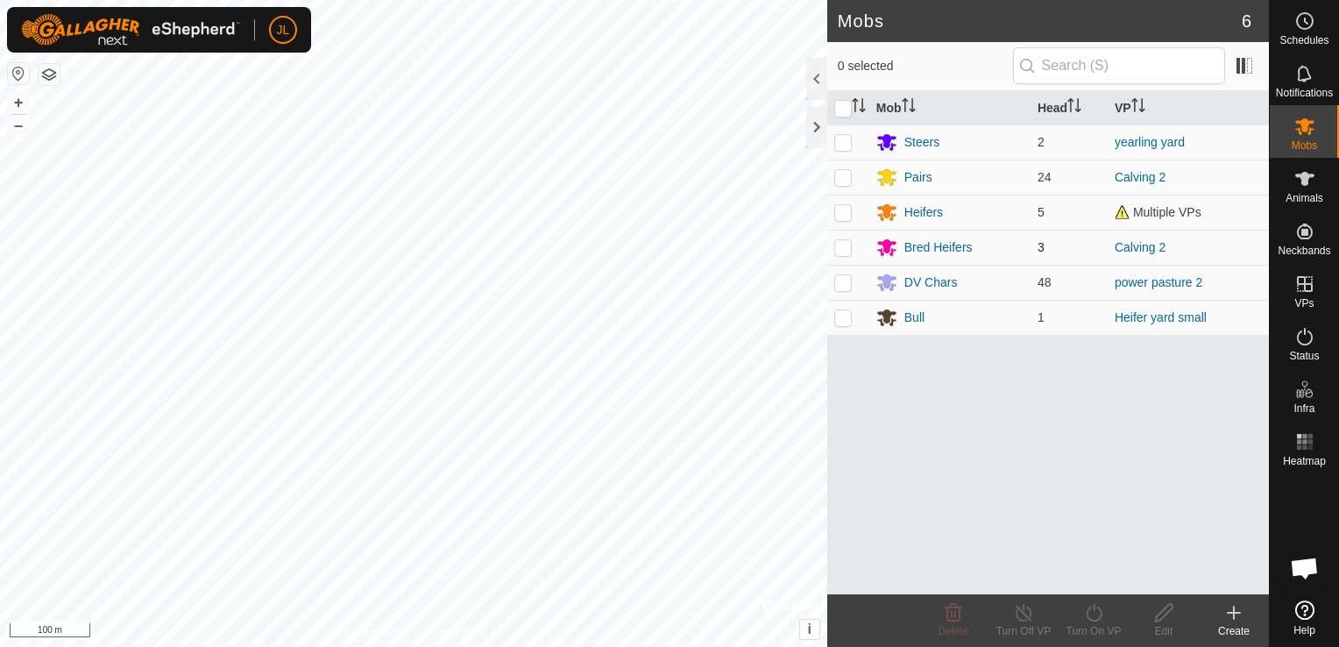
click at [839, 251] on p-checkbox at bounding box center [843, 247] width 18 height 14
checkbox input "true"
click at [845, 173] on p-checkbox at bounding box center [843, 177] width 18 height 14
checkbox input "true"
click at [1092, 614] on icon at bounding box center [1094, 612] width 22 height 21
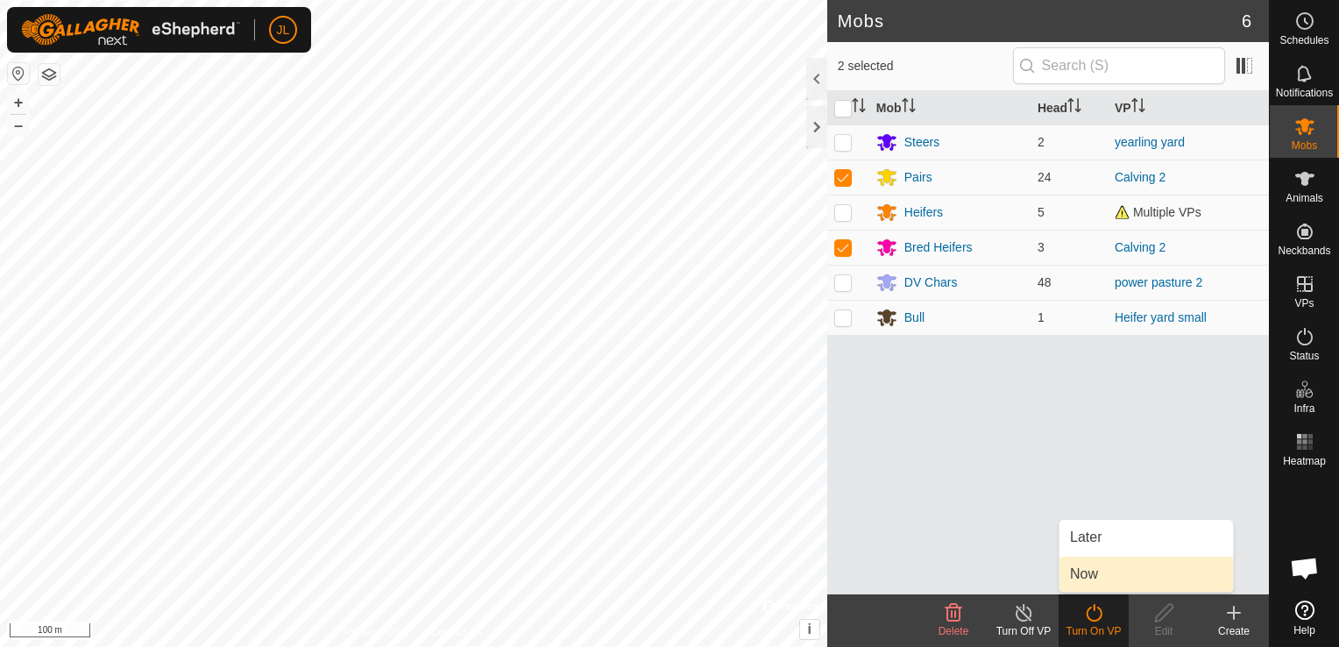
click at [1090, 577] on link "Now" at bounding box center [1145, 573] width 173 height 35
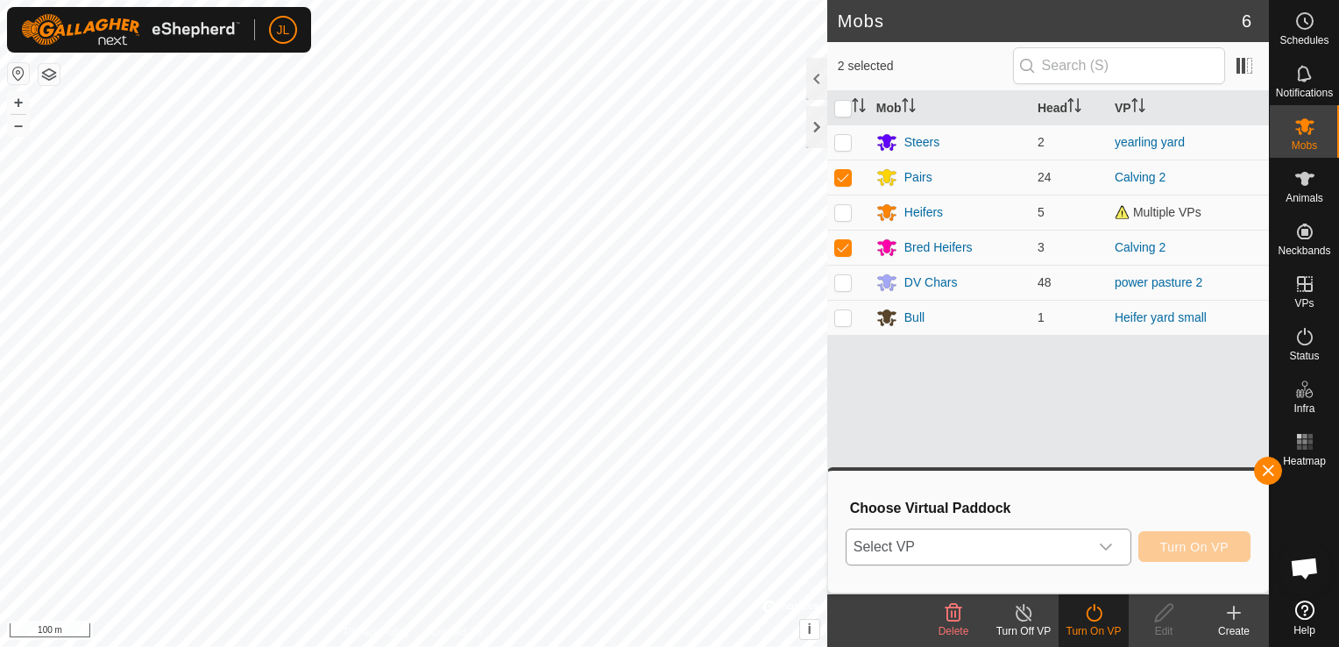
click at [1113, 547] on icon "dropdown trigger" at bounding box center [1106, 547] width 14 height 14
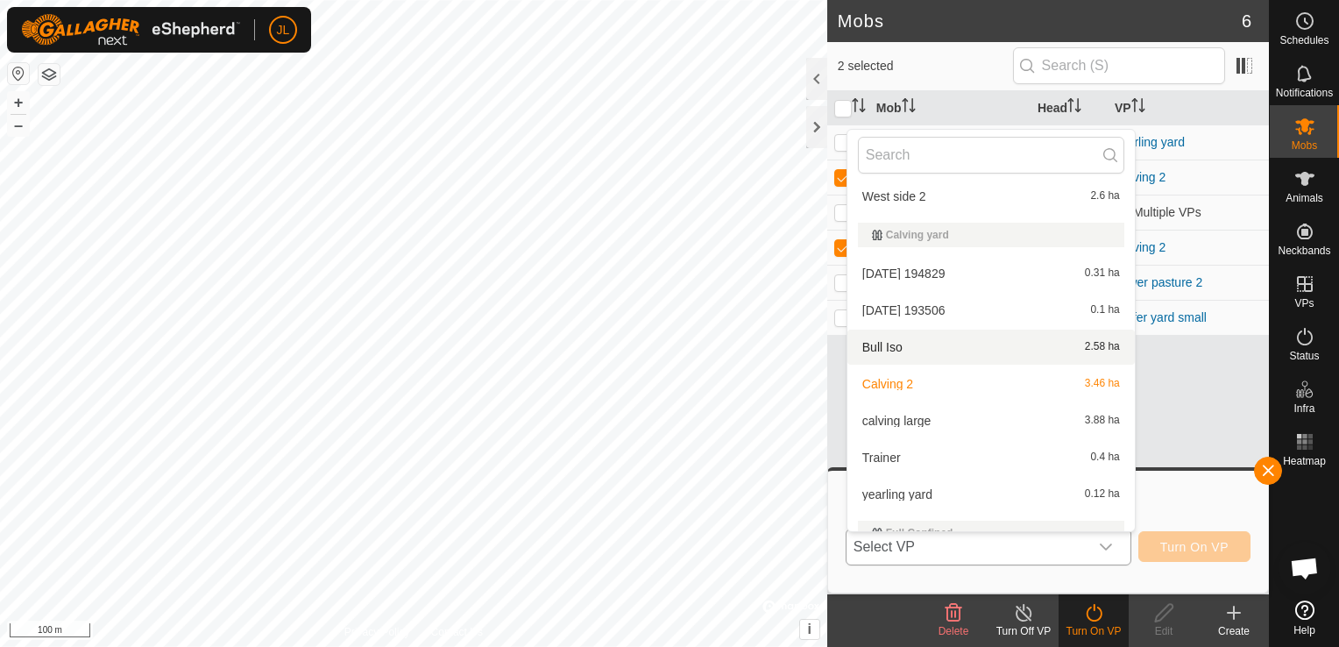
scroll to position [198, 0]
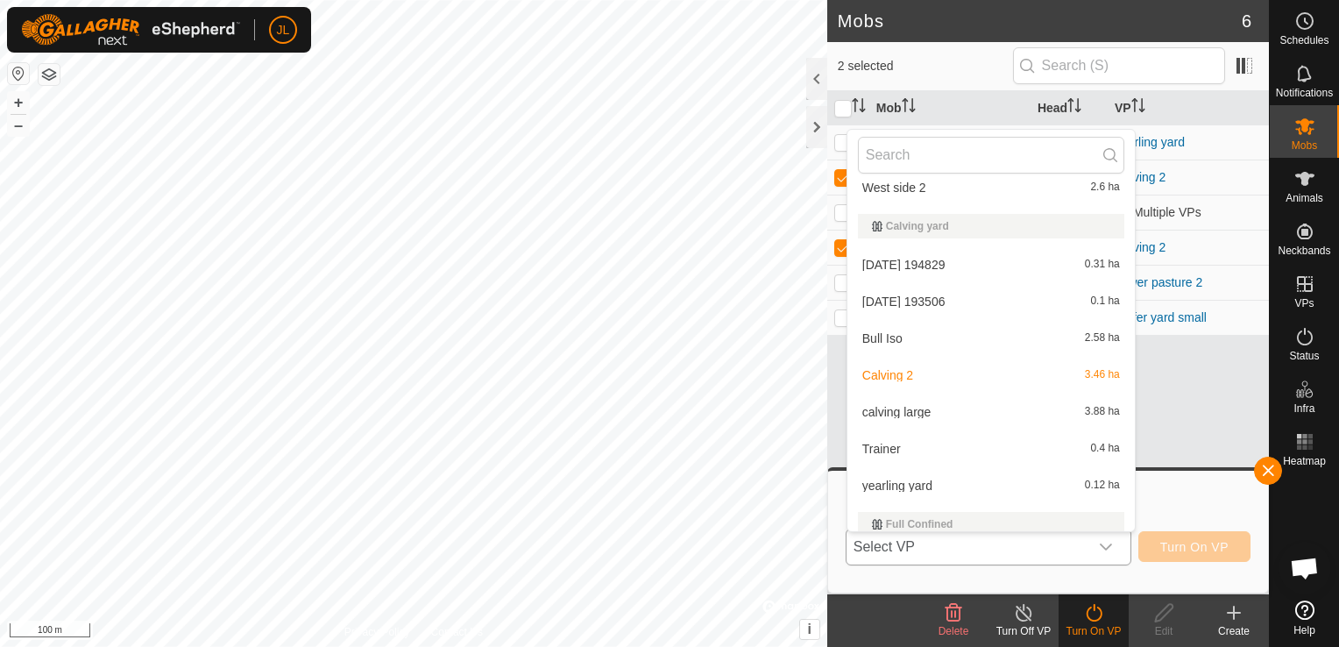
click at [925, 414] on li "calving large 3.88 ha" at bounding box center [990, 411] width 287 height 35
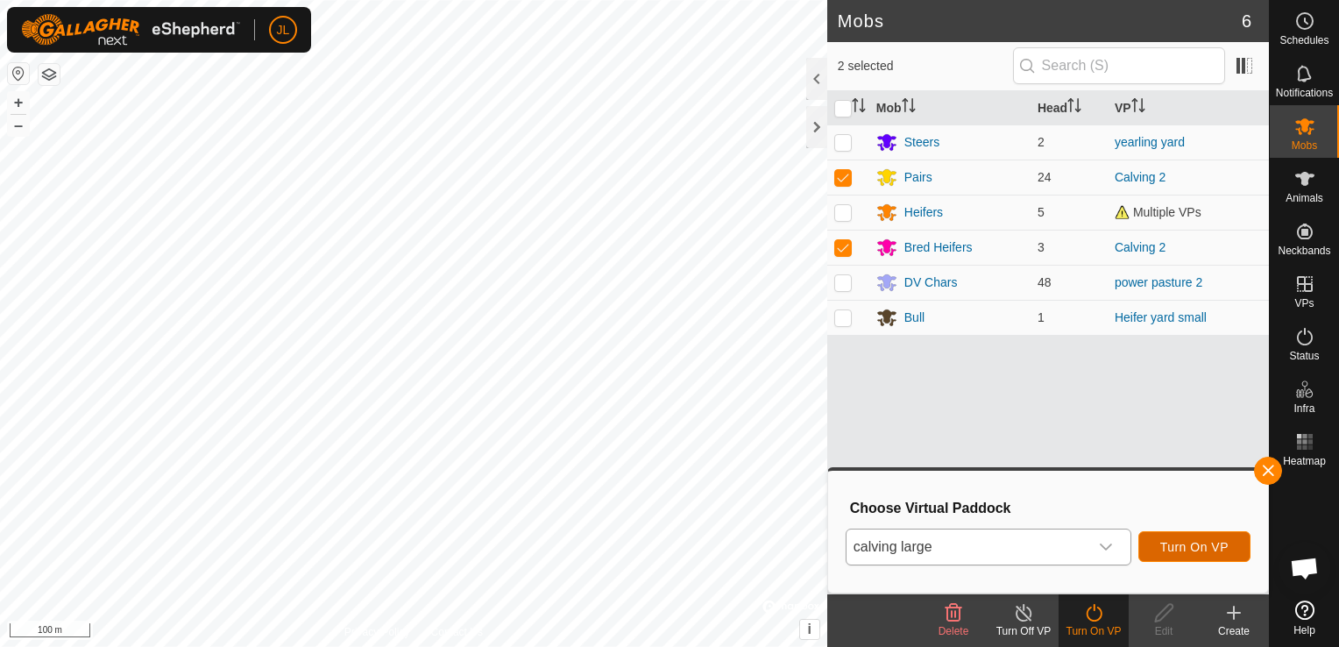
click at [1194, 554] on button "Turn On VP" at bounding box center [1194, 546] width 112 height 31
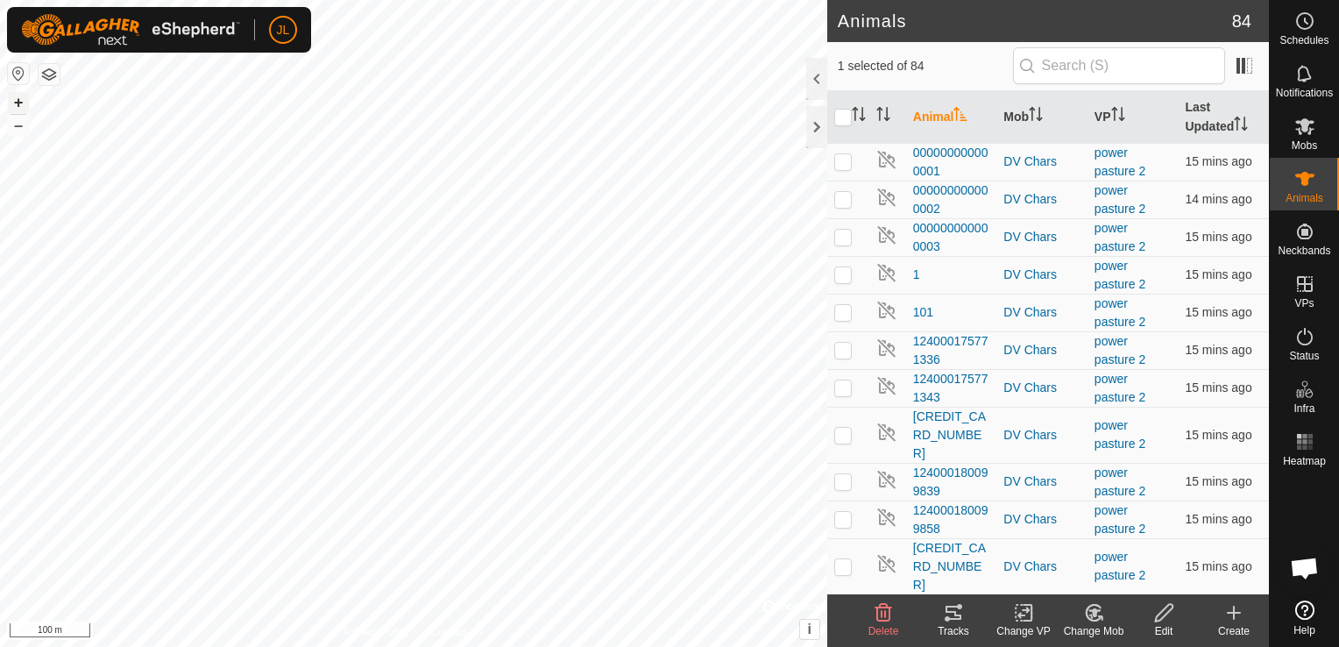
click at [18, 103] on button "+" at bounding box center [18, 102] width 21 height 21
